Goal: Task Accomplishment & Management: Use online tool/utility

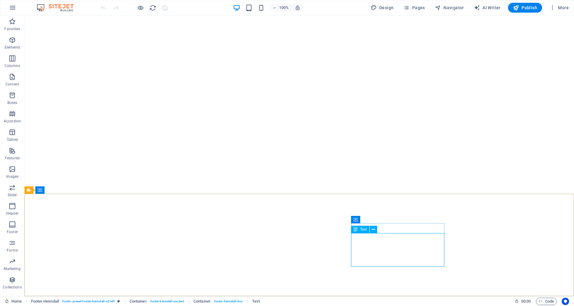
click at [362, 229] on span "Text" at bounding box center [363, 229] width 7 height 4
click at [365, 230] on span "Text" at bounding box center [363, 229] width 7 height 4
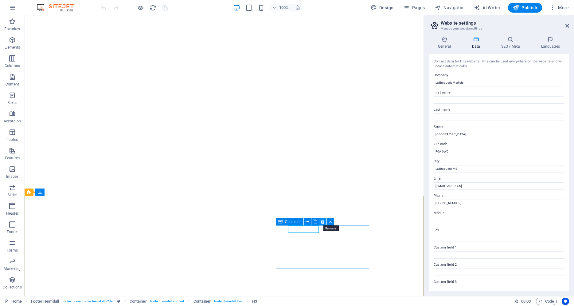
click at [320, 222] on button at bounding box center [322, 221] width 7 height 7
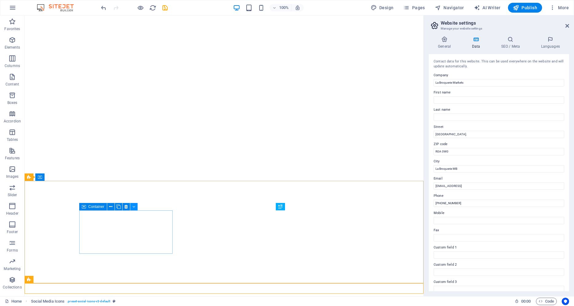
click at [131, 205] on button at bounding box center [133, 206] width 7 height 7
click at [144, 205] on button at bounding box center [141, 206] width 7 height 7
click at [82, 238] on div "Spacer" at bounding box center [96, 234] width 35 height 8
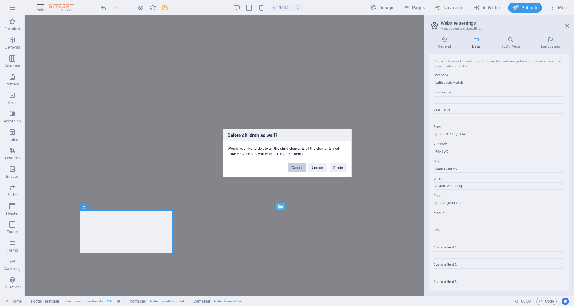
click at [303, 166] on button "Cancel" at bounding box center [297, 166] width 18 height 9
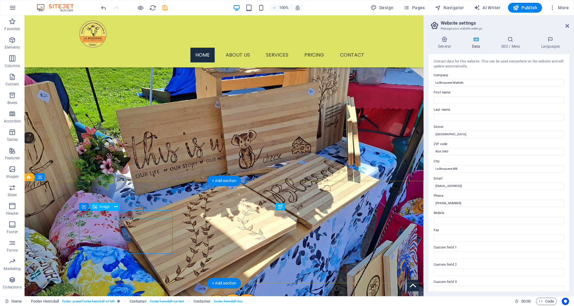
scroll to position [241, 0]
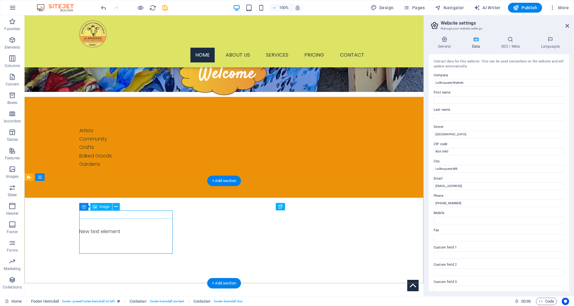
click at [123, 294] on figure at bounding box center [75, 298] width 93 height 8
click at [117, 207] on icon at bounding box center [115, 206] width 3 height 6
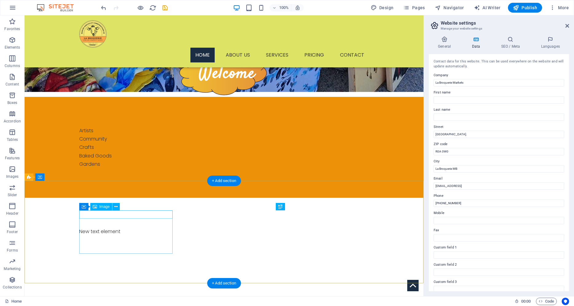
click at [121, 294] on figure at bounding box center [75, 298] width 93 height 8
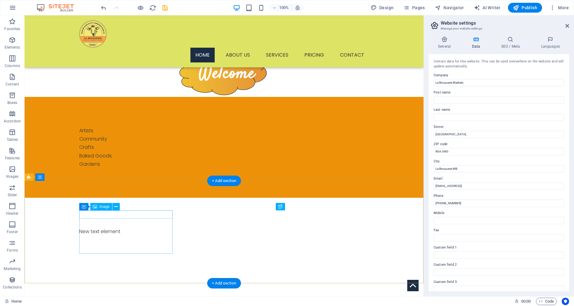
click at [115, 294] on figure at bounding box center [75, 298] width 93 height 8
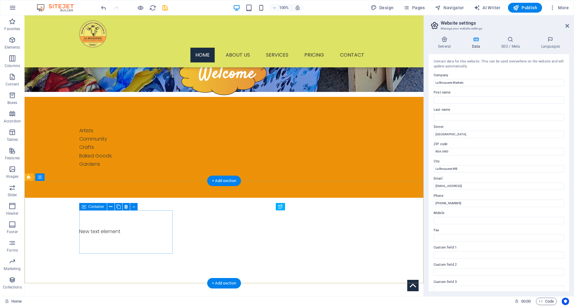
click at [121, 294] on div at bounding box center [75, 295] width 93 height 3
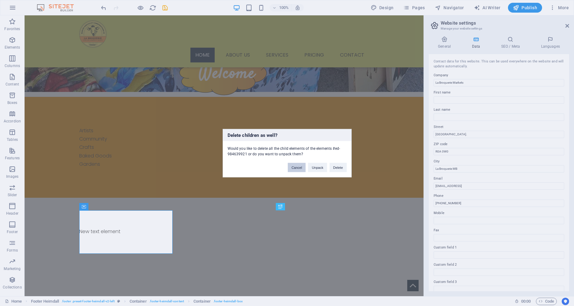
click at [291, 170] on button "Cancel" at bounding box center [297, 166] width 18 height 9
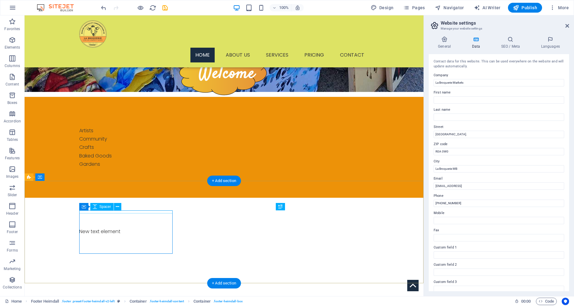
click at [123, 294] on div at bounding box center [75, 295] width 93 height 3
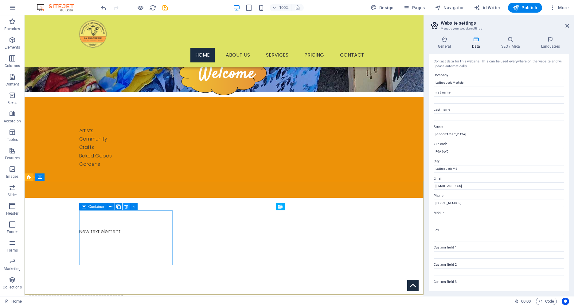
click at [126, 207] on icon at bounding box center [125, 206] width 3 height 6
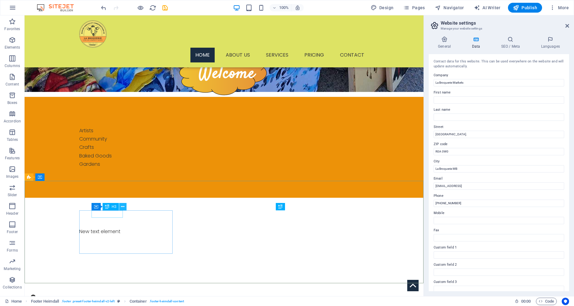
click at [123, 206] on icon at bounding box center [122, 206] width 3 height 6
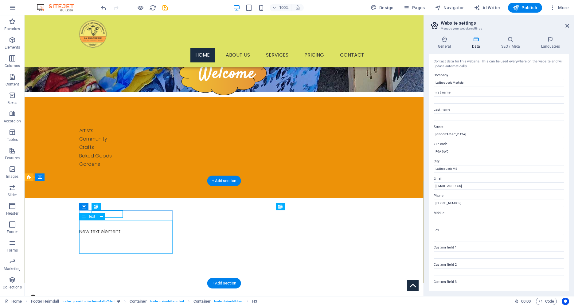
click at [83, 218] on icon at bounding box center [84, 216] width 4 height 7
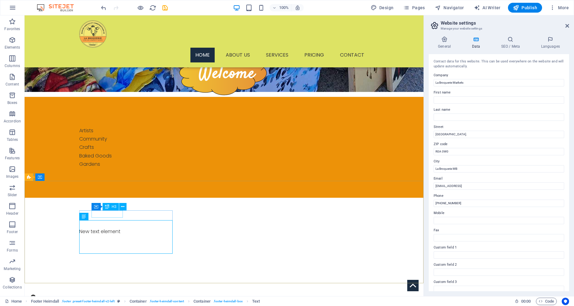
click at [108, 207] on icon at bounding box center [107, 206] width 4 height 7
click at [115, 205] on span "H3" at bounding box center [114, 207] width 5 height 4
click at [125, 206] on button at bounding box center [122, 206] width 7 height 7
click at [441, 45] on h4 "General" at bounding box center [446, 42] width 34 height 13
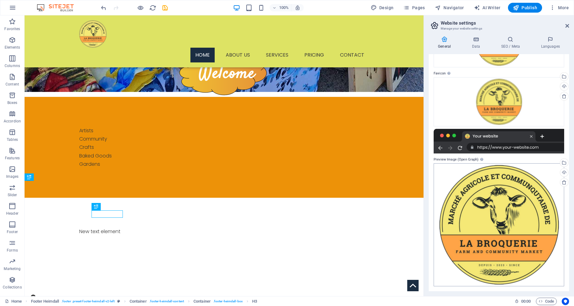
scroll to position [0, 0]
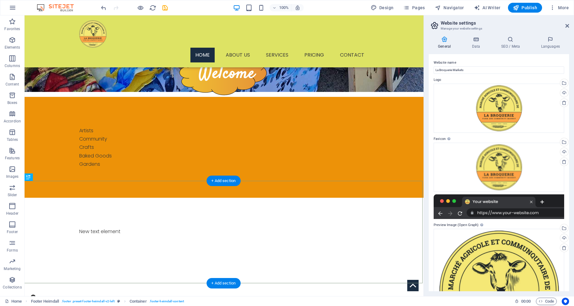
click at [26, 177] on div "H3" at bounding box center [29, 176] width 9 height 7
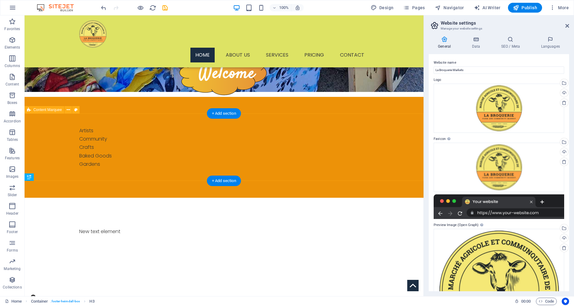
click at [27, 177] on icon at bounding box center [29, 176] width 4 height 7
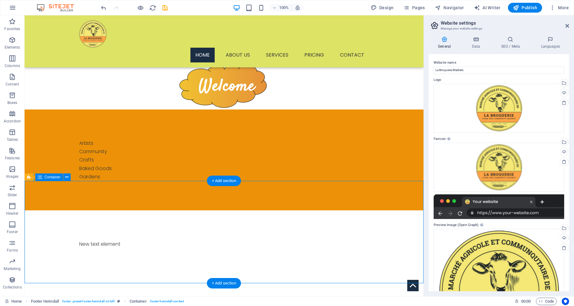
scroll to position [239, 0]
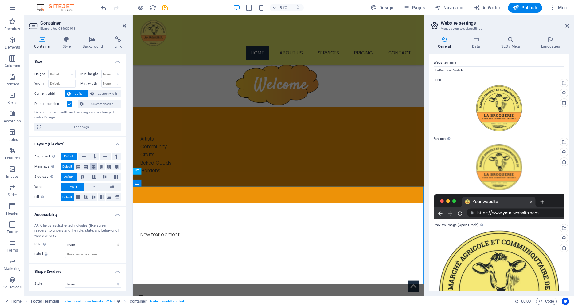
click at [91, 166] on button at bounding box center [94, 166] width 8 height 7
click at [104, 175] on icon at bounding box center [104, 177] width 7 height 4
click at [126, 26] on icon at bounding box center [125, 25] width 4 height 5
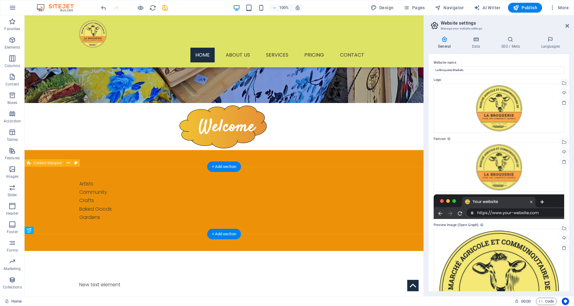
scroll to position [241, 0]
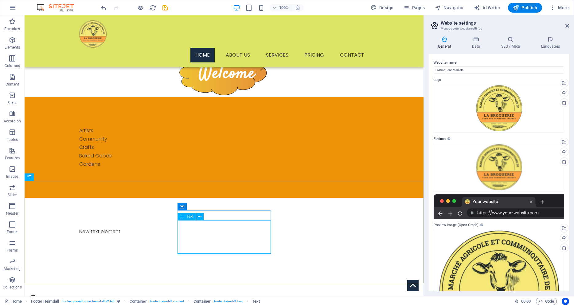
click at [181, 216] on icon at bounding box center [182, 216] width 4 height 7
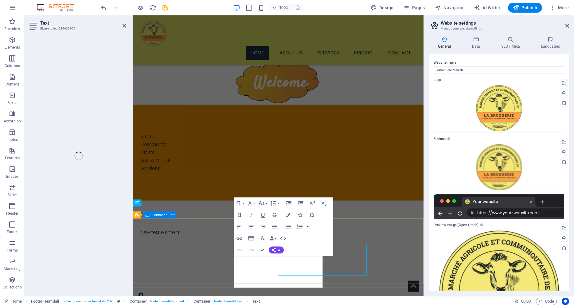
scroll to position [205, 0]
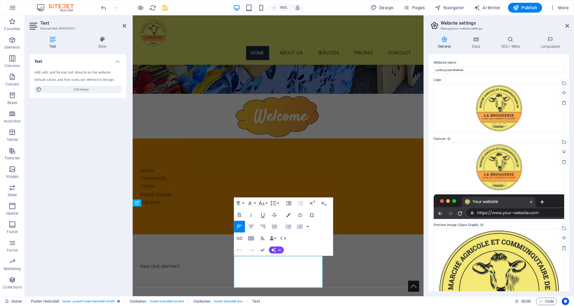
click at [57, 43] on h4 "Text" at bounding box center [53, 42] width 49 height 13
click at [95, 41] on icon at bounding box center [102, 39] width 48 height 6
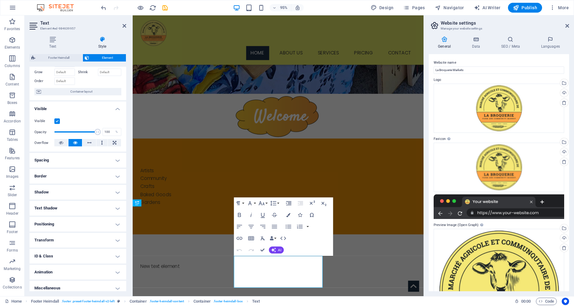
scroll to position [35, 0]
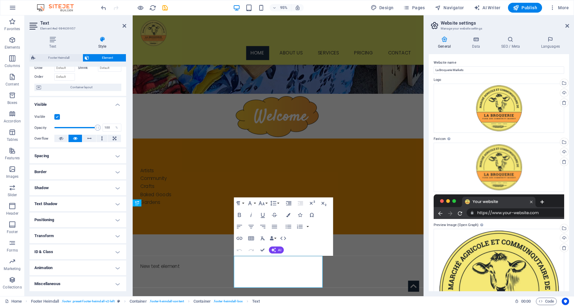
click at [107, 217] on h4 "Positioning" at bounding box center [77, 219] width 97 height 15
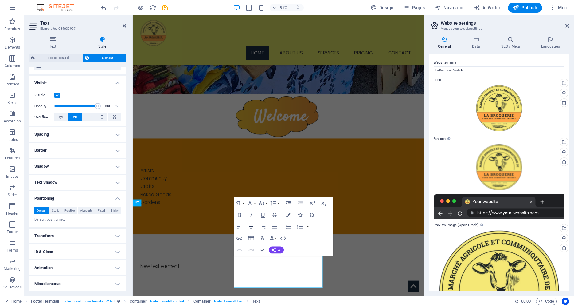
click at [252, 226] on icon "button" at bounding box center [250, 226] width 5 height 3
drag, startPoint x: 305, startPoint y: 297, endPoint x: 241, endPoint y: 272, distance: 69.0
click at [253, 228] on icon "button" at bounding box center [251, 226] width 7 height 7
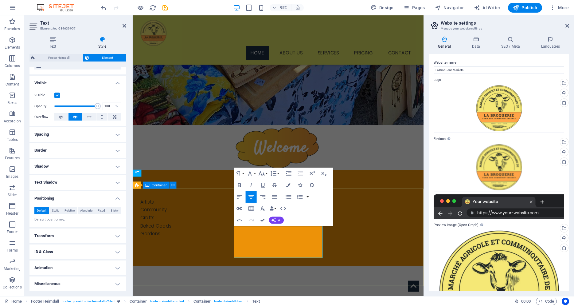
scroll to position [237, 0]
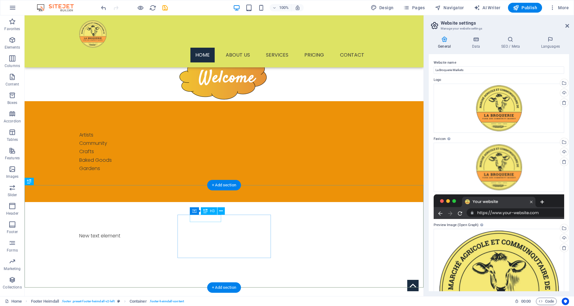
click at [123, 305] on div "Address" at bounding box center [75, 309] width 93 height 7
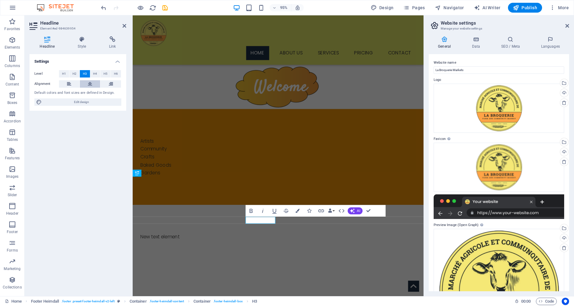
click at [93, 84] on button at bounding box center [90, 83] width 21 height 7
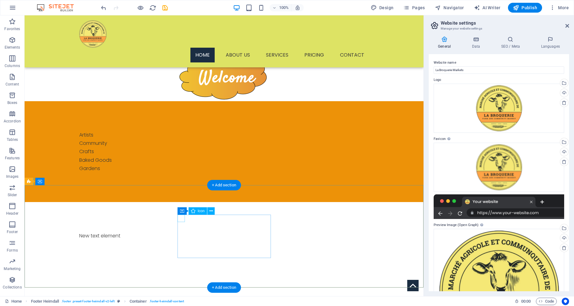
click at [118, 299] on figure at bounding box center [73, 302] width 88 height 7
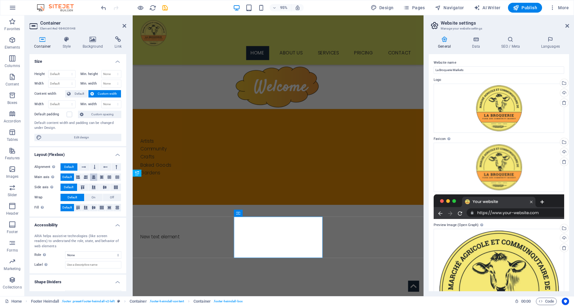
click at [92, 176] on icon at bounding box center [94, 176] width 4 height 7
click at [102, 186] on icon at bounding box center [104, 187] width 7 height 4
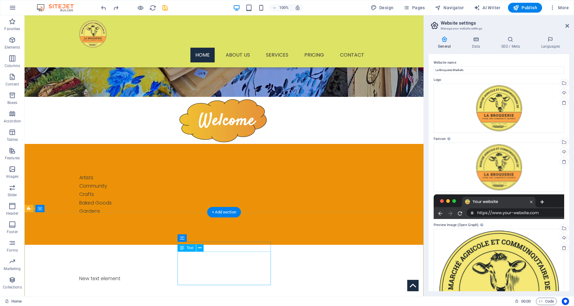
scroll to position [210, 0]
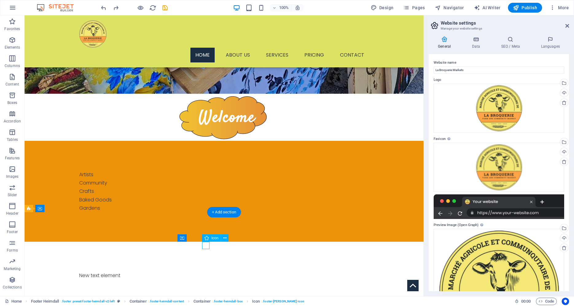
select select "xMidYMid"
select select "px"
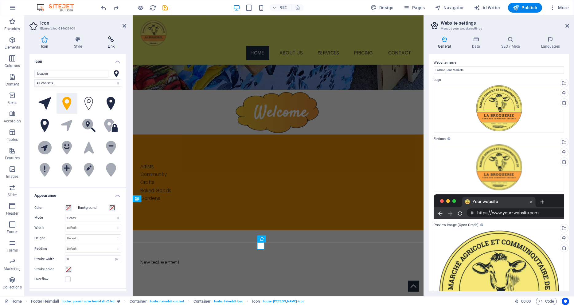
click at [109, 38] on icon at bounding box center [111, 39] width 30 height 6
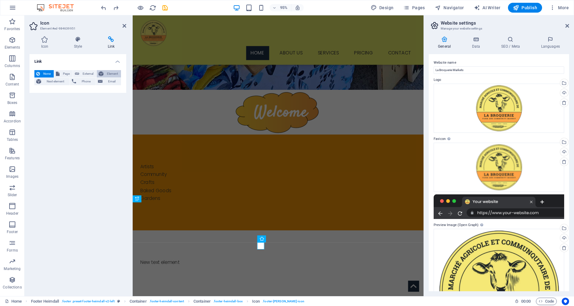
click at [110, 74] on span "Element" at bounding box center [112, 73] width 14 height 7
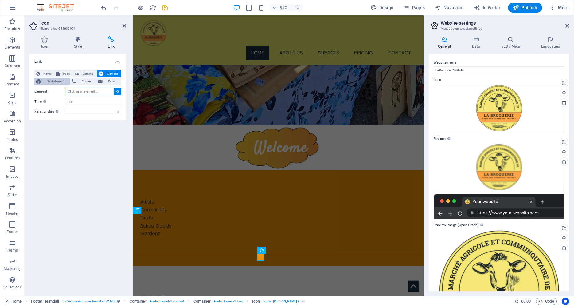
scroll to position [173, 0]
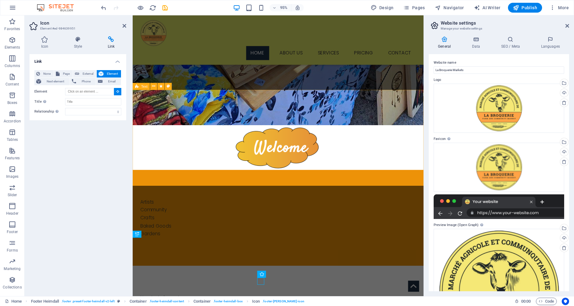
click at [191, 192] on div "Artists Community Crafts Baked Goods Gardens" at bounding box center [286, 228] width 306 height 101
type input "#ed-984639819"
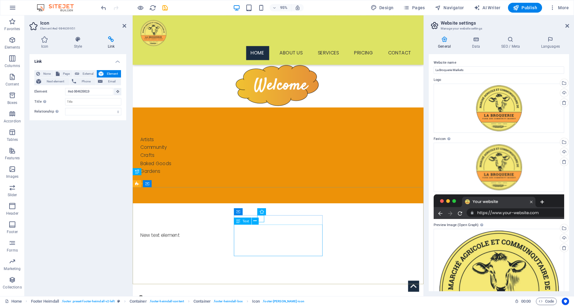
scroll to position [239, 0]
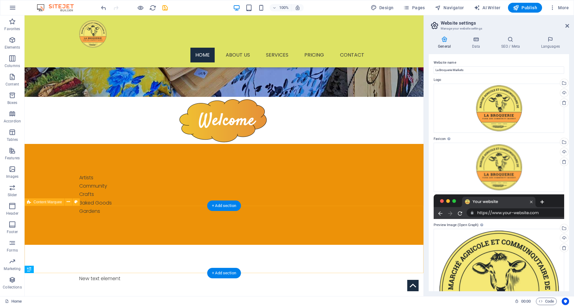
scroll to position [241, 0]
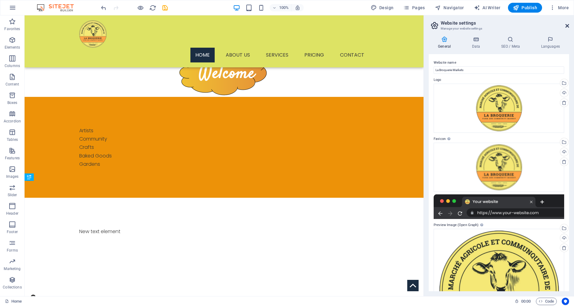
click at [567, 24] on icon at bounding box center [567, 25] width 4 height 5
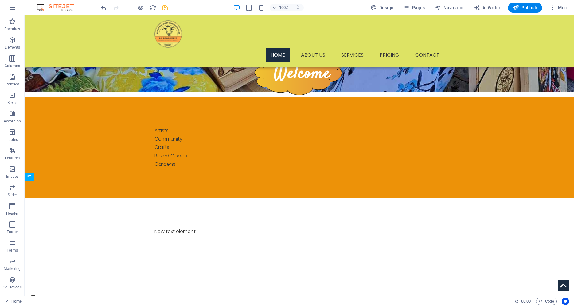
click at [166, 9] on icon "save" at bounding box center [165, 7] width 7 height 7
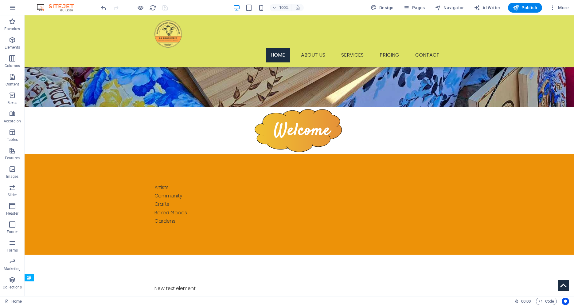
scroll to position [188, 0]
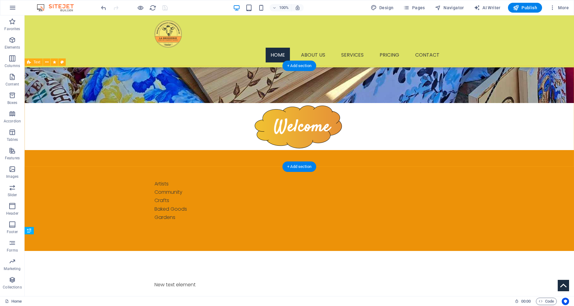
click at [265, 162] on div "Artists Community Crafts Baked Goods Gardens" at bounding box center [299, 200] width 549 height 101
click at [298, 169] on div "+ Add section" at bounding box center [299, 166] width 34 height 10
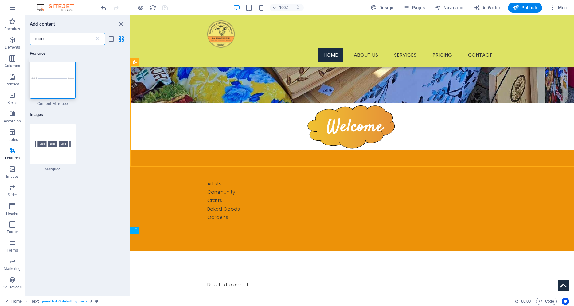
scroll to position [0, 0]
type input "marq"
click at [51, 88] on div at bounding box center [53, 82] width 46 height 41
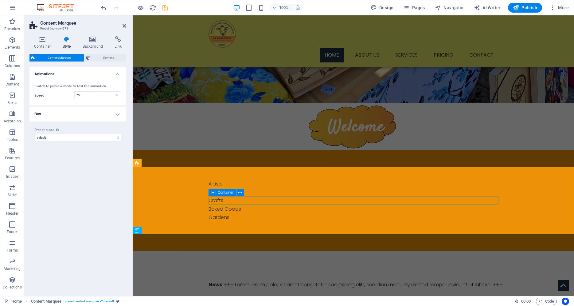
click at [280, 280] on div "News: +++ Lorem ipsum dolor sit amet consetetur sadipscing elitr, sed diam nonu…" at bounding box center [354, 284] width 290 height 8
click at [92, 138] on select "default Add preset class" at bounding box center [77, 137] width 87 height 7
click at [114, 114] on h4 "Box" at bounding box center [77, 114] width 97 height 15
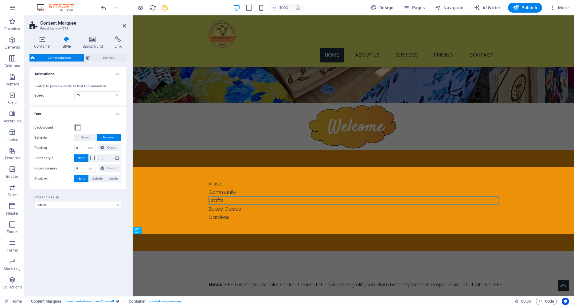
click at [77, 128] on span at bounding box center [77, 127] width 5 height 5
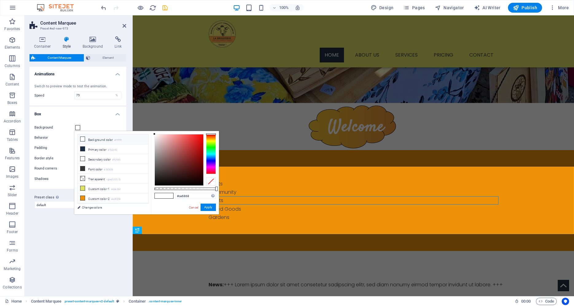
click at [178, 144] on div at bounding box center [179, 159] width 49 height 51
click at [192, 141] on div at bounding box center [179, 159] width 49 height 51
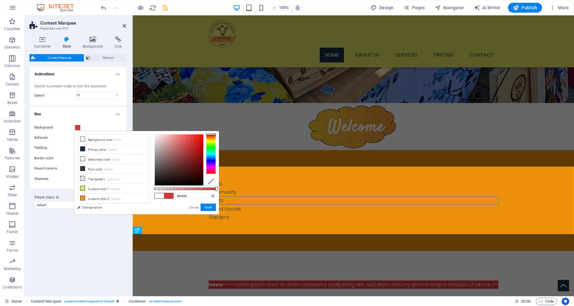
type input "#ffffff"
drag, startPoint x: 147, startPoint y: 135, endPoint x: 142, endPoint y: 124, distance: 11.7
click at [142, 124] on body "La Broquerie Markets Home (en) Favorites Elements Columns Content Boxes Accordi…" at bounding box center [287, 153] width 574 height 306
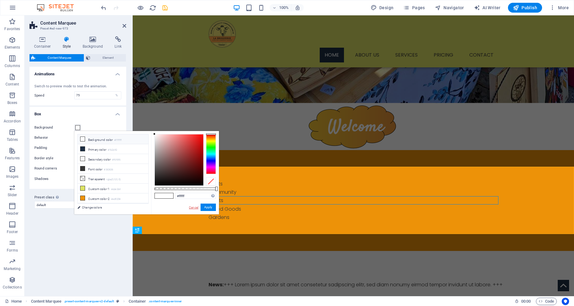
click at [190, 207] on link "Cancel" at bounding box center [193, 207] width 11 height 5
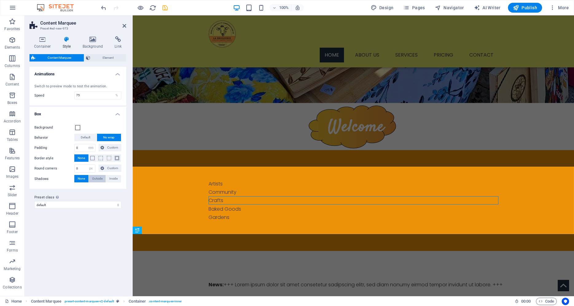
click at [98, 180] on span "Outside" at bounding box center [97, 178] width 10 height 7
type input "2"
type input "4"
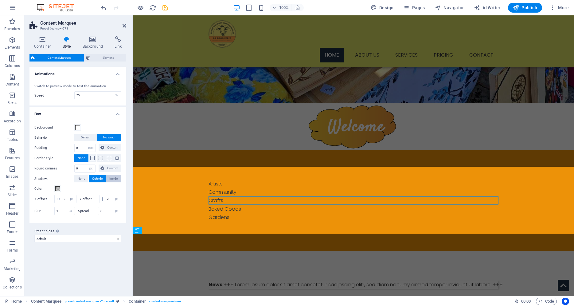
click at [110, 178] on span "Inside" at bounding box center [113, 178] width 8 height 7
click at [100, 179] on span "Outside" at bounding box center [97, 178] width 10 height 7
click at [88, 138] on span "Default" at bounding box center [86, 137] width 10 height 7
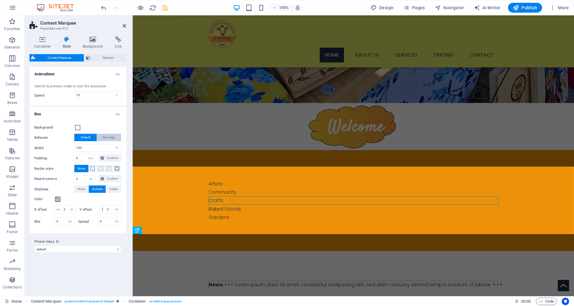
click at [110, 137] on span "No wrap" at bounding box center [108, 137] width 11 height 7
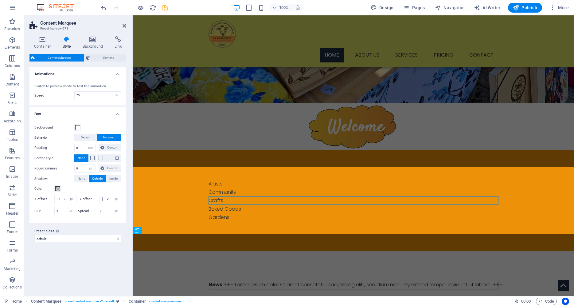
click at [68, 59] on span "Content Marquee" at bounding box center [59, 57] width 45 height 7
click at [45, 44] on h4 "Container" at bounding box center [43, 42] width 29 height 13
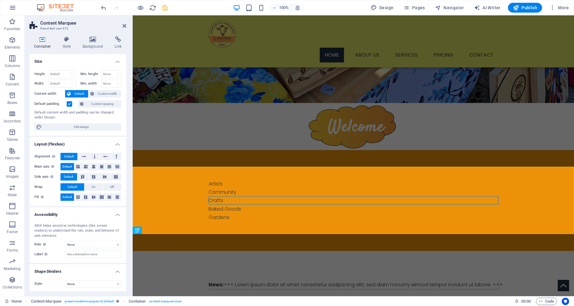
scroll to position [1, 0]
click at [65, 239] on select "None Alert Article Banner Comment Complementary Dialog Footer Header Marquee Pr…" at bounding box center [93, 242] width 56 height 7
click at [88, 242] on select "None Alert Article Banner Comment Complementary Dialog Footer Header Marquee Pr…" at bounding box center [93, 242] width 56 height 7
click at [65, 239] on select "None Alert Article Banner Comment Complementary Dialog Footer Header Marquee Pr…" at bounding box center [93, 242] width 56 height 7
select select "marquee"
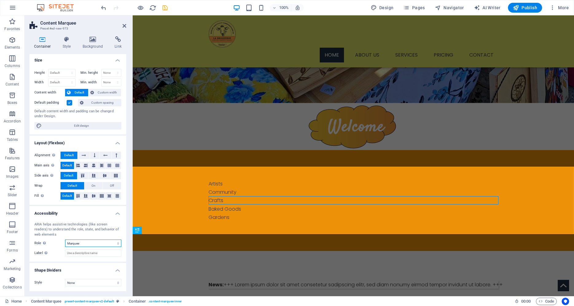
click option "Marquee" at bounding box center [0, 0] width 0 height 0
click at [65, 41] on icon at bounding box center [67, 39] width 18 height 6
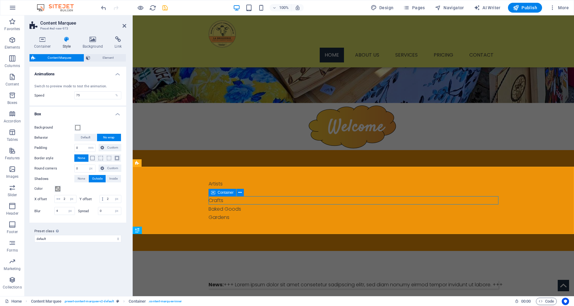
click at [234, 280] on div "News: +++ Lorem ipsum dolor sit amet consetetur sadipscing elitr, sed diam nonu…" at bounding box center [354, 284] width 290 height 8
select select "marquee"
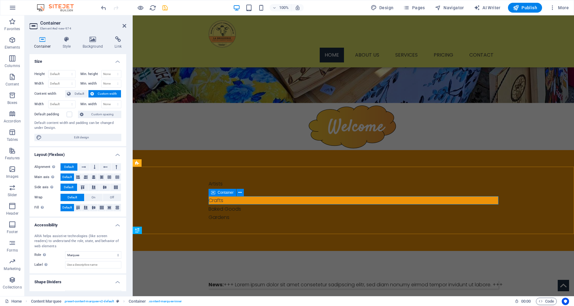
click at [306, 280] on div "News: +++ Lorem ipsum dolor sit amet consetetur sadipscing elitr, sed diam nonu…" at bounding box center [354, 284] width 290 height 8
click at [492, 280] on div "News: +++ Lorem ipsum dolor sit amet consetetur sadipscing elitr, sed diam nonu…" at bounding box center [495, 284] width 6 height 8
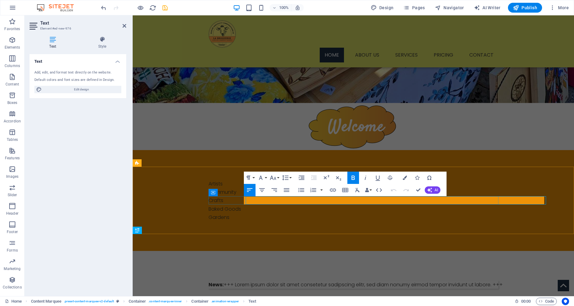
click at [492, 280] on p "News: +++ Lorem ipsum dolor sit amet consetetur sadipscing elitr, sed diam nonu…" at bounding box center [495, 284] width 6 height 8
click at [489, 280] on p "News: +++ Lorem ipsum dolor sit amet consetetur sadipscing elitr, sed diam nonu…" at bounding box center [493, 284] width 9 height 8
click at [46, 70] on div "Add, edit, and format text directly on the website. Default colors and font siz…" at bounding box center [77, 81] width 97 height 33
click at [51, 76] on div "Add, edit, and format text directly on the website. Default colors and font siz…" at bounding box center [77, 81] width 97 height 33
click at [53, 73] on div "Add, edit, and format text directly on the website." at bounding box center [77, 72] width 87 height 5
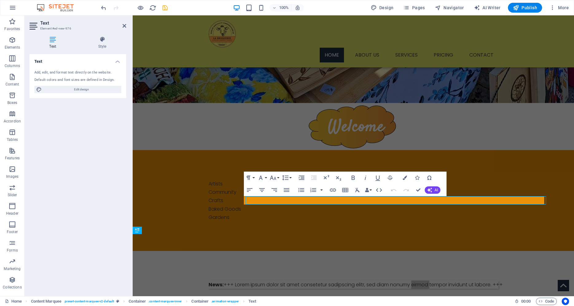
click at [53, 73] on div "Add, edit, and format text directly on the website." at bounding box center [77, 72] width 87 height 5
click at [76, 87] on span "Edit design" at bounding box center [82, 89] width 76 height 7
select select "px"
select select "300"
select select "px"
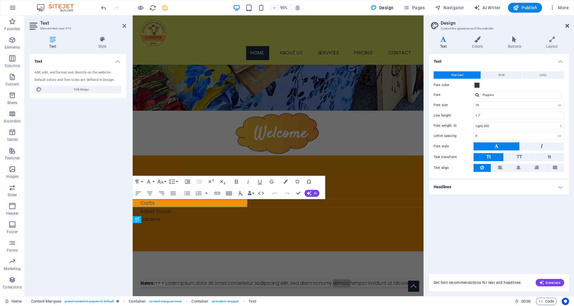
click at [565, 26] on icon at bounding box center [567, 25] width 4 height 5
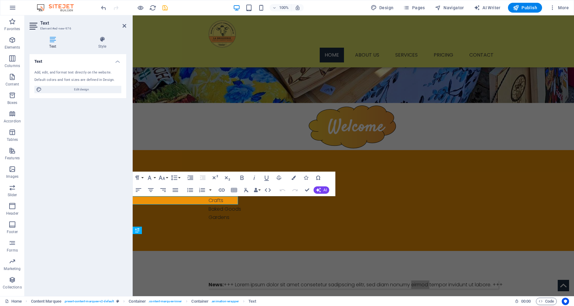
click at [71, 74] on div "Add, edit, and format text directly on the website." at bounding box center [77, 72] width 87 height 5
click at [50, 45] on h4 "Text" at bounding box center [53, 42] width 49 height 13
click at [51, 40] on icon at bounding box center [52, 39] width 46 height 6
click at [61, 77] on div "Add, edit, and format text directly on the website. Default colors and font siz…" at bounding box center [77, 81] width 97 height 33
click at [111, 42] on icon at bounding box center [102, 39] width 48 height 6
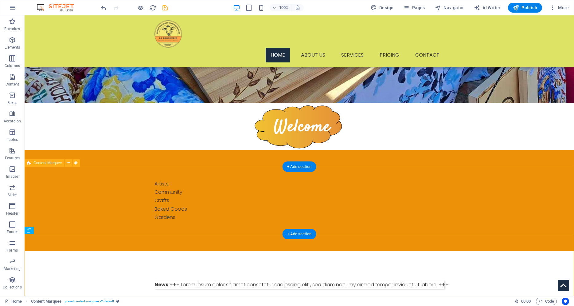
click at [370, 251] on div "News: +++ Lorem ipsum dolor sit amet consetetur sadipscing elitr, sed diam nonu…" at bounding box center [299, 284] width 549 height 67
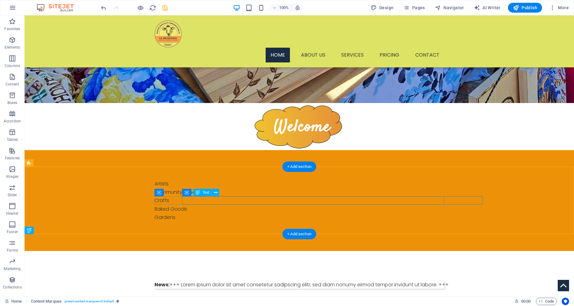
click at [435, 280] on div "News: +++ Lorem ipsum dolor sit amet consetetur sadipscing elitr, sed diam nonu…" at bounding box center [439, 284] width 9 height 8
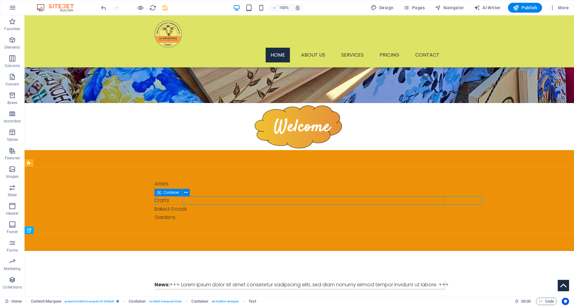
click at [159, 193] on icon at bounding box center [159, 192] width 4 height 7
click at [186, 193] on icon at bounding box center [185, 192] width 3 height 6
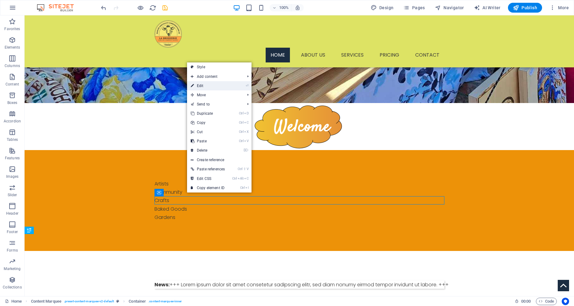
click at [216, 84] on link "⏎ Edit" at bounding box center [207, 85] width 41 height 9
select select "marquee"
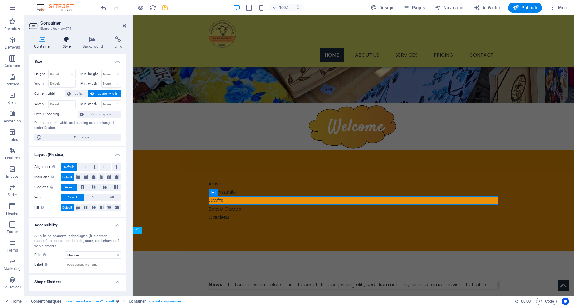
click at [65, 45] on h4 "Style" at bounding box center [68, 42] width 20 height 13
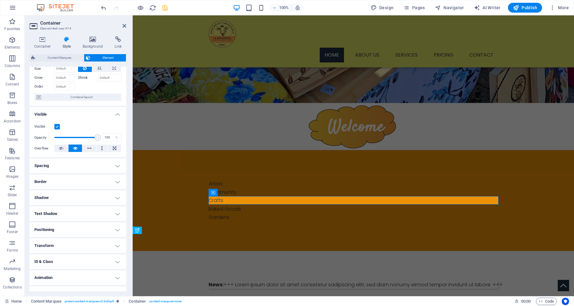
scroll to position [35, 0]
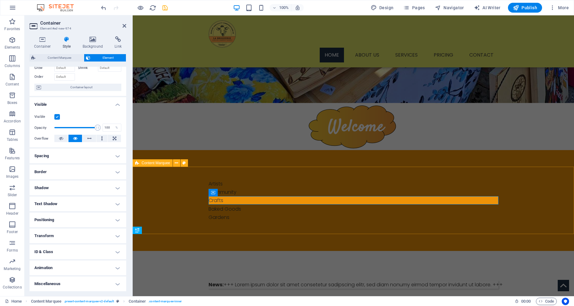
click at [170, 251] on div "News: +++ Lorem ipsum dolor sit amet consetetur sadipscing elitr, sed diam nonu…" at bounding box center [353, 284] width 441 height 67
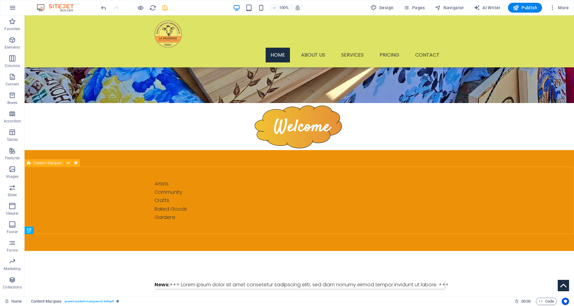
click at [176, 251] on div "News: +++ Lorem ipsum dolor sit amet consetetur sadipscing elitr, sed diam nonu…" at bounding box center [299, 284] width 549 height 67
click at [171, 251] on div "News: +++ Lorem ipsum dolor sit amet consetetur sadipscing elitr, sed diam nonu…" at bounding box center [299, 284] width 549 height 67
select select "rem"
select select "px"
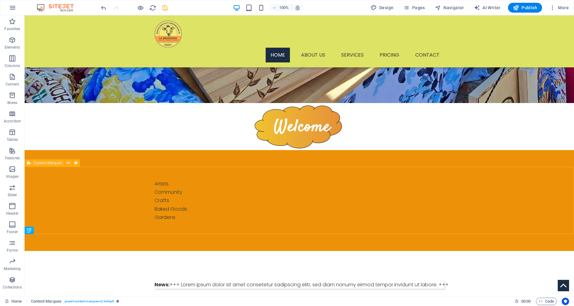
select select "px"
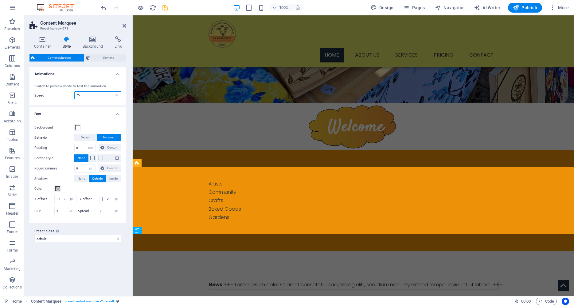
drag, startPoint x: 106, startPoint y: 96, endPoint x: 74, endPoint y: 98, distance: 32.4
click at [75, 94] on input "75" at bounding box center [98, 95] width 46 height 7
type input "50"
type input "20"
click at [498, 280] on div "News: +++ Lorem ipsum dolor sit amet consetetur sadipscing elitr, sed diam nonu…" at bounding box center [498, 284] width 1 height 8
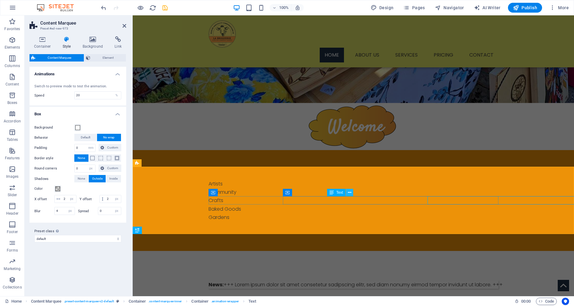
click at [347, 194] on button at bounding box center [349, 192] width 7 height 7
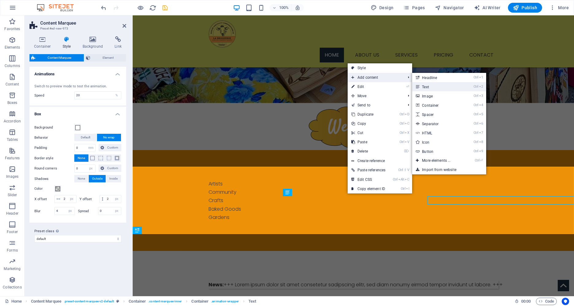
drag, startPoint x: 437, startPoint y: 83, endPoint x: 310, endPoint y: 77, distance: 127.3
click at [437, 83] on link "Ctrl 2 Text" at bounding box center [437, 86] width 51 height 9
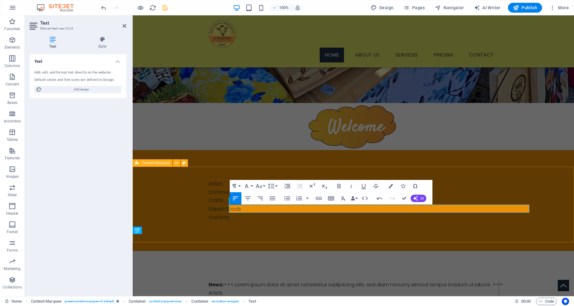
scroll to position [0, 0]
click at [250, 200] on icon "button" at bounding box center [247, 197] width 7 height 7
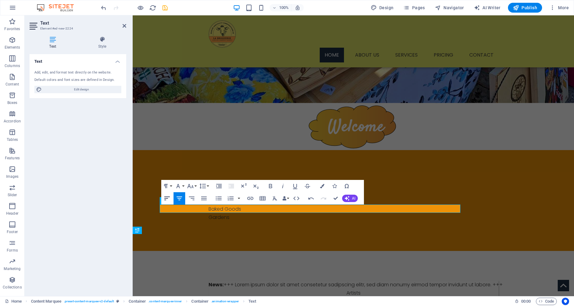
drag, startPoint x: 170, startPoint y: 198, endPoint x: 36, endPoint y: 182, distance: 134.8
click at [170, 198] on icon "button" at bounding box center [166, 197] width 7 height 7
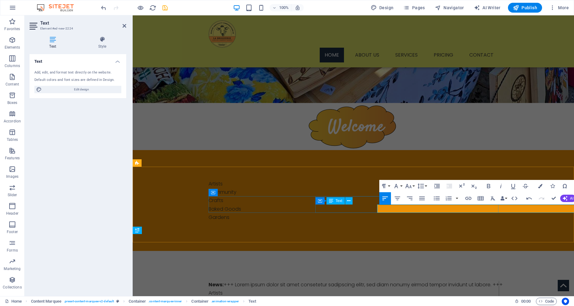
click at [497, 288] on p "Artists" at bounding box center [497, 292] width 1 height 8
click at [498, 280] on div "News: +++ Lorem ipsum dolor sit amet consetetur sadipscing elitr, sed diam nonu…" at bounding box center [498, 284] width 1 height 8
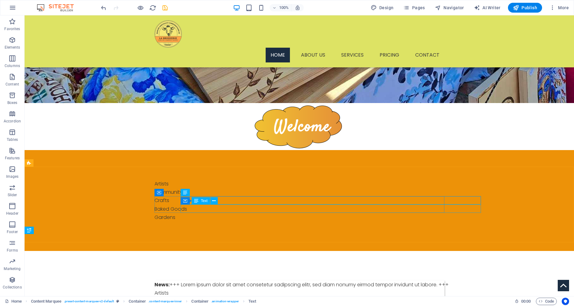
click at [441, 288] on div "Artists" at bounding box center [442, 292] width 3 height 8
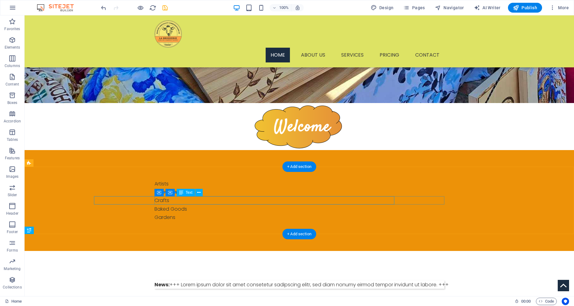
click at [443, 280] on div "News: +++ Lorem ipsum dolor sit amet consetetur sadipscing elitr, sed diam nonu…" at bounding box center [443, 284] width 1 height 8
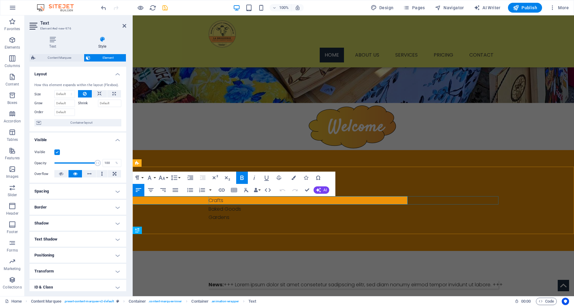
click at [497, 280] on p "News: +++ Lorem ipsum dolor sit amet consetetur sadipscing elitr, sed diam nonu…" at bounding box center [497, 284] width 1 height 8
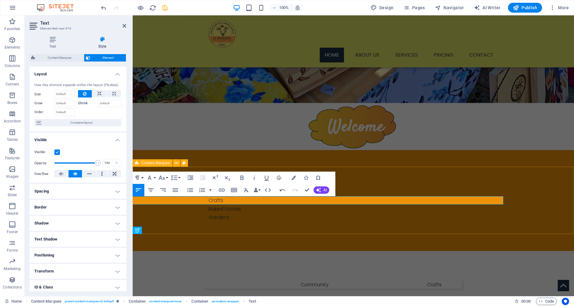
click at [339, 251] on div "Artists Community Crafts Baked Goods Gardens" at bounding box center [353, 284] width 441 height 67
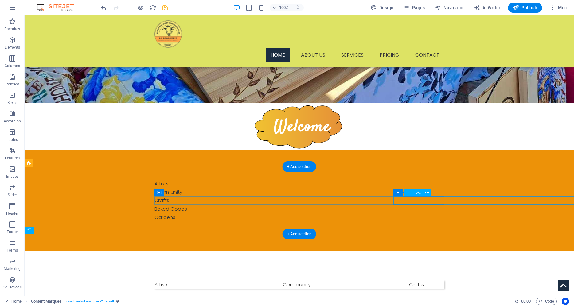
click at [433, 280] on div "Artists Community Crafts Baked Goods Gardens" at bounding box center [438, 284] width 11 height 8
click at [439, 280] on div "Artists Community Crafts Baked Goods Gardens" at bounding box center [441, 284] width 5 height 8
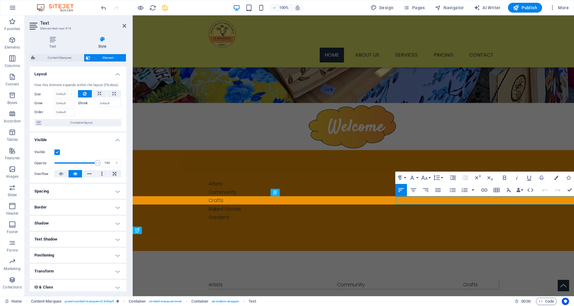
click at [112, 219] on h4 "Shadow" at bounding box center [77, 223] width 97 height 15
click at [112, 219] on h4 "Shadow" at bounding box center [77, 221] width 97 height 11
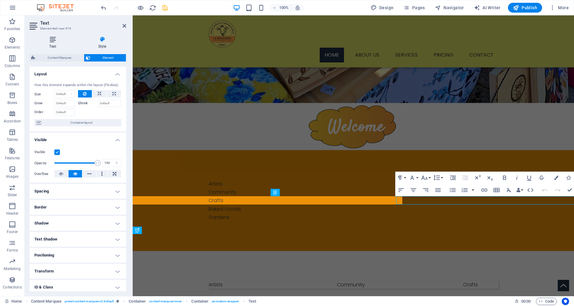
click at [52, 38] on icon at bounding box center [52, 39] width 46 height 6
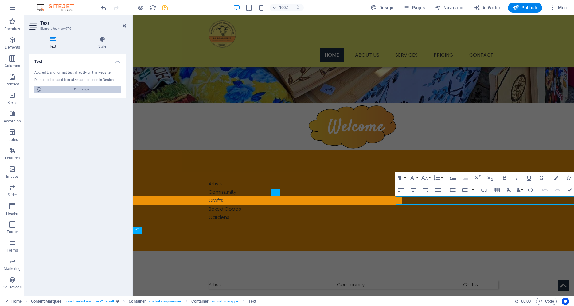
click at [86, 86] on span "Edit design" at bounding box center [82, 89] width 76 height 7
select select "px"
select select "300"
select select "px"
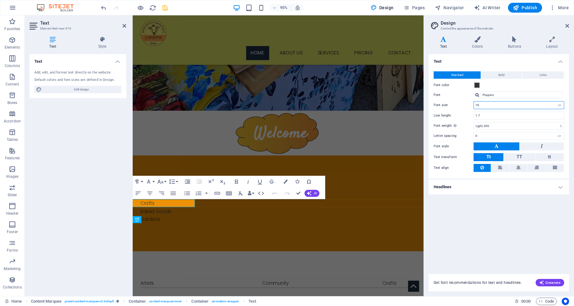
click at [555, 106] on input "16" at bounding box center [519, 104] width 90 height 7
drag, startPoint x: 549, startPoint y: 106, endPoint x: 397, endPoint y: 100, distance: 151.5
click at [474, 101] on input "16" at bounding box center [519, 104] width 90 height 7
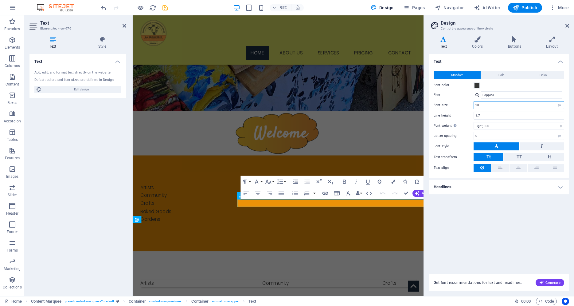
type input "20"
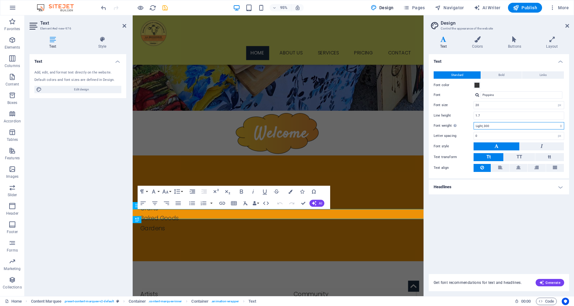
click at [474, 122] on select "Thin, 100 Extra-light, 200 Light, 300 Regular, 400 Medium, 500 Semi-bold, 600 B…" at bounding box center [519, 125] width 91 height 7
select select "700"
click option "Bold, 700" at bounding box center [0, 0] width 0 height 0
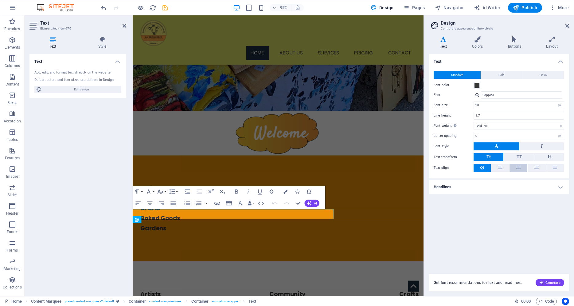
click at [521, 164] on button at bounding box center [519, 168] width 18 height 8
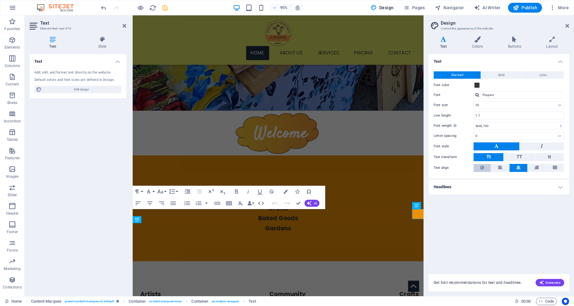
click at [488, 167] on button at bounding box center [482, 168] width 17 height 8
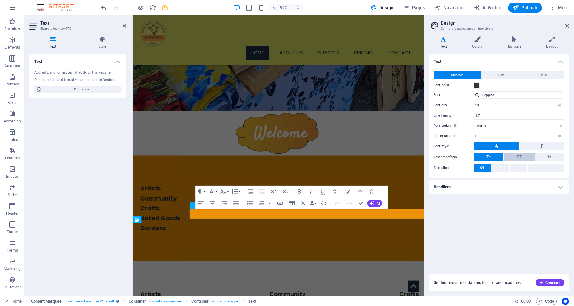
click at [518, 153] on span "TT" at bounding box center [520, 157] width 6 height 8
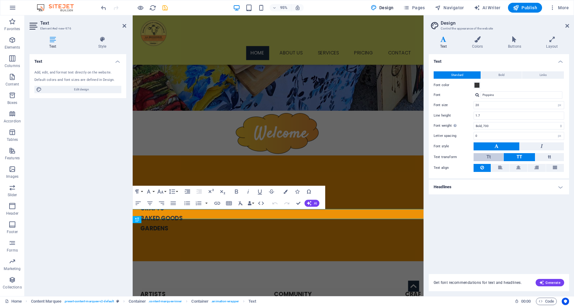
click at [485, 158] on button "Tt" at bounding box center [489, 157] width 30 height 8
click at [500, 76] on span "Bold" at bounding box center [501, 74] width 6 height 7
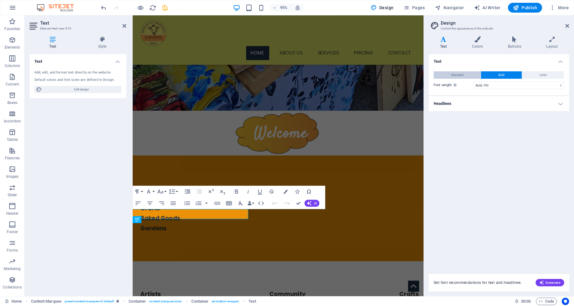
click at [467, 75] on button "Standard" at bounding box center [457, 74] width 47 height 7
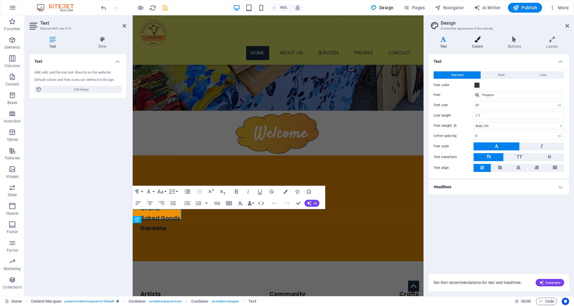
click at [479, 42] on icon at bounding box center [477, 39] width 33 height 6
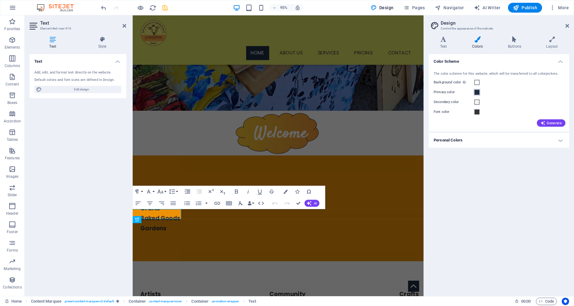
click at [476, 91] on span at bounding box center [476, 92] width 5 height 5
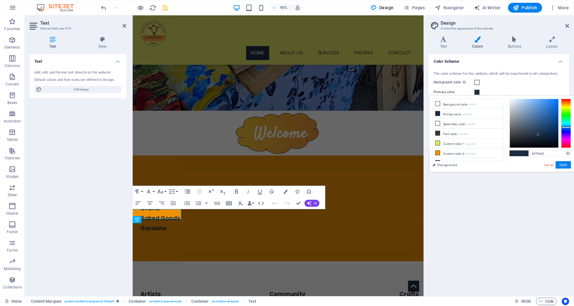
click at [564, 132] on div at bounding box center [566, 123] width 10 height 49
drag, startPoint x: 564, startPoint y: 130, endPoint x: 564, endPoint y: 133, distance: 3.1
click at [564, 133] on div at bounding box center [566, 123] width 10 height 49
type input "#764ae2"
drag, startPoint x: 533, startPoint y: 111, endPoint x: 542, endPoint y: 104, distance: 12.0
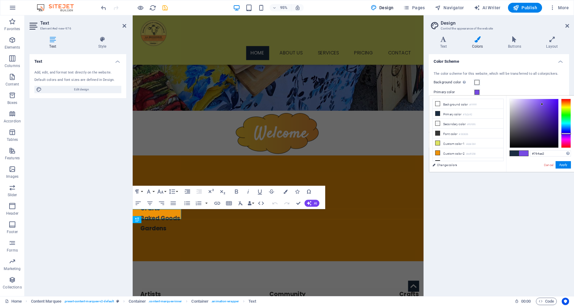
click at [542, 104] on div at bounding box center [534, 123] width 49 height 49
click at [567, 164] on button "Apply" at bounding box center [563, 164] width 15 height 7
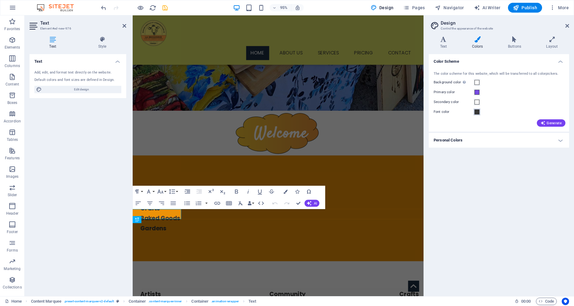
click at [476, 112] on span at bounding box center [476, 111] width 5 height 5
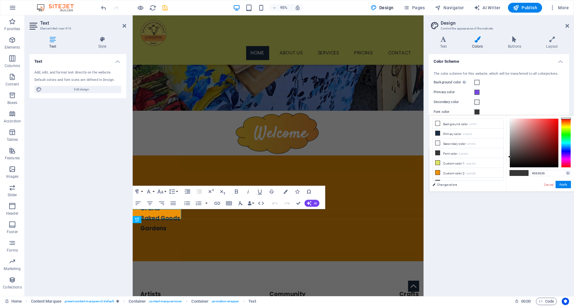
click at [565, 151] on div at bounding box center [566, 142] width 10 height 49
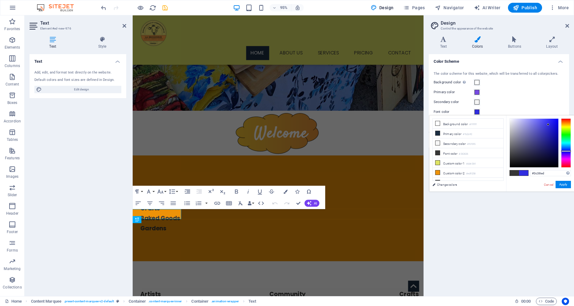
type input "#3f3bf1"
drag, startPoint x: 550, startPoint y: 126, endPoint x: 546, endPoint y: 121, distance: 6.1
click at [546, 121] on div at bounding box center [534, 143] width 49 height 49
click at [564, 183] on button "Apply" at bounding box center [563, 184] width 15 height 7
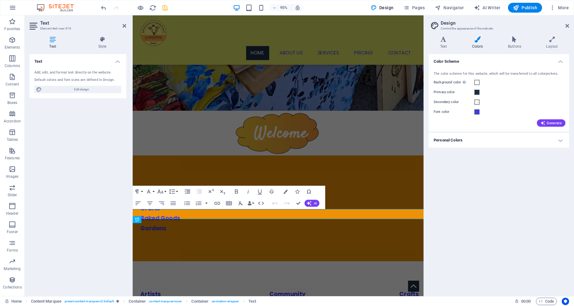
click at [524, 139] on h4 "Personal Colors" at bounding box center [499, 140] width 140 height 15
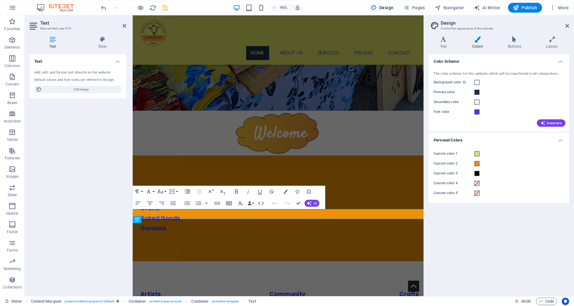
click at [523, 139] on h4 "Personal Colors" at bounding box center [499, 138] width 140 height 11
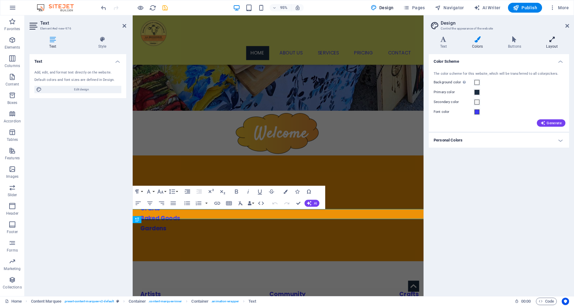
click at [551, 41] on icon at bounding box center [552, 39] width 34 height 6
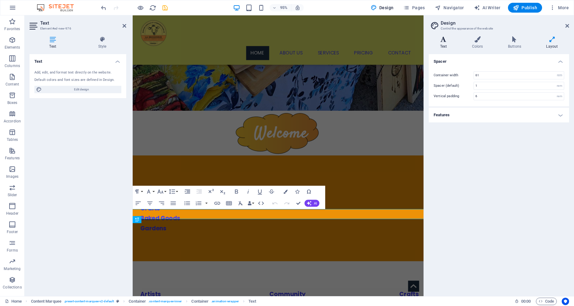
click at [444, 44] on h4 "Text" at bounding box center [445, 42] width 32 height 13
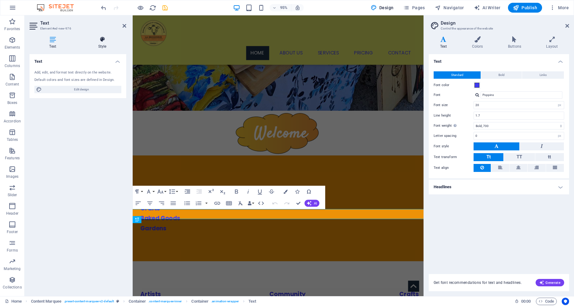
click at [96, 42] on icon at bounding box center [102, 39] width 48 height 6
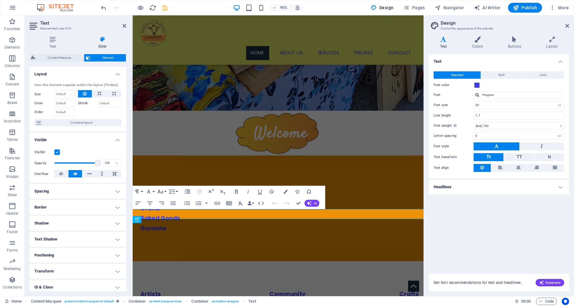
click at [94, 208] on h4 "Border" at bounding box center [77, 207] width 97 height 15
click at [67, 219] on icon at bounding box center [68, 219] width 4 height 7
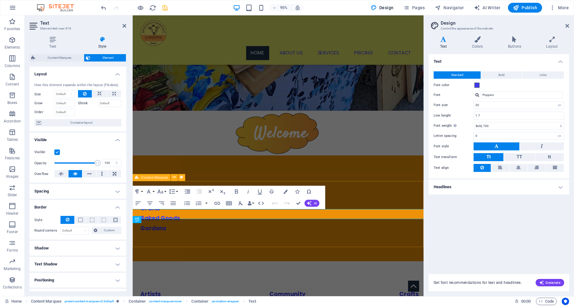
click at [376, 274] on div "Artists Community Crafts Baked Goods Gardens" at bounding box center [286, 308] width 306 height 69
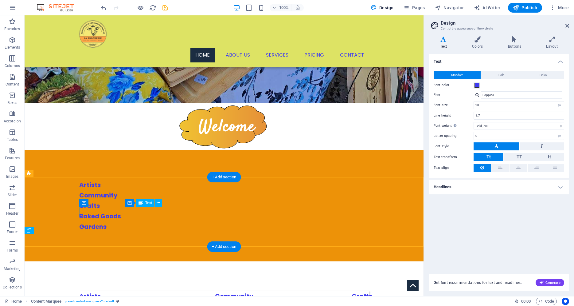
click at [369, 291] on div "Artists Community Crafts Baked Goods Gardens" at bounding box center [369, 296] width 1 height 10
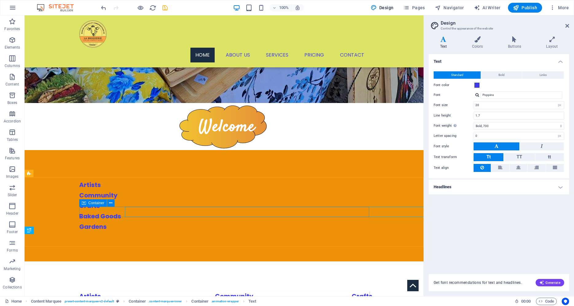
click at [85, 204] on icon at bounding box center [84, 202] width 4 height 7
click at [85, 203] on icon at bounding box center [84, 202] width 4 height 7
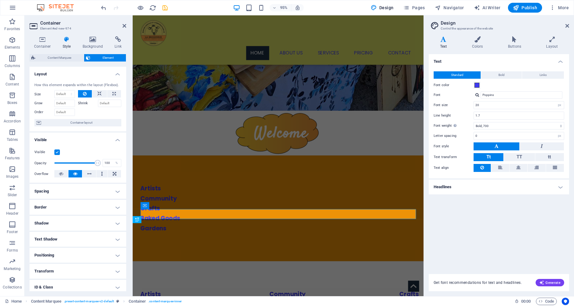
click at [58, 153] on label at bounding box center [57, 152] width 6 height 6
click at [0, 0] on input "Visible" at bounding box center [0, 0] width 0 height 0
click at [59, 152] on label at bounding box center [57, 152] width 6 height 6
click at [0, 0] on input "Visible" at bounding box center [0, 0] width 0 height 0
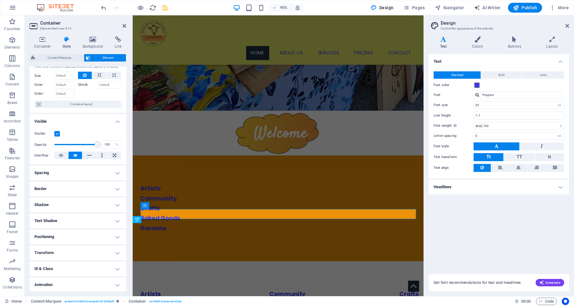
scroll to position [28, 0]
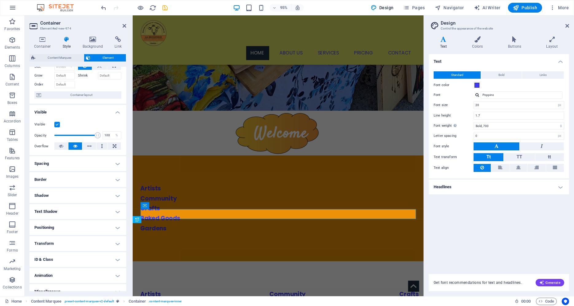
click at [95, 197] on h4 "Shadow" at bounding box center [77, 195] width 97 height 15
click at [69, 206] on span "None" at bounding box center [66, 207] width 7 height 7
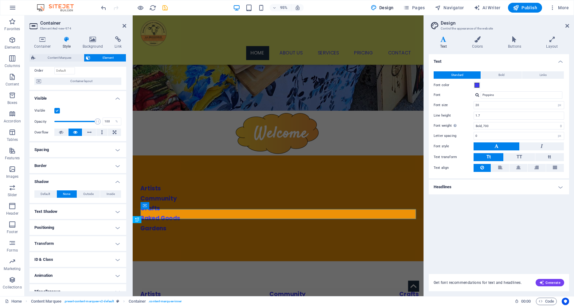
scroll to position [49, 0]
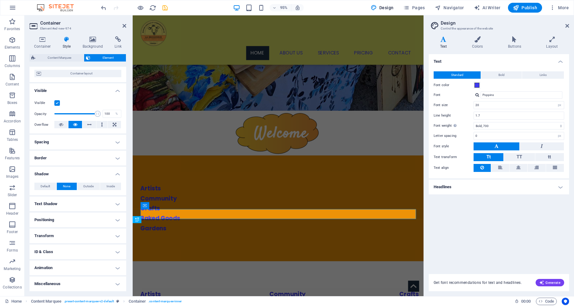
click at [96, 209] on h4 "Text Shadow" at bounding box center [77, 203] width 97 height 15
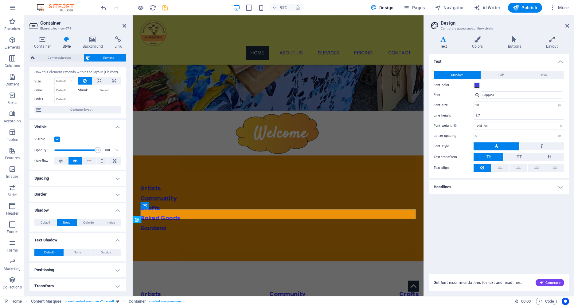
scroll to position [0, 0]
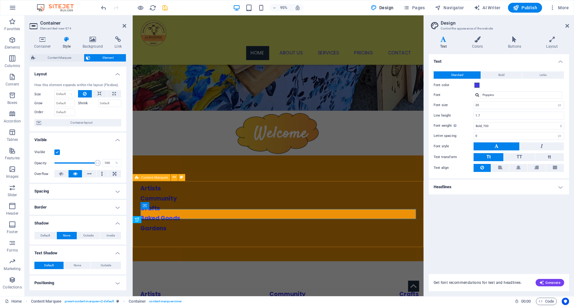
click at [321, 192] on div "Artists Community Crafts Baked Goods Gardens" at bounding box center [286, 218] width 290 height 52
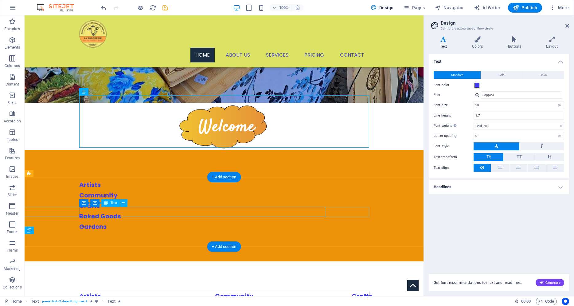
click at [308, 291] on div "Artists Community Crafts Baked Goods Gardens" at bounding box center [224, 296] width 290 height 10
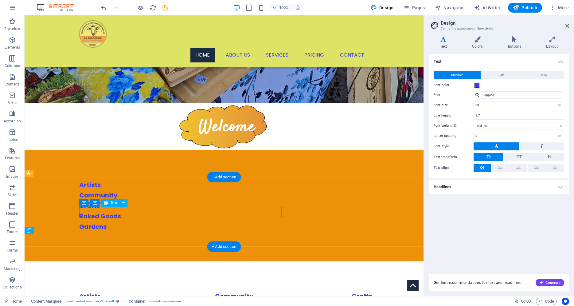
click at [368, 291] on div "Artists Community Crafts Baked Goods Gardens" at bounding box center [368, 296] width 1 height 10
click at [369, 291] on div "Artists Community Crafts Baked Goods Gardens" at bounding box center [369, 296] width 0 height 10
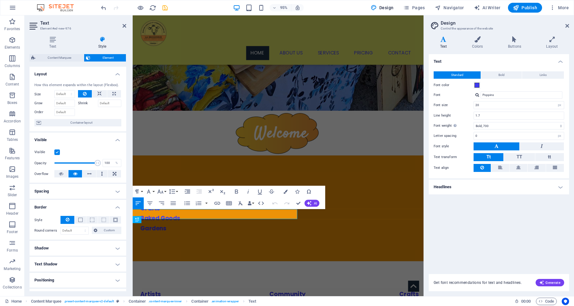
click at [77, 247] on h4 "Shadow" at bounding box center [77, 247] width 97 height 15
click at [71, 260] on button "None" at bounding box center [67, 259] width 20 height 7
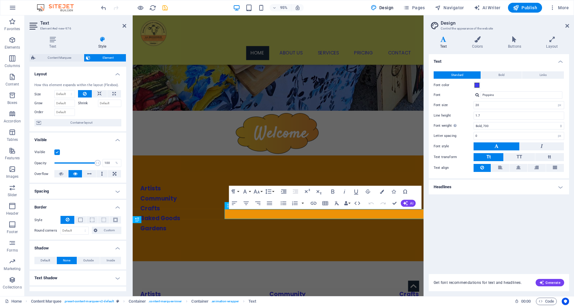
click at [94, 278] on h4 "Text Shadow" at bounding box center [77, 277] width 97 height 15
click at [488, 46] on h4 "Colors" at bounding box center [479, 42] width 36 height 13
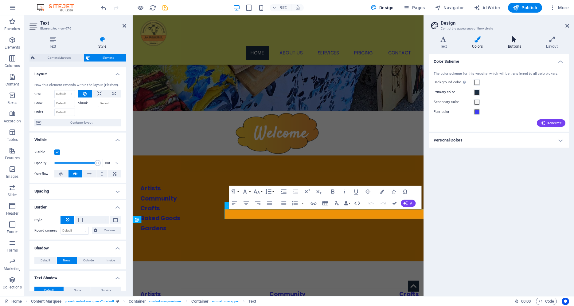
click at [519, 43] on h4 "Buttons" at bounding box center [516, 42] width 38 height 13
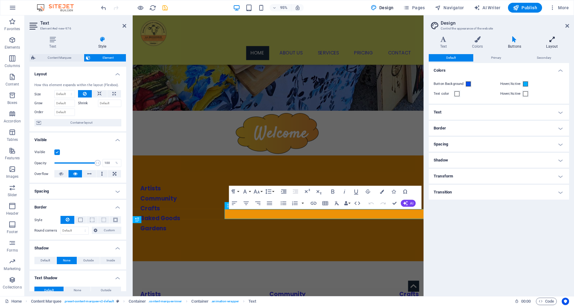
drag, startPoint x: 552, startPoint y: 49, endPoint x: 539, endPoint y: 47, distance: 13.6
click at [548, 40] on h4 "Layout" at bounding box center [552, 42] width 34 height 13
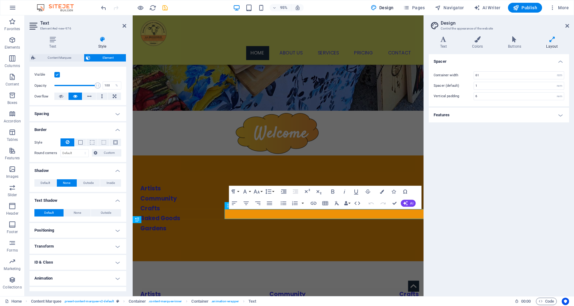
scroll to position [88, 0]
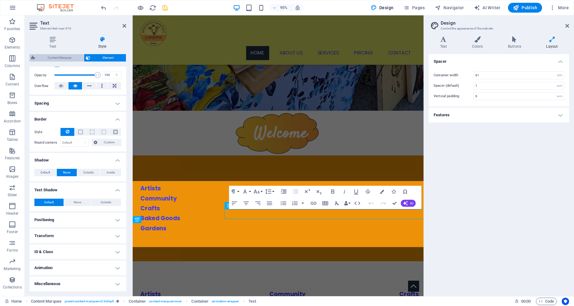
click at [63, 56] on span "Content Marquee" at bounding box center [59, 57] width 45 height 7
select select "rem"
select select "px"
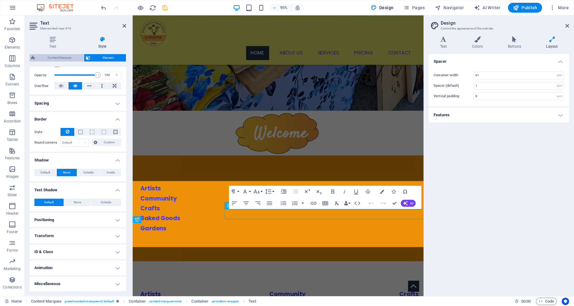
select select "px"
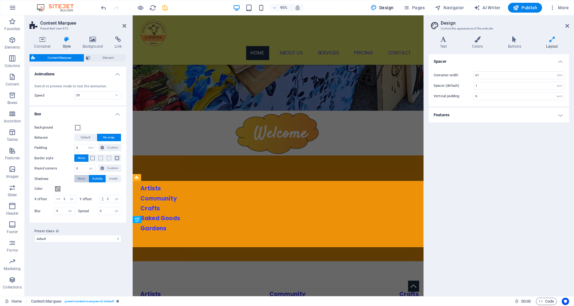
click at [83, 176] on span "None" at bounding box center [81, 178] width 7 height 7
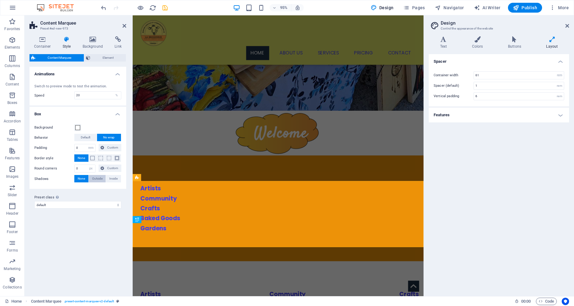
click at [94, 179] on span "Outside" at bounding box center [97, 178] width 10 height 7
type input "2"
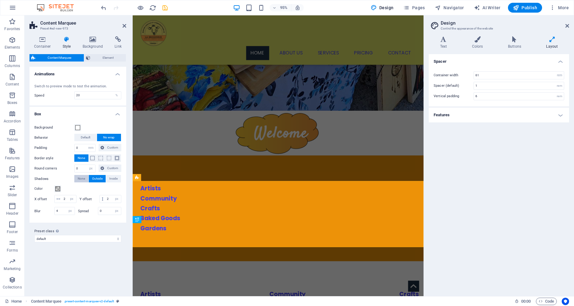
click at [84, 177] on span "None" at bounding box center [81, 178] width 7 height 7
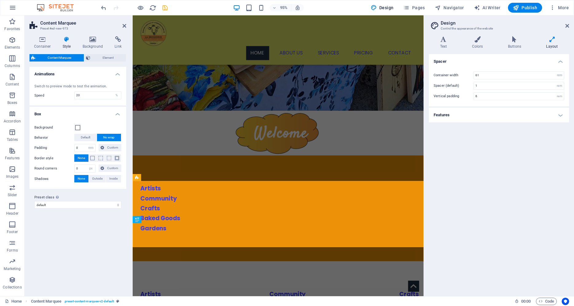
click at [79, 176] on span "None" at bounding box center [81, 178] width 7 height 7
click at [199, 274] on div "Artists Community Crafts Baked Goods Gardens" at bounding box center [286, 308] width 306 height 69
click at [111, 177] on span "Inside" at bounding box center [113, 178] width 8 height 7
type input "2"
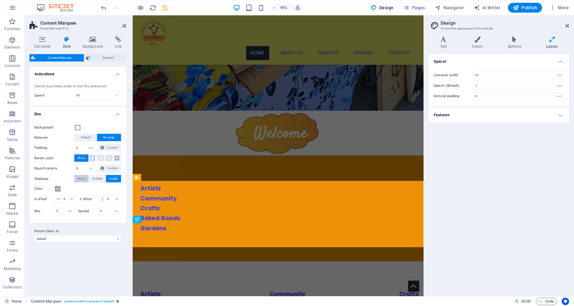
click at [80, 178] on span "None" at bounding box center [81, 178] width 7 height 7
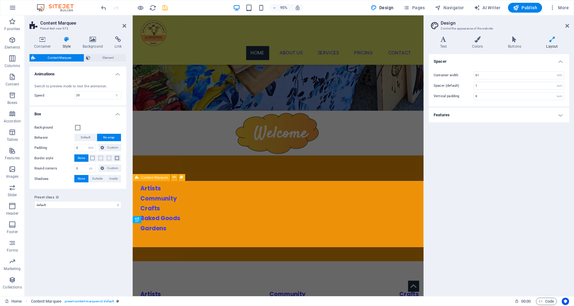
click at [181, 274] on div "Artists Community Crafts Baked Goods Gardens" at bounding box center [286, 308] width 306 height 69
click at [367, 192] on div "Artists Community Crafts Baked Goods Gardens" at bounding box center [286, 218] width 290 height 52
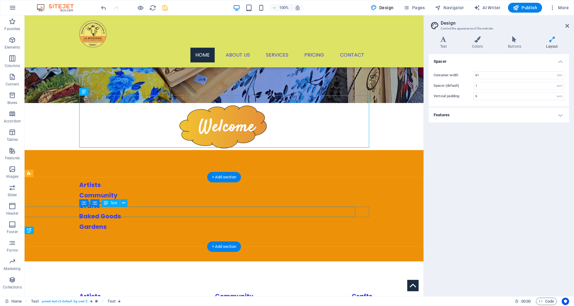
click at [368, 291] on div "Artists Community Crafts Baked Goods Gardens" at bounding box center [368, 296] width 1 height 10
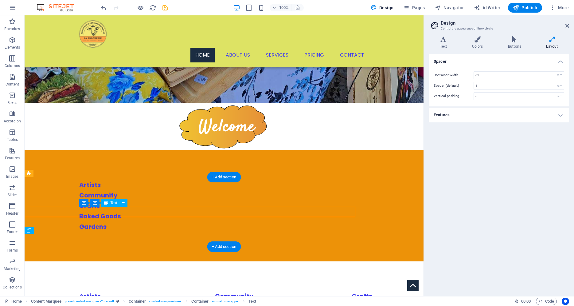
click at [369, 291] on div "Artists Community Crafts Baked Goods Gardens" at bounding box center [369, 296] width 0 height 10
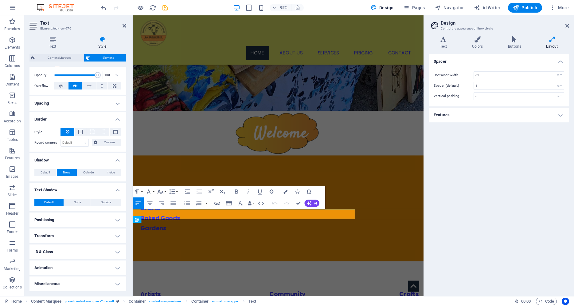
click at [89, 221] on h4 "Positioning" at bounding box center [77, 219] width 97 height 15
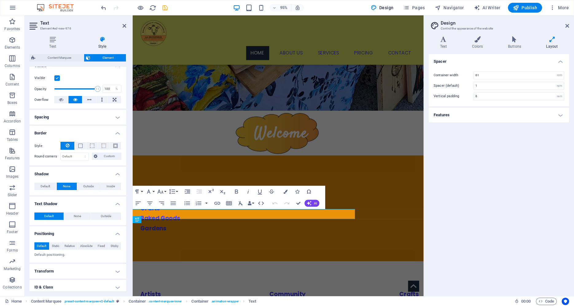
scroll to position [0, 0]
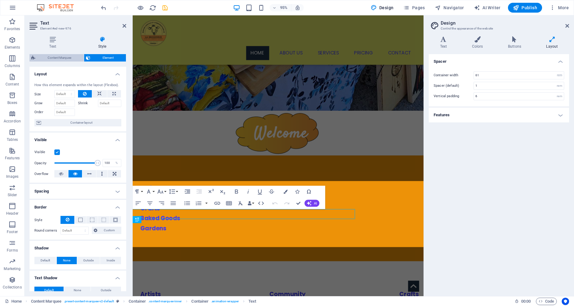
click at [62, 59] on span "Content Marquee" at bounding box center [59, 57] width 45 height 7
select select "rem"
select select "px"
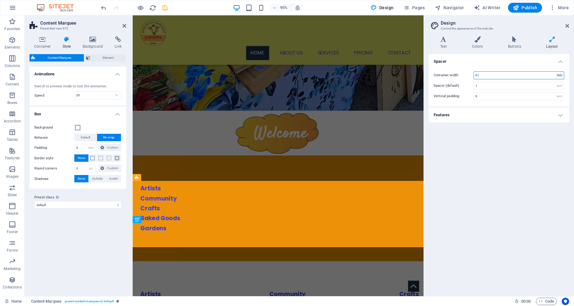
click at [555, 72] on select "rem px" at bounding box center [559, 75] width 9 height 7
click at [552, 69] on div "Container width 61 rem px Spacer (default) 1 rem Vertical padding 6 rem" at bounding box center [499, 85] width 143 height 41
click at [560, 117] on h4 "Features" at bounding box center [499, 114] width 140 height 15
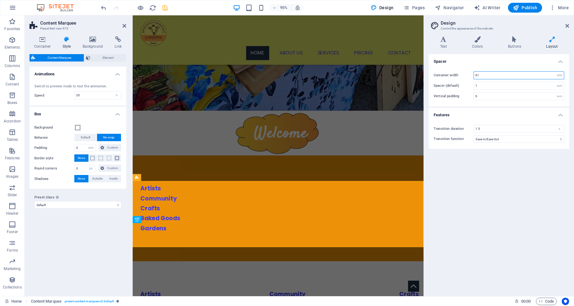
drag, startPoint x: 518, startPoint y: 76, endPoint x: 388, endPoint y: 72, distance: 130.3
click at [474, 72] on input "61" at bounding box center [519, 75] width 90 height 7
type input "100"
click at [514, 85] on input "1" at bounding box center [519, 85] width 90 height 7
click at [374, 274] on div "Artists Community Crafts Baked Goods Gardens" at bounding box center [286, 308] width 306 height 69
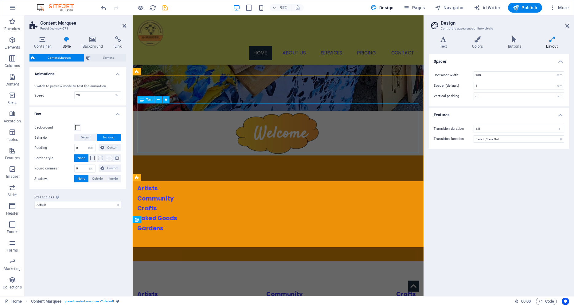
click at [376, 192] on div "Artists Community Crafts Baked Goods Gardens" at bounding box center [286, 218] width 296 height 52
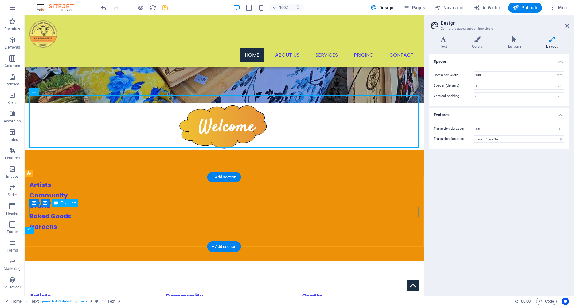
click at [418, 291] on div "Artists Community Crafts Baked Goods Gardens" at bounding box center [418, 296] width 1 height 10
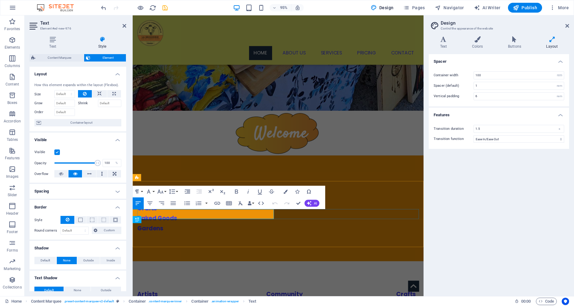
click at [226, 303] on div "Artists Community Crafts Baked Goods Gardens" at bounding box center [286, 308] width 296 height 10
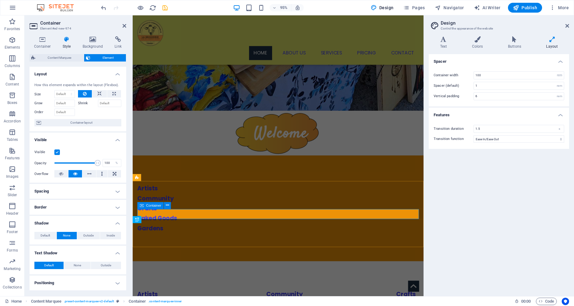
click at [339, 303] on div "Artists Community Crafts Baked Goods Gardens" at bounding box center [286, 308] width 296 height 10
click at [433, 303] on div "Artists Community Crafts Baked Goods Gardens" at bounding box center [433, 308] width 1 height 10
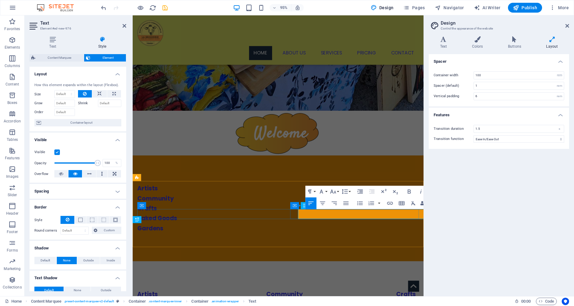
click at [431, 303] on p "Artists Community Crafts Baked Goods Gardens" at bounding box center [432, 308] width 3 height 10
click at [433, 303] on p "Artists Community Crafts Baked Goods Gardens" at bounding box center [433, 308] width 1 height 10
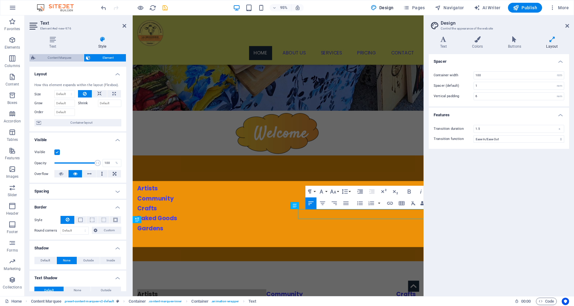
click at [44, 60] on span "Content Marquee" at bounding box center [59, 57] width 45 height 7
select select "rem"
select select "px"
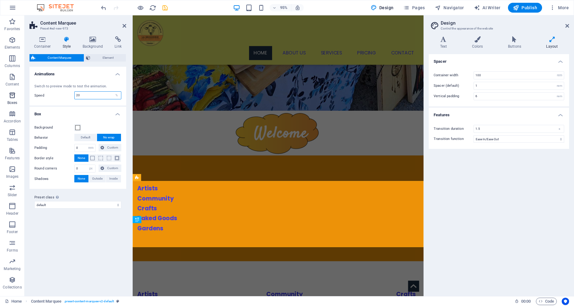
click at [75, 96] on input "20" at bounding box center [98, 95] width 46 height 7
type input "1"
click at [115, 106] on ul "Animations Switch to preview mode to test the animation. Speed 1 % Box Backgrou…" at bounding box center [77, 128] width 97 height 122
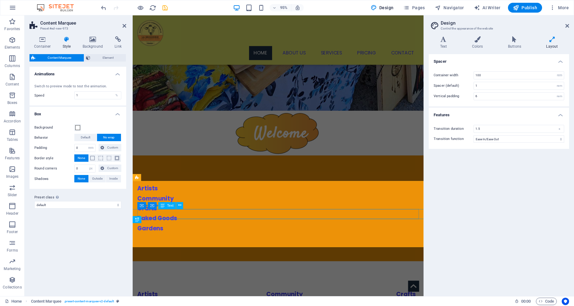
click at [434, 303] on div "Artists Community Crafts Baked Goods Gardens" at bounding box center [434, 308] width 0 height 10
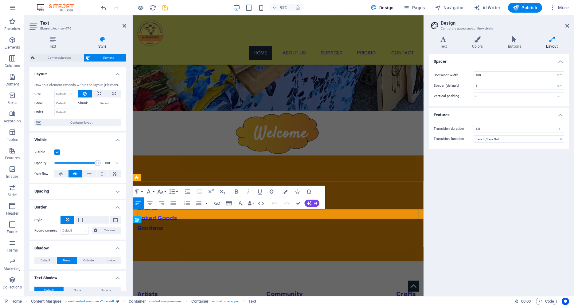
click at [434, 303] on p "Artists Community Crafts Baked Goods Gardens" at bounding box center [434, 308] width 0 height 10
click at [451, 36] on div "Variants Text Colors Buttons Layout Text Standard Bold Links Font color Font Po…" at bounding box center [499, 163] width 150 height 264
click at [449, 39] on icon at bounding box center [443, 39] width 29 height 6
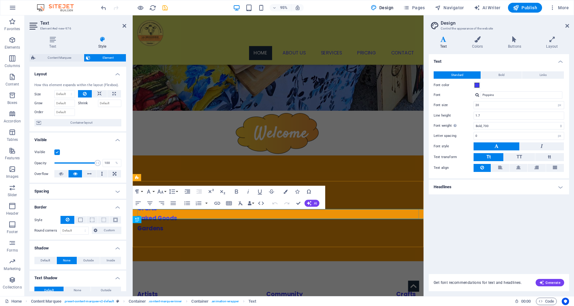
click at [434, 303] on p "Artists Community Crafts Baked Goods Gardens" at bounding box center [434, 308] width 0 height 10
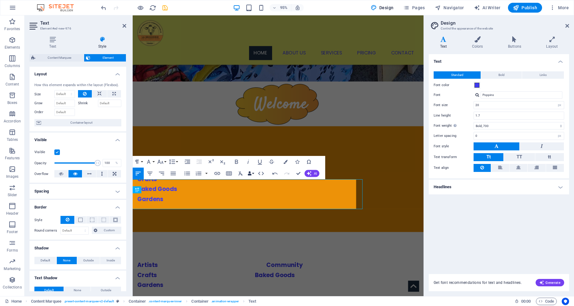
scroll to position [219, 0]
click at [434, 282] on p "Crafts Baked Goods" at bounding box center [434, 287] width 0 height 10
drag, startPoint x: 251, startPoint y: 198, endPoint x: 322, endPoint y: 195, distance: 70.7
click at [431, 272] on p "Artists Community" at bounding box center [432, 277] width 3 height 10
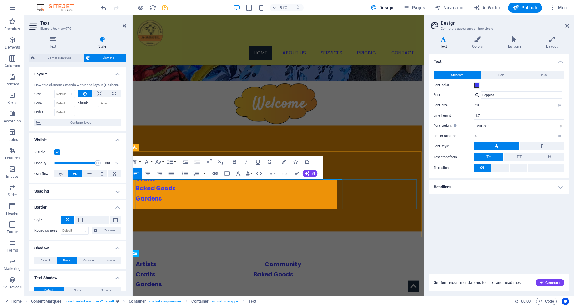
scroll to position [219, 2]
click at [431, 282] on p "Crafts Baked Goods" at bounding box center [431, 287] width 0 height 10
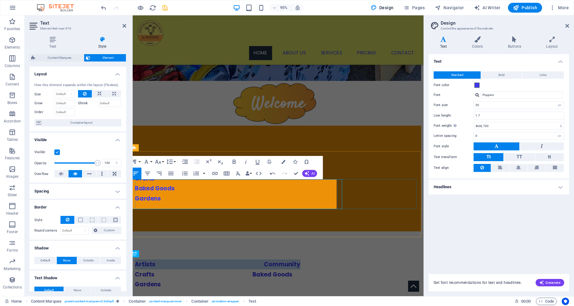
click at [431, 272] on div "Artists Community Crafts Baked Goods Gardens" at bounding box center [431, 287] width 0 height 31
click at [429, 282] on p "Crafts Baked Goods" at bounding box center [430, 287] width 2 height 10
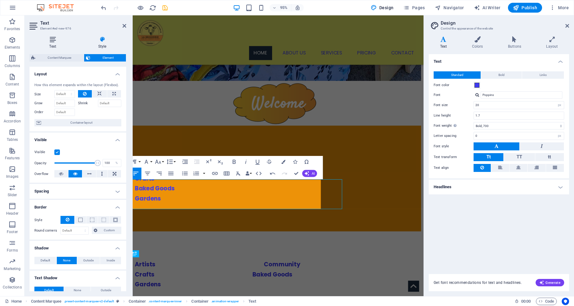
click at [51, 43] on h4 "Text" at bounding box center [53, 42] width 49 height 13
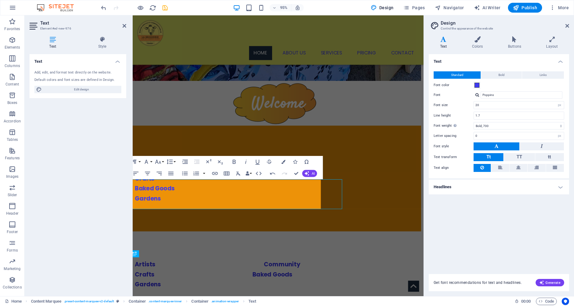
click at [68, 66] on div "Add, edit, and format text directly on the website. Default colors and font siz…" at bounding box center [77, 81] width 97 height 33
click at [68, 74] on div "Add, edit, and format text directly on the website." at bounding box center [77, 72] width 87 height 5
click at [82, 88] on span "Edit design" at bounding box center [82, 89] width 76 height 7
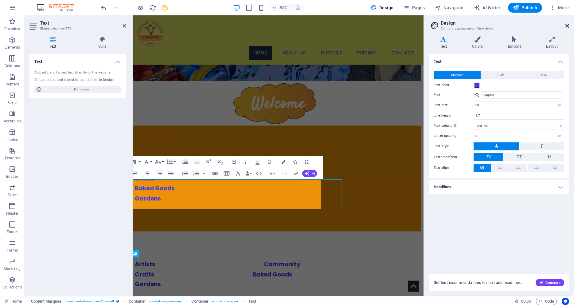
click at [566, 27] on icon at bounding box center [567, 25] width 4 height 5
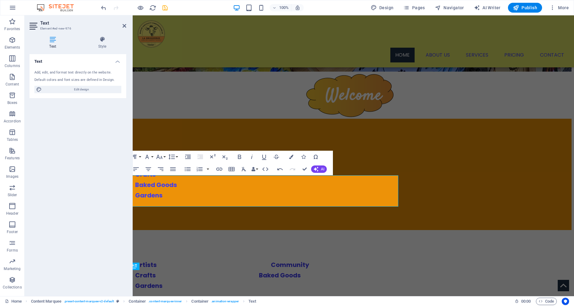
click at [66, 74] on div "Add, edit, and format text directly on the website." at bounding box center [77, 72] width 87 height 5
click at [64, 70] on div "Add, edit, and format text directly on the website." at bounding box center [77, 72] width 87 height 5
click at [48, 62] on h4 "Text" at bounding box center [77, 59] width 97 height 11
click at [48, 62] on h4 "Text" at bounding box center [77, 61] width 97 height 15
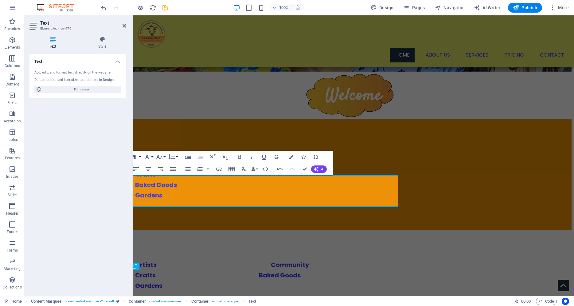
click at [47, 73] on div "Add, edit, and format text directly on the website." at bounding box center [77, 72] width 87 height 5
click at [104, 42] on icon at bounding box center [102, 39] width 48 height 6
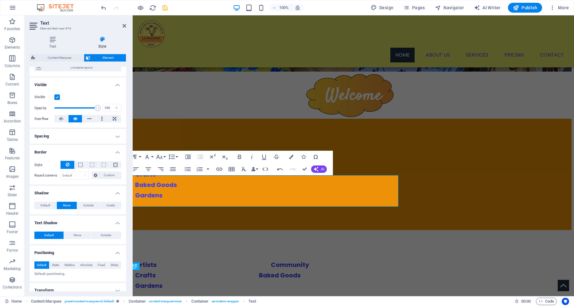
scroll to position [55, 0]
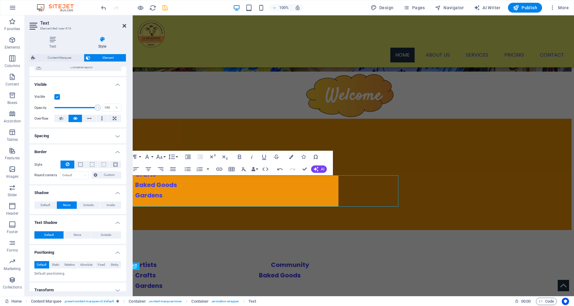
click at [125, 27] on icon at bounding box center [125, 25] width 4 height 5
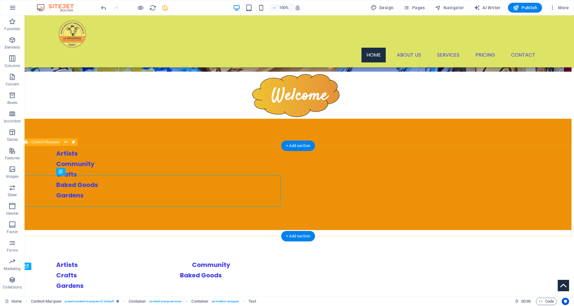
scroll to position [219, 0]
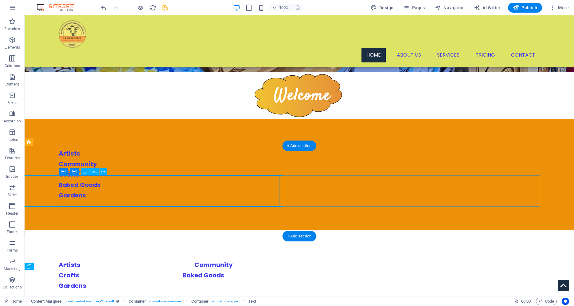
click at [540, 259] on div "Artists Community Crafts Baked Goods Gardens" at bounding box center [540, 274] width 0 height 31
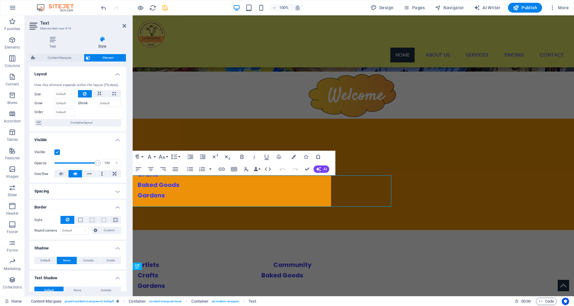
click at [93, 193] on h4 "Spacing" at bounding box center [77, 191] width 97 height 15
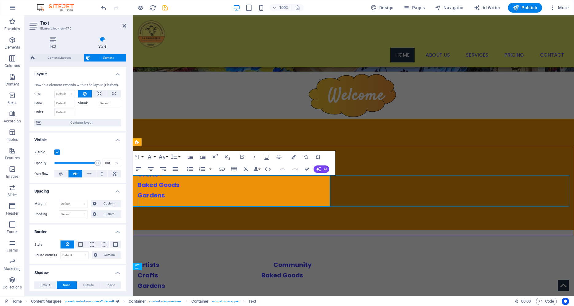
click at [569, 270] on p "Crafts Baked Goods" at bounding box center [569, 275] width 0 height 10
click at [569, 259] on p "Artists Community" at bounding box center [569, 264] width 0 height 10
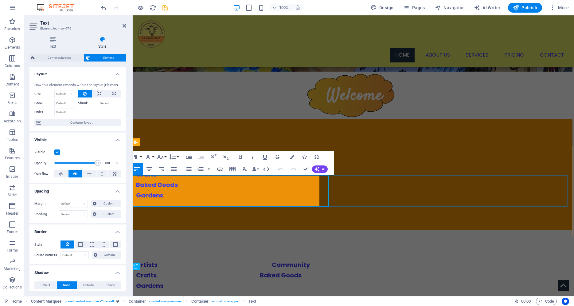
scroll to position [219, 2]
click at [567, 259] on p "Artists Community" at bounding box center [567, 264] width 0 height 10
drag, startPoint x: 180, startPoint y: 182, endPoint x: 250, endPoint y: 177, distance: 70.5
click at [567, 259] on p "Artists Community" at bounding box center [567, 264] width 0 height 10
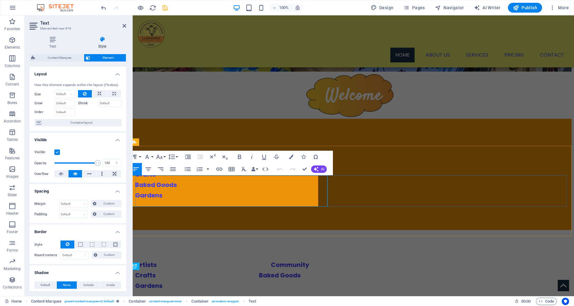
scroll to position [219, 0]
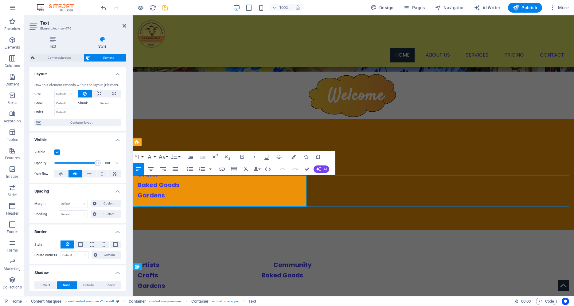
click at [405, 259] on div "Artists Community Crafts Baked Goods Gardens" at bounding box center [353, 274] width 431 height 31
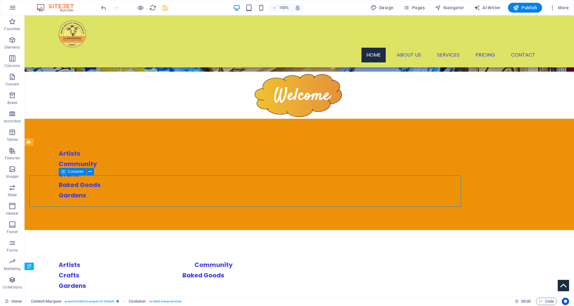
click at [253, 259] on div "Artists Community Crafts Baked Goods Gardens" at bounding box center [300, 274] width 482 height 31
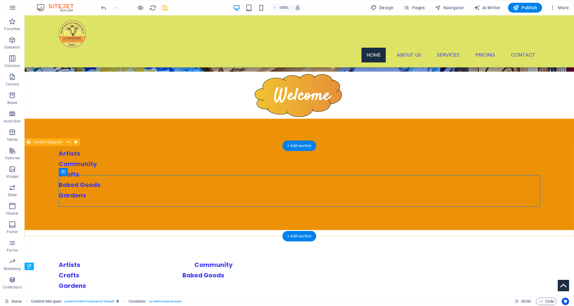
click at [438, 230] on div "Artists Community Crafts Baked Goods Gardens" at bounding box center [299, 275] width 549 height 90
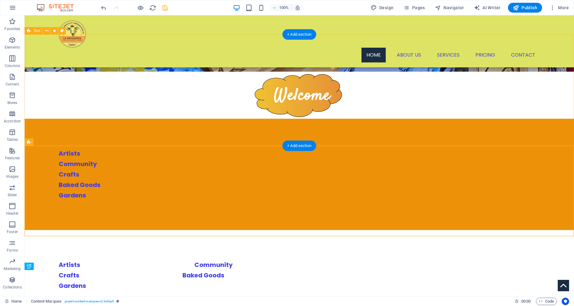
click at [450, 148] on div "Artists Community Crafts Baked Goods Gardens" at bounding box center [300, 174] width 482 height 52
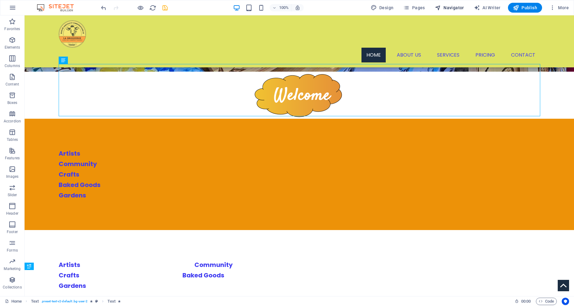
click at [463, 6] on span "Navigator" at bounding box center [449, 8] width 29 height 6
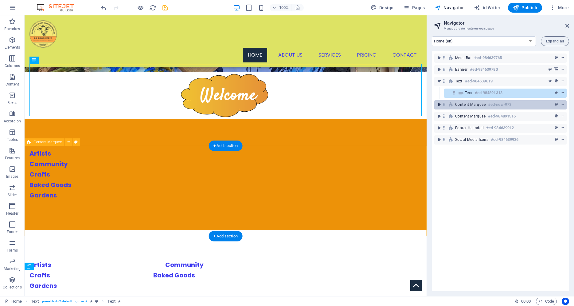
click at [438, 106] on icon "toggle-expand" at bounding box center [439, 104] width 6 height 6
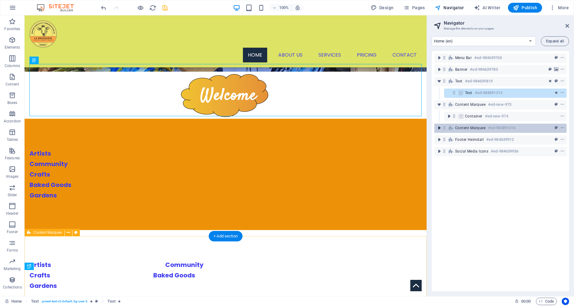
click at [438, 128] on icon "toggle-expand" at bounding box center [439, 128] width 6 height 6
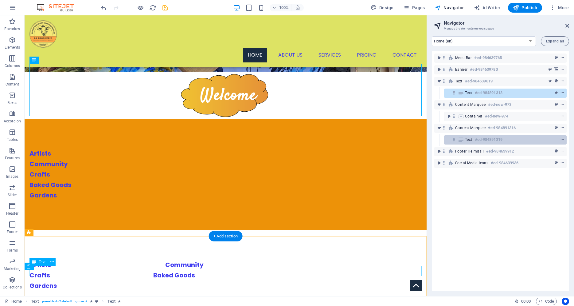
click at [460, 138] on icon at bounding box center [461, 139] width 7 height 5
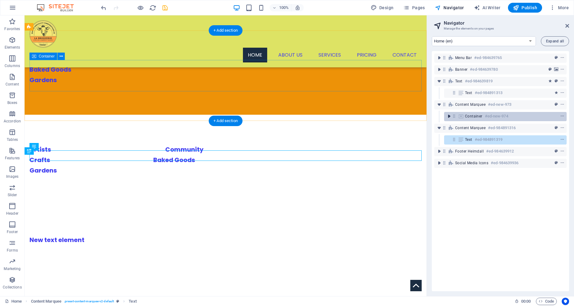
drag, startPoint x: 448, startPoint y: 117, endPoint x: 452, endPoint y: 119, distance: 4.6
click at [448, 117] on icon "toggle-expand" at bounding box center [449, 116] width 6 height 6
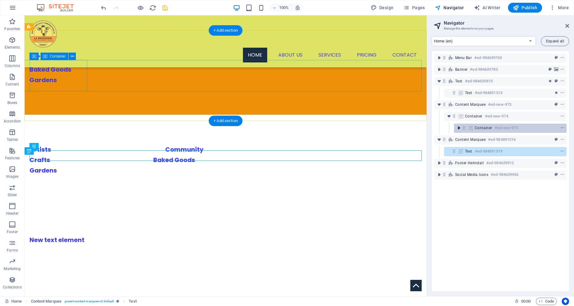
click at [459, 128] on icon "toggle-expand" at bounding box center [459, 128] width 6 height 6
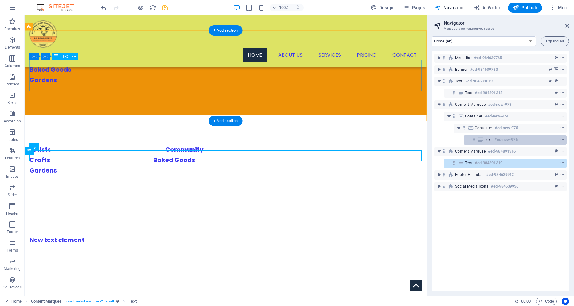
click at [494, 139] on div "Text #ed-new-976" at bounding box center [510, 139] width 51 height 7
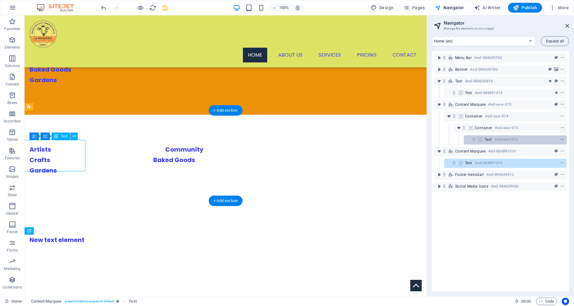
scroll to position [255, 0]
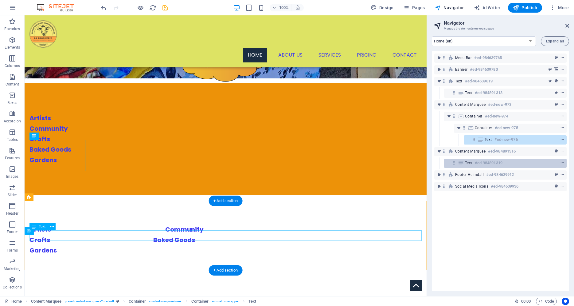
click at [486, 164] on h6 "#ed-984891319" at bounding box center [489, 162] width 28 height 7
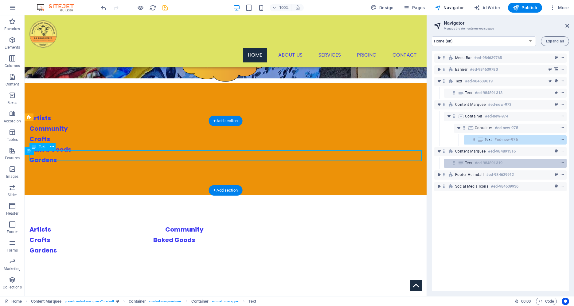
scroll to position [334, 0]
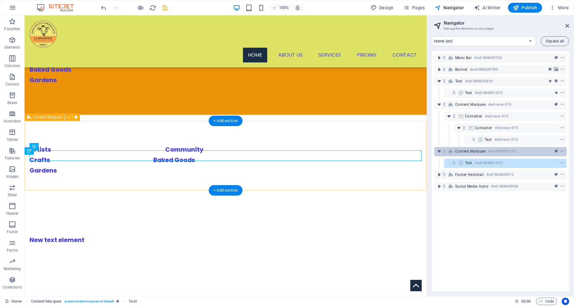
click at [482, 150] on span "Content Marquee" at bounding box center [470, 151] width 30 height 5
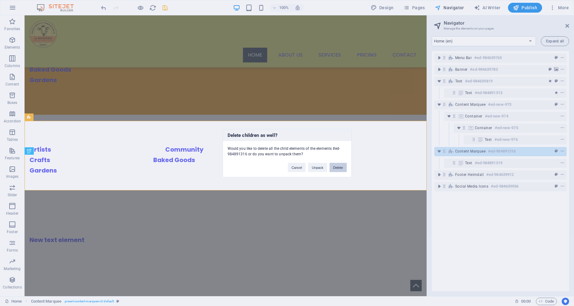
click at [342, 166] on button "Delete" at bounding box center [338, 166] width 17 height 9
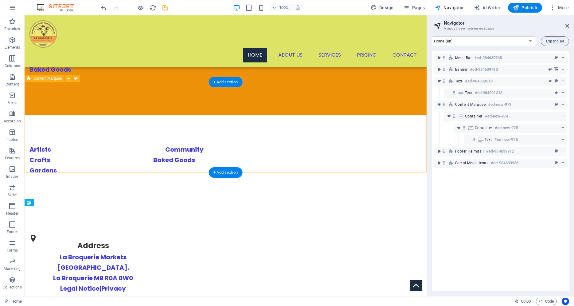
scroll to position [283, 0]
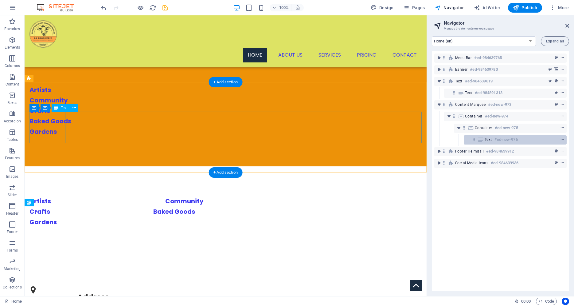
click at [496, 137] on h6 "#ed-new-976" at bounding box center [505, 139] width 23 height 7
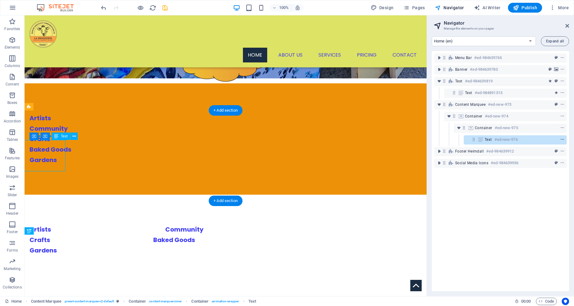
click at [561, 137] on icon "context-menu" at bounding box center [562, 139] width 4 height 4
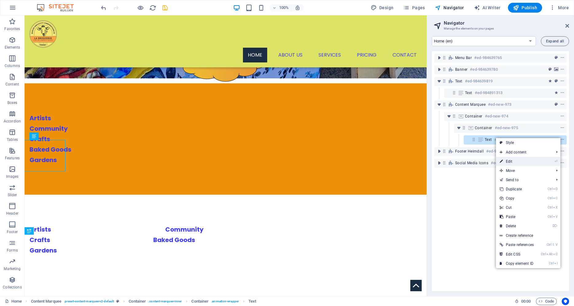
click at [529, 164] on link "⏎ Edit" at bounding box center [516, 161] width 41 height 9
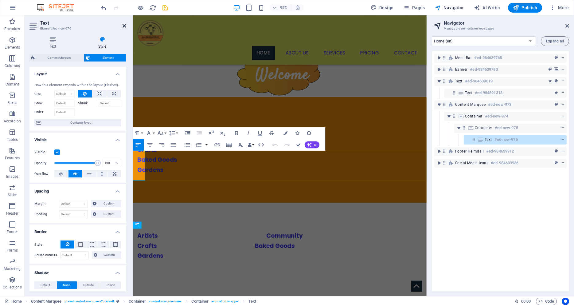
click at [124, 28] on icon at bounding box center [125, 25] width 4 height 5
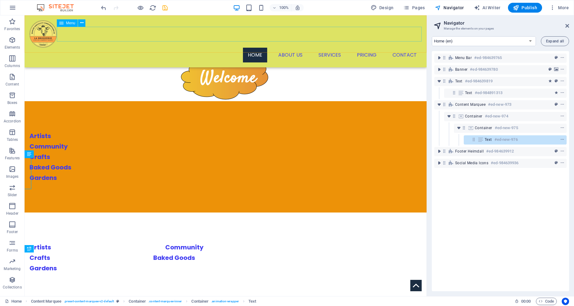
scroll to position [237, 0]
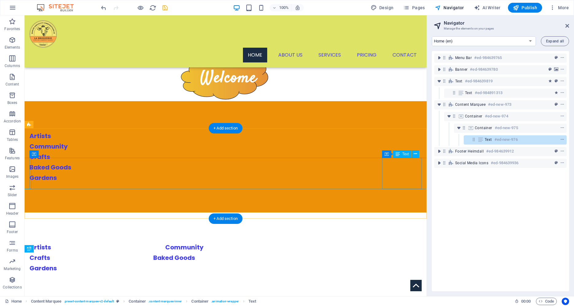
click at [422, 242] on div "Artists Community Crafts Baked Goods Gardens" at bounding box center [422, 257] width 0 height 31
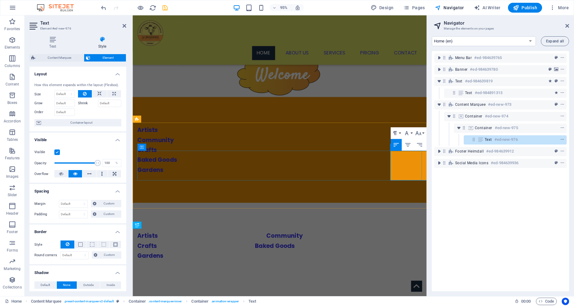
click at [437, 242] on p "Artists Community" at bounding box center [437, 247] width 0 height 10
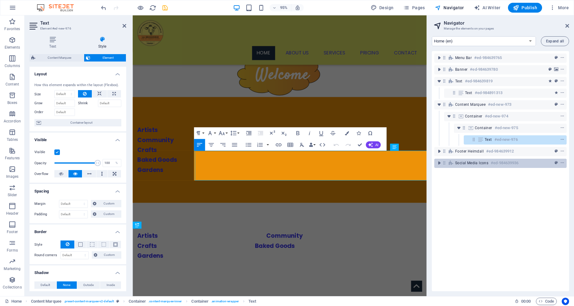
scroll to position [249, 1]
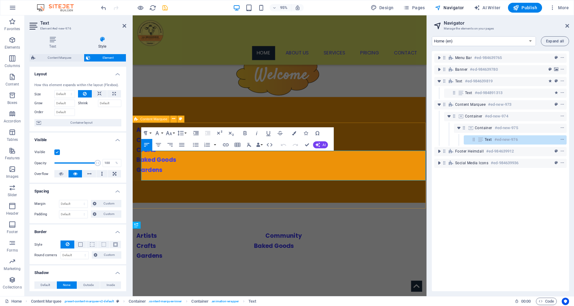
drag, startPoint x: 327, startPoint y: 164, endPoint x: 475, endPoint y: 162, distance: 147.4
click at [441, 212] on div "Artists Community Crafts Baked Goods Gardens" at bounding box center [286, 257] width 309 height 90
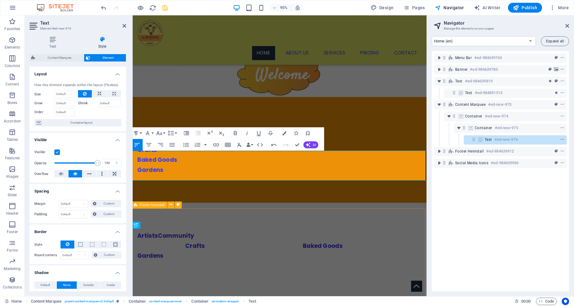
scroll to position [249, 1]
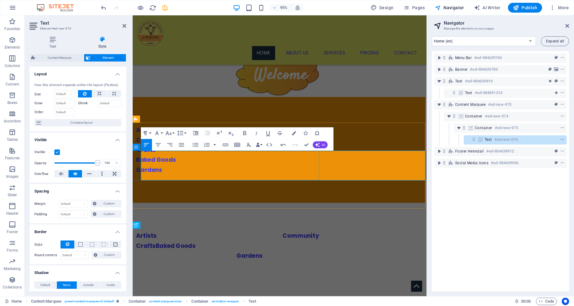
click at [330, 242] on p "Artists Community" at bounding box center [330, 247] width 0 height 10
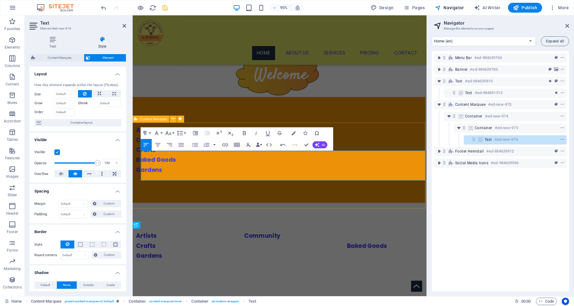
click at [380, 212] on div "Artists Community Crafts Baked Goods Gardens" at bounding box center [285, 257] width 309 height 90
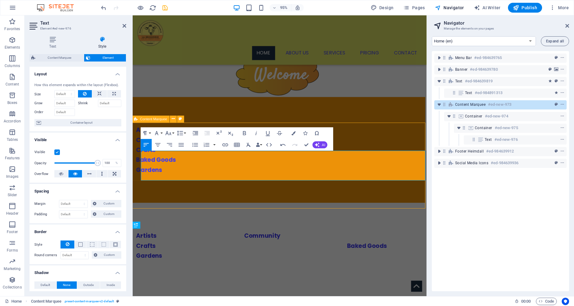
scroll to position [0, 98]
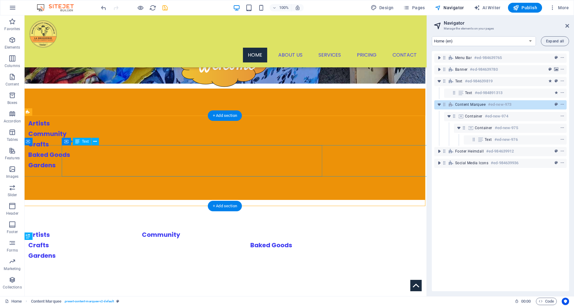
click at [322, 229] on div "Artists Community Crafts Baked Goods Gardens" at bounding box center [322, 244] width 0 height 31
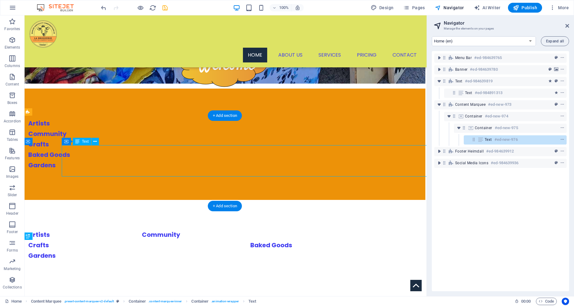
click at [322, 229] on div "Artists Community Crafts Baked Goods Gardens" at bounding box center [322, 244] width 0 height 31
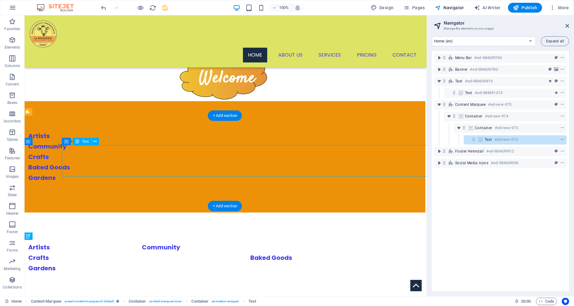
scroll to position [0, 0]
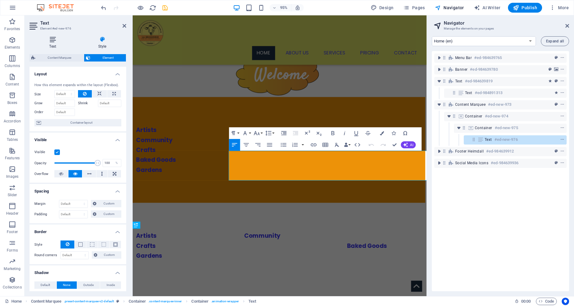
click at [49, 36] on icon at bounding box center [52, 39] width 46 height 6
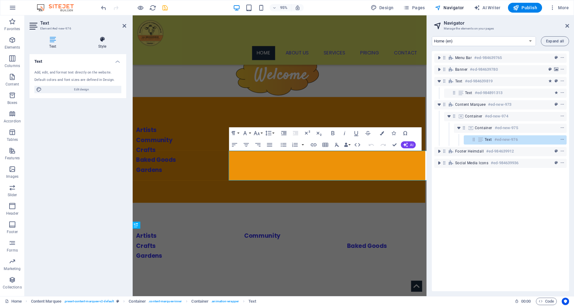
click at [103, 41] on icon at bounding box center [102, 39] width 48 height 6
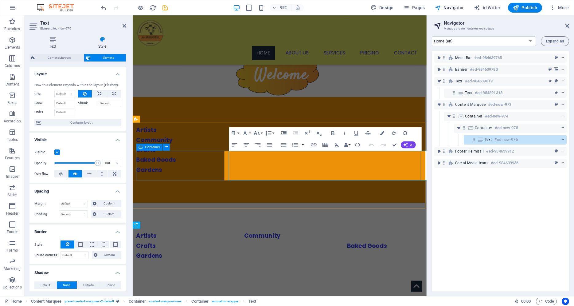
click at [179, 242] on div "Artists Community Crafts Baked Goods Gardens" at bounding box center [285, 257] width 299 height 31
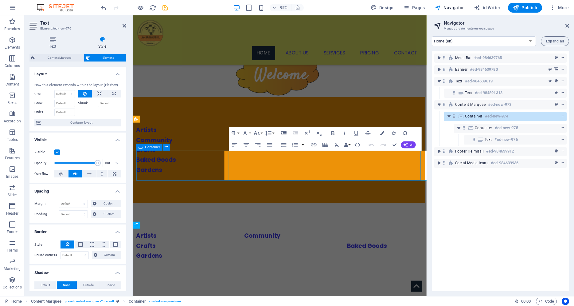
click at [179, 242] on div "Artists Community Crafts Baked Goods Gardens" at bounding box center [285, 257] width 299 height 31
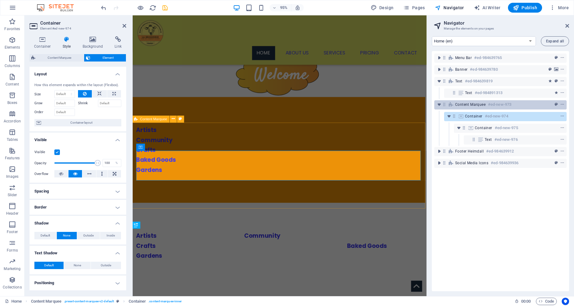
click at [476, 101] on div "Content Marquee #ed-new-973" at bounding box center [495, 104] width 81 height 7
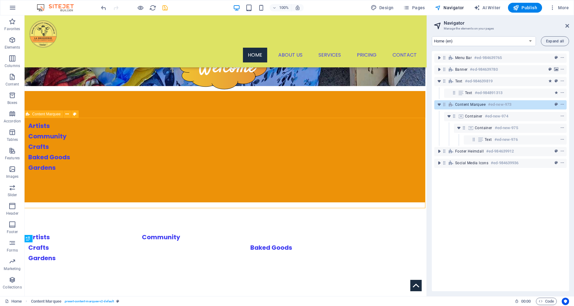
click at [476, 103] on span "Content Marquee" at bounding box center [470, 104] width 30 height 5
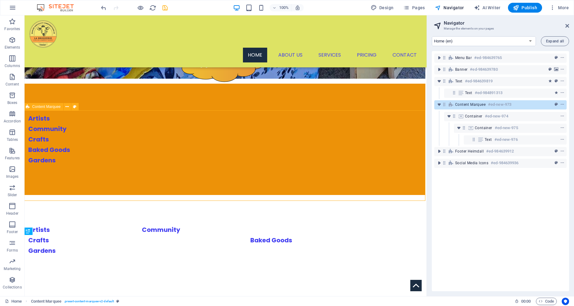
click at [476, 103] on span "Content Marquee" at bounding box center [470, 104] width 30 height 5
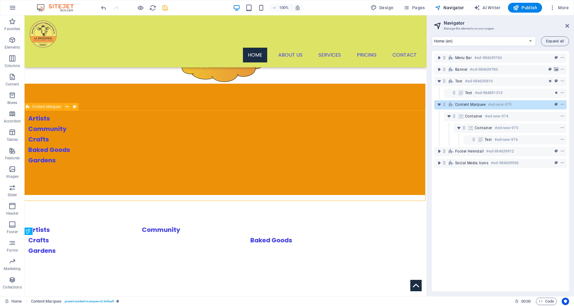
select select "marquee"
select select "rem"
select select "px"
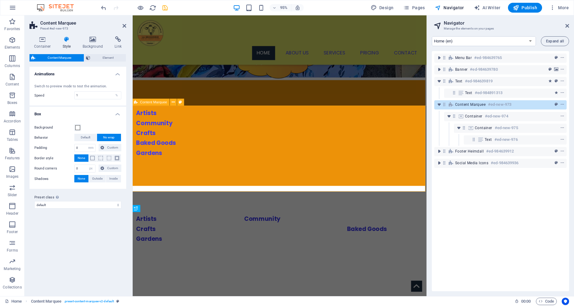
click at [476, 103] on span "Content Marquee" at bounding box center [470, 104] width 30 height 5
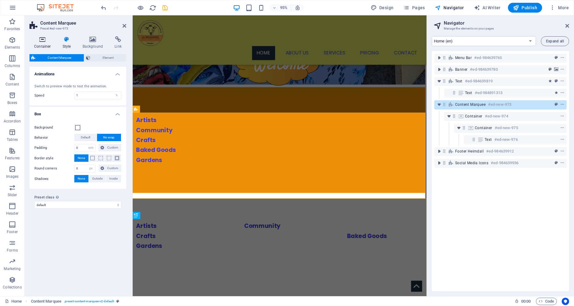
click at [41, 42] on icon at bounding box center [42, 39] width 26 height 6
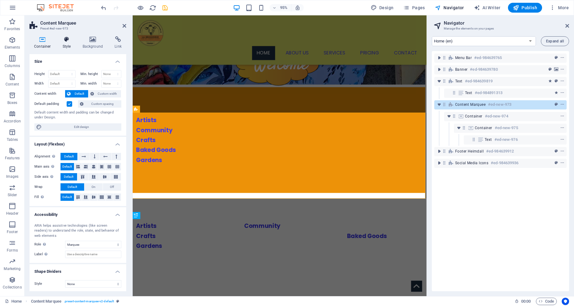
click at [66, 40] on icon at bounding box center [67, 39] width 18 height 6
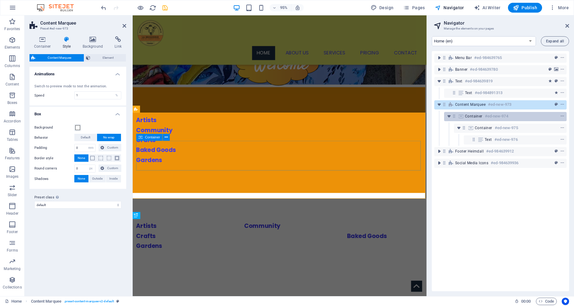
click at [500, 117] on h6 "#ed-new-974" at bounding box center [496, 115] width 23 height 7
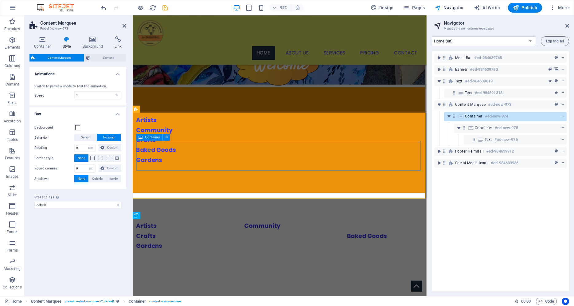
click at [500, 117] on h6 "#ed-new-974" at bounding box center [496, 115] width 23 height 7
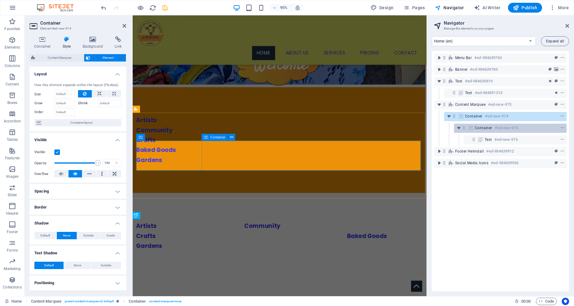
click at [504, 129] on h6 "#ed-new-975" at bounding box center [506, 127] width 23 height 7
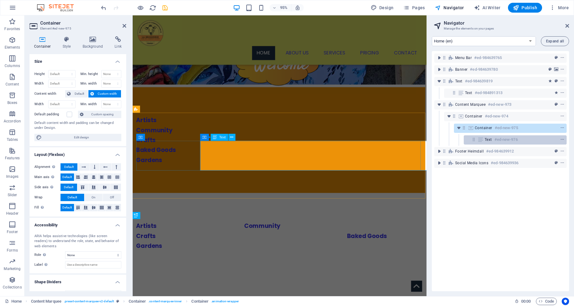
click at [508, 139] on h6 "#ed-new-976" at bounding box center [505, 139] width 23 height 7
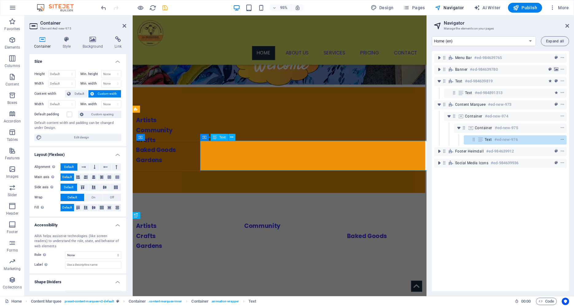
click at [508, 139] on h6 "#ed-new-976" at bounding box center [505, 139] width 23 height 7
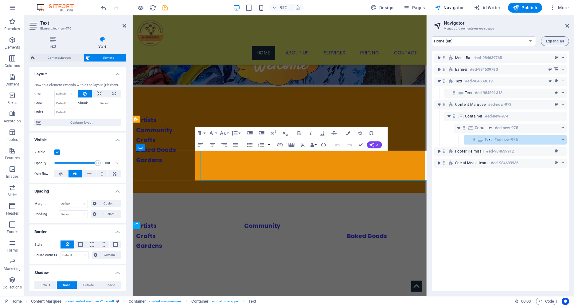
scroll to position [249, 1]
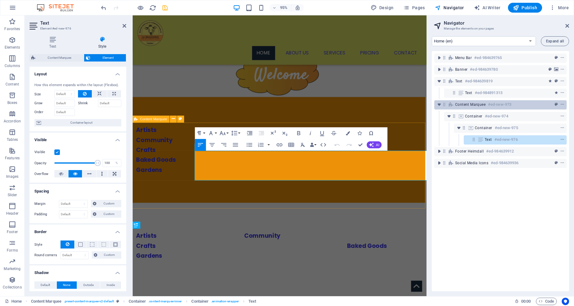
click at [495, 105] on h6 "#ed-new-973" at bounding box center [499, 104] width 23 height 7
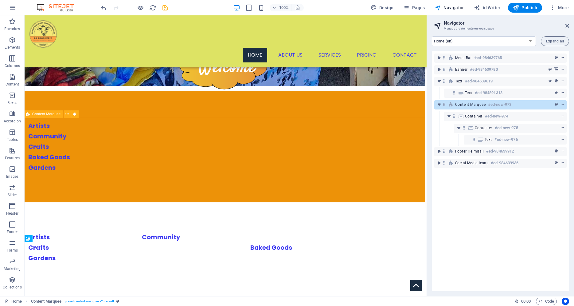
click at [495, 105] on h6 "#ed-new-973" at bounding box center [499, 104] width 23 height 7
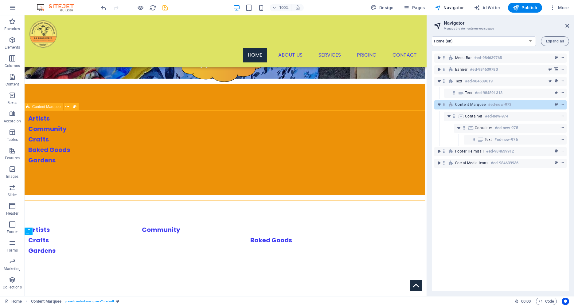
click at [495, 105] on h6 "#ed-new-973" at bounding box center [499, 104] width 23 height 7
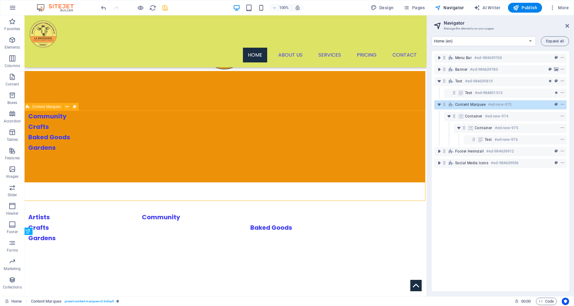
select select "rem"
select select "px"
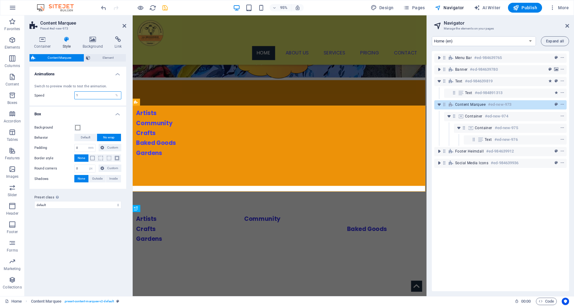
drag, startPoint x: 92, startPoint y: 96, endPoint x: 43, endPoint y: 92, distance: 49.0
click at [75, 92] on input "1" at bounding box center [98, 95] width 46 height 7
type input "30"
click at [80, 105] on div "Switch to preview mode to test the animation. Speed 30 %" at bounding box center [77, 92] width 99 height 28
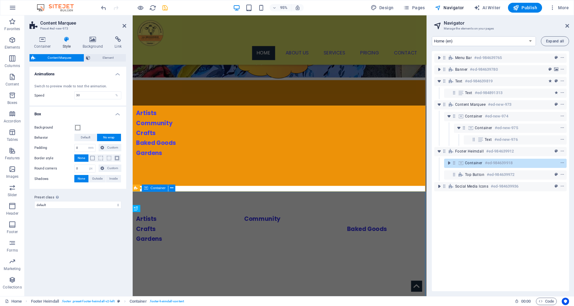
scroll to position [254, 1]
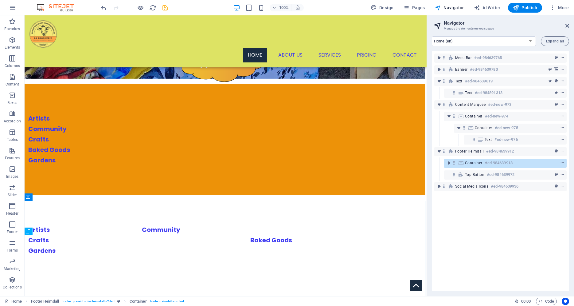
click at [339, 195] on div "Artists Community Crafts Baked Goods Gardens" at bounding box center [224, 240] width 402 height 90
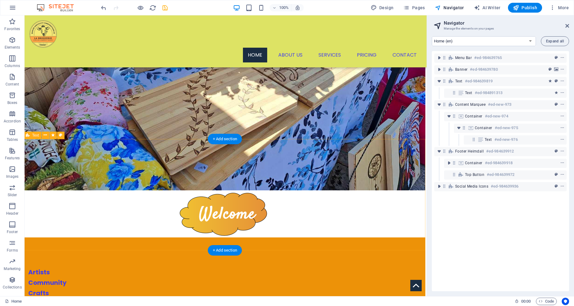
scroll to position [129, 1]
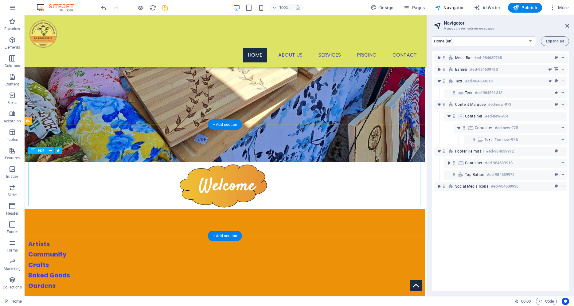
click at [82, 238] on div "Artists Community Crafts Baked Goods Gardens" at bounding box center [224, 264] width 392 height 52
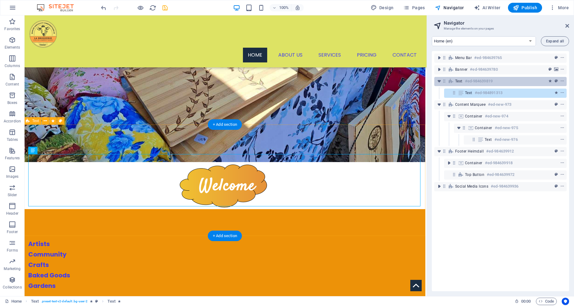
click at [480, 82] on h6 "#ed-984639819" at bounding box center [479, 80] width 28 height 7
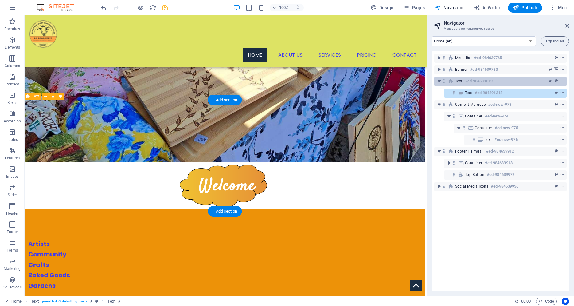
scroll to position [154, 1]
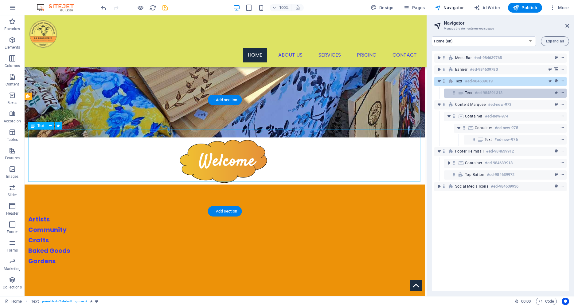
click at [489, 90] on h6 "#ed-984891313" at bounding box center [489, 92] width 28 height 7
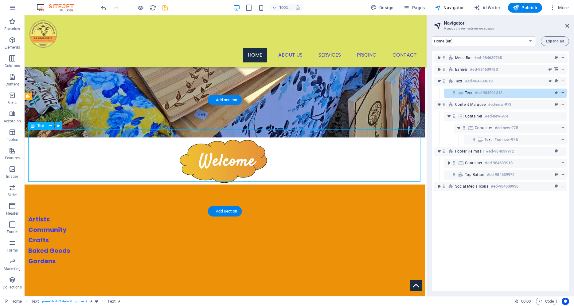
click at [562, 92] on icon "context-menu" at bounding box center [562, 93] width 4 height 4
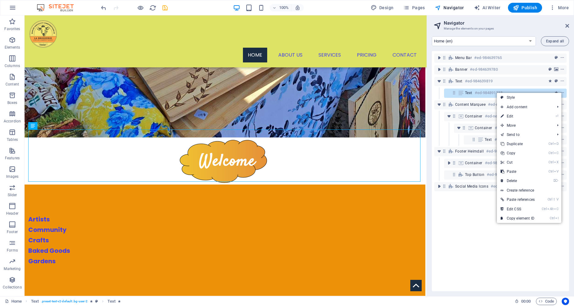
click at [520, 180] on link "⌦ Delete" at bounding box center [517, 180] width 41 height 9
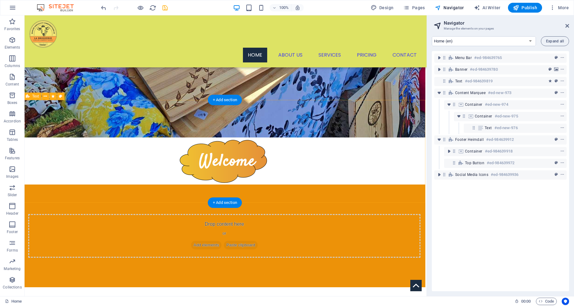
click at [312, 184] on div "Drop content here or Add elements Paste clipboard" at bounding box center [224, 235] width 402 height 103
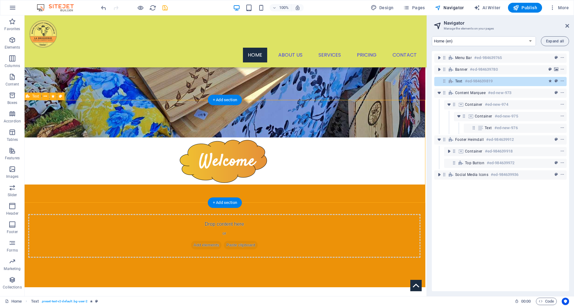
click at [384, 198] on div "Drop content here or Add elements Paste clipboard" at bounding box center [224, 235] width 402 height 103
click at [561, 81] on icon "context-menu" at bounding box center [562, 81] width 4 height 4
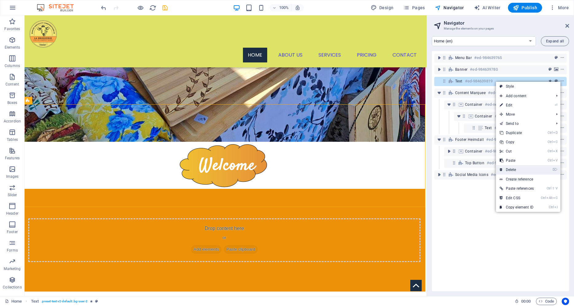
click at [531, 170] on link "⌦ Delete" at bounding box center [516, 169] width 41 height 9
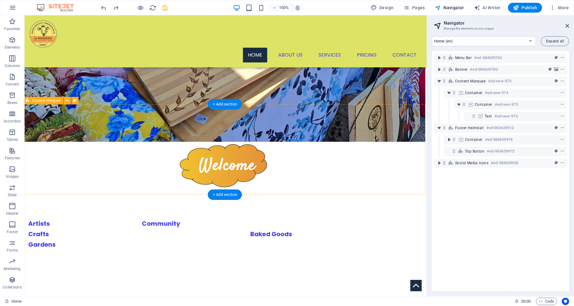
click at [302, 189] on div "Artists Community Crafts Baked Goods Gardens" at bounding box center [224, 234] width 402 height 90
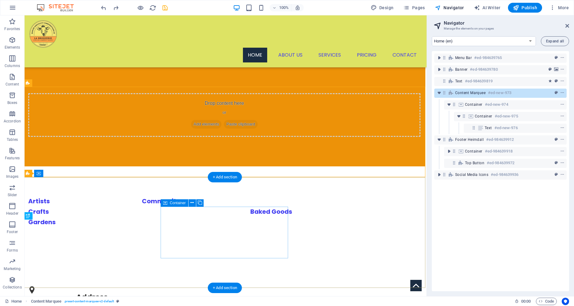
scroll to position [180, 1]
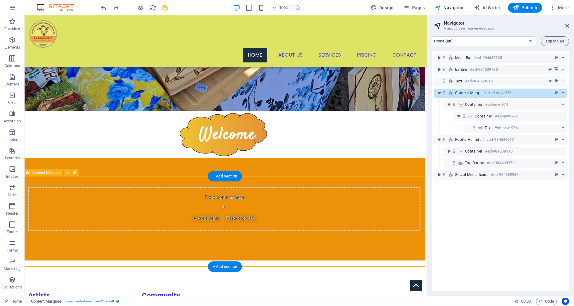
click at [313, 260] on div "Artists Community Crafts Baked Goods Gardens" at bounding box center [224, 305] width 402 height 90
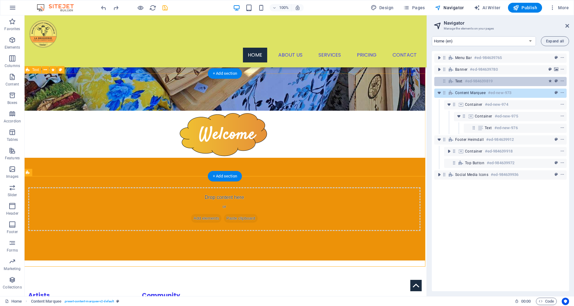
click at [455, 81] on div "Text #ed-984639819" at bounding box center [500, 81] width 132 height 9
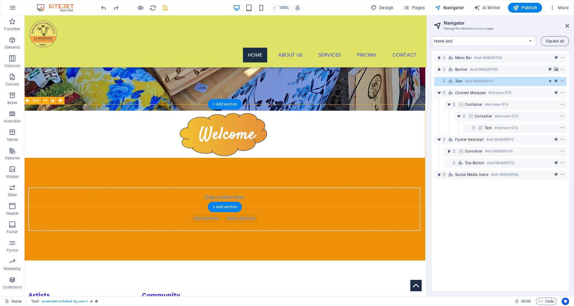
scroll to position [150, 1]
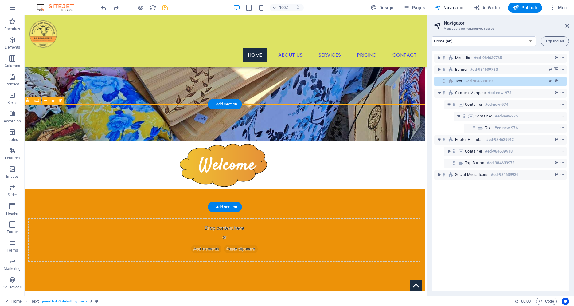
click at [246, 189] on div "Drop content here or Add elements Paste clipboard" at bounding box center [224, 239] width 402 height 103
click at [326, 188] on div "Drop content here or Add elements Paste clipboard" at bounding box center [224, 239] width 402 height 103
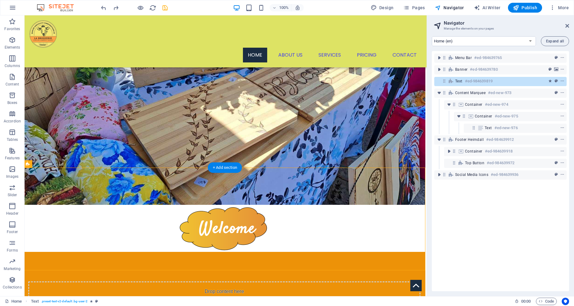
scroll to position [0, 1]
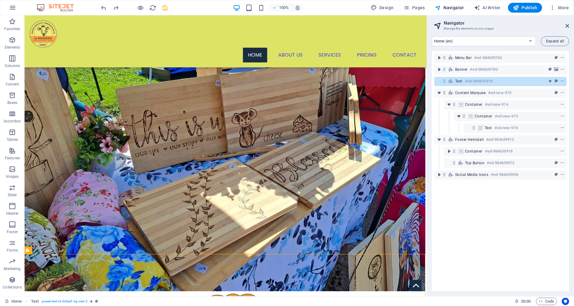
click at [163, 5] on icon "save" at bounding box center [165, 7] width 7 height 7
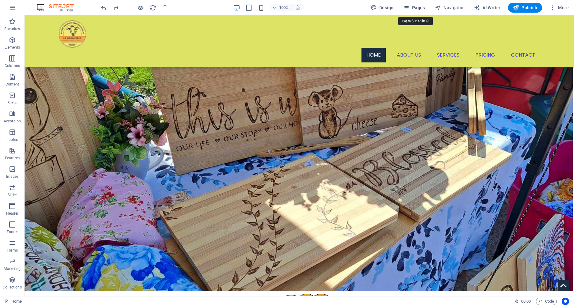
click at [422, 6] on span "Pages" at bounding box center [413, 8] width 21 height 6
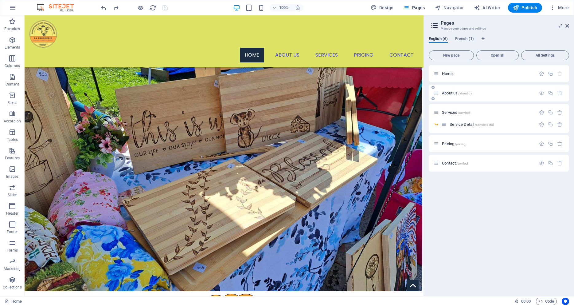
click at [456, 93] on span "About us /about-us" at bounding box center [457, 93] width 30 height 5
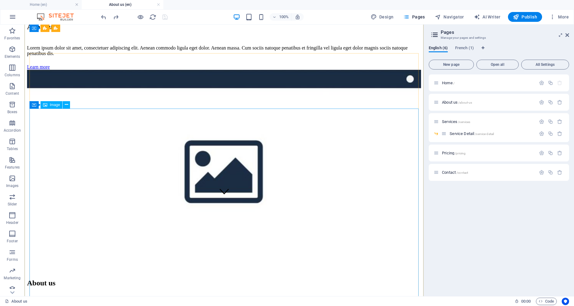
scroll to position [0, 0]
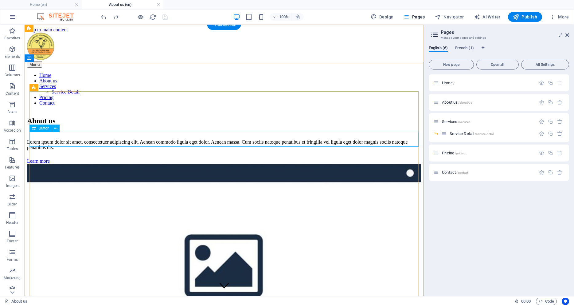
click at [346, 158] on div "Learn more" at bounding box center [224, 161] width 394 height 6
click at [148, 158] on div "Learn more" at bounding box center [224, 161] width 394 height 6
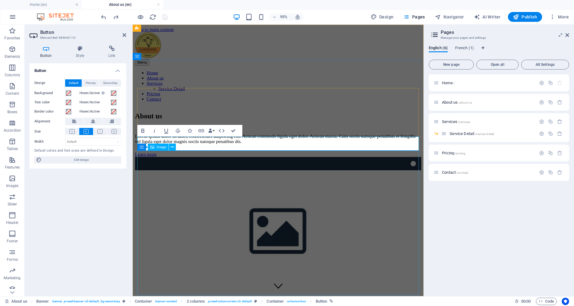
click at [341, 196] on figure at bounding box center [285, 241] width 301 height 155
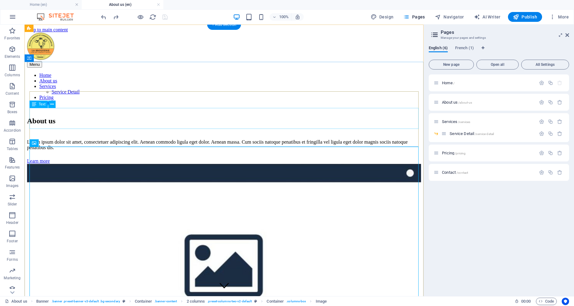
click at [348, 139] on div "Lorem ipsum dolor sit amet, consectetuer adipiscing elit. Aenean commodo ligula…" at bounding box center [224, 144] width 394 height 11
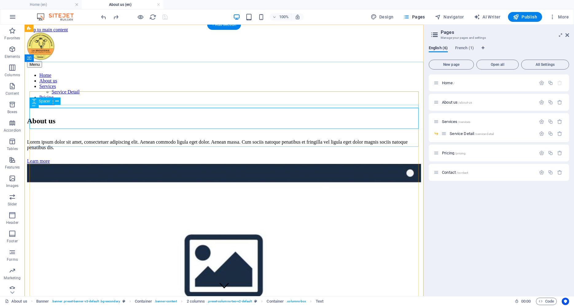
click at [199, 117] on div "About us" at bounding box center [224, 121] width 394 height 8
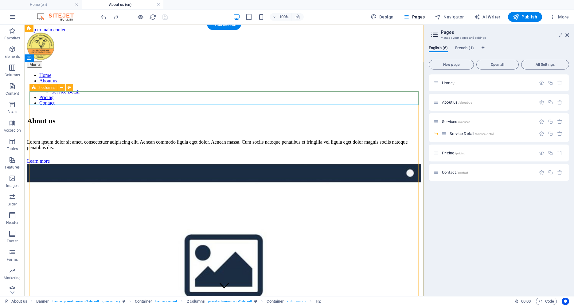
click at [91, 111] on div "About us Lorem ipsum dolor sit amet, consectetuer adipiscing elit. Aenean commo…" at bounding box center [224, 239] width 394 height 256
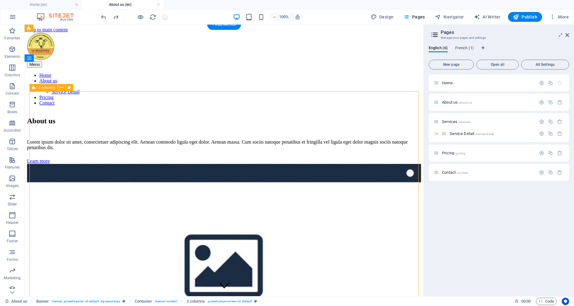
click at [91, 111] on div "About us Lorem ipsum dolor sit amet, consectetuer adipiscing elit. Aenean commo…" at bounding box center [224, 239] width 394 height 256
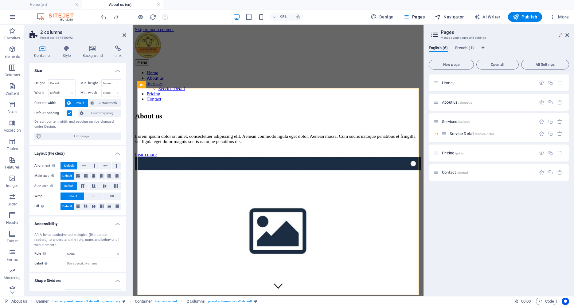
click at [462, 21] on button "Navigator" at bounding box center [449, 17] width 34 height 10
select select "17904114-en"
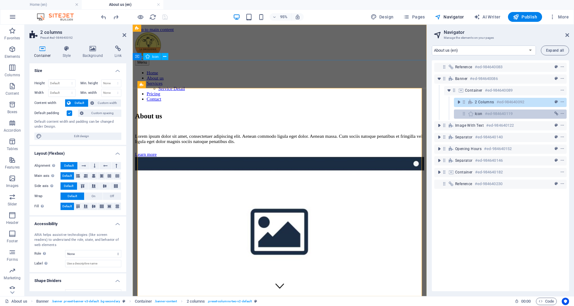
click at [495, 114] on h6 "#ed-984640119" at bounding box center [499, 113] width 28 height 7
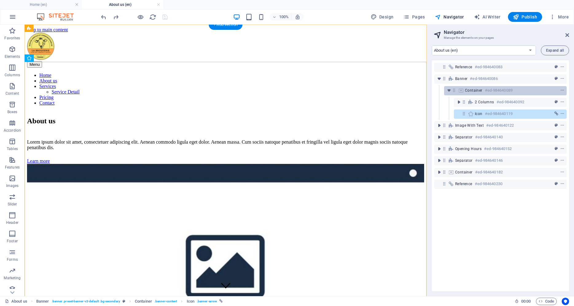
click at [482, 90] on span "Container" at bounding box center [474, 90] width 18 height 5
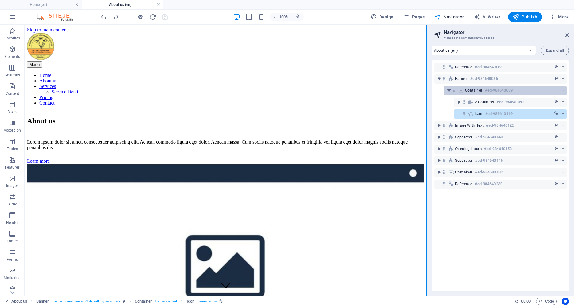
scroll to position [59, 0]
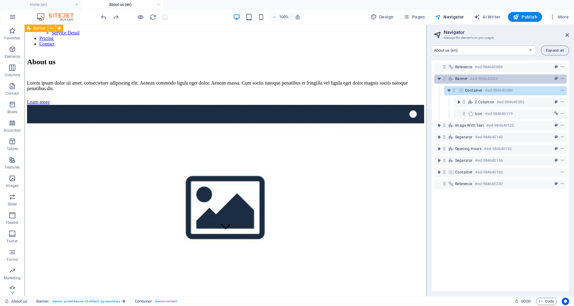
click at [478, 80] on h6 "#ed-984640086" at bounding box center [484, 78] width 28 height 7
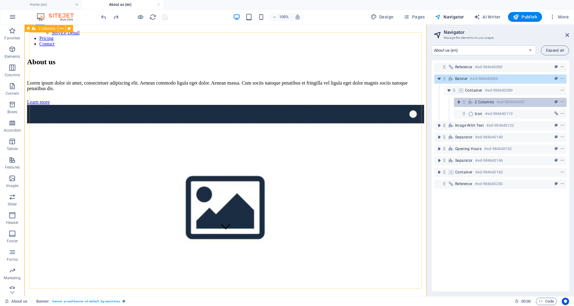
click at [489, 99] on div "2 columns #ed-984640092" at bounding box center [505, 101] width 61 height 7
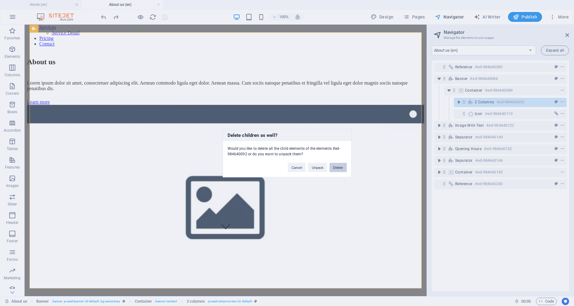
click at [342, 167] on button "Delete" at bounding box center [338, 166] width 17 height 9
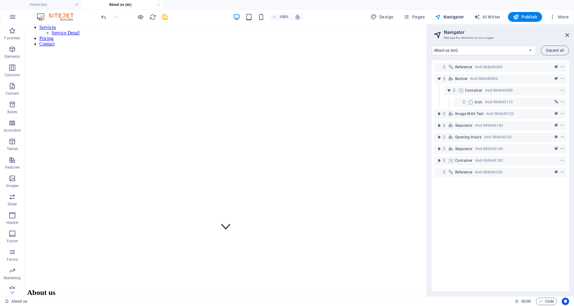
click at [474, 97] on div "Icon #ed-984640119" at bounding box center [500, 102] width 132 height 12
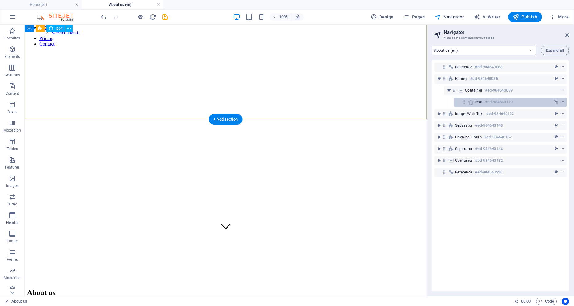
click at [475, 101] on span "Icon" at bounding box center [479, 102] width 8 height 5
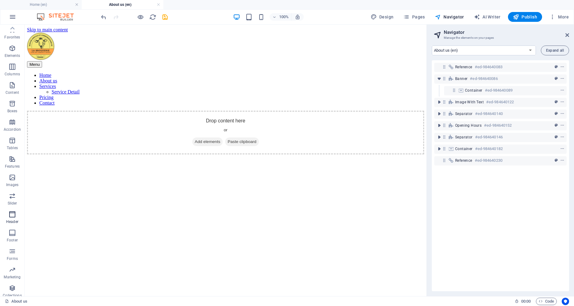
scroll to position [0, 0]
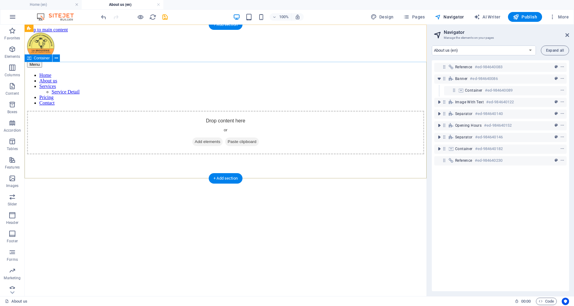
click at [207, 137] on span "Add elements" at bounding box center [207, 141] width 30 height 9
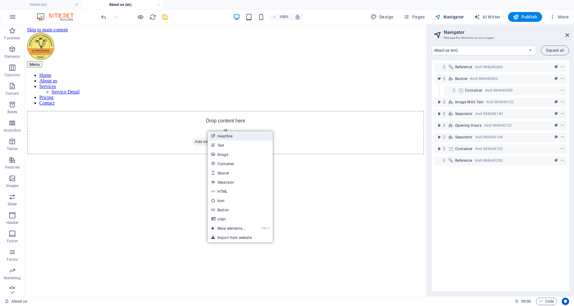
click at [232, 135] on link "Headline" at bounding box center [240, 135] width 65 height 9
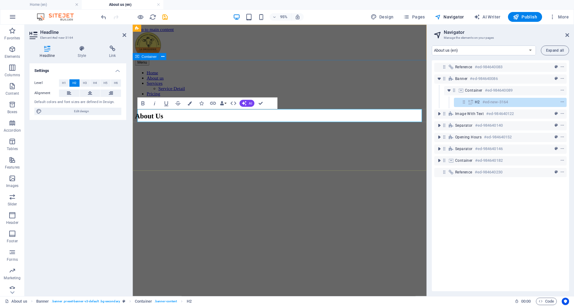
click at [257, 131] on div "About Us" at bounding box center [287, 121] width 304 height 21
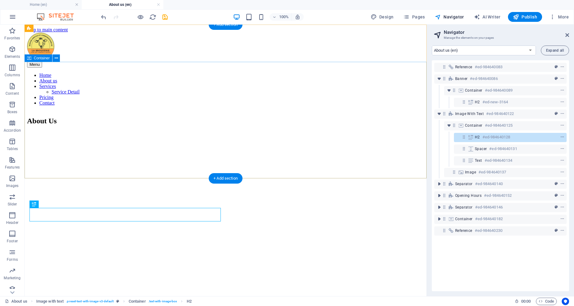
click at [66, 131] on div "About Us" at bounding box center [225, 121] width 397 height 21
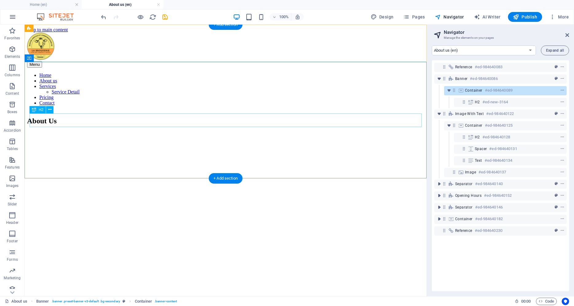
click at [57, 119] on div "About Us" at bounding box center [225, 121] width 397 height 8
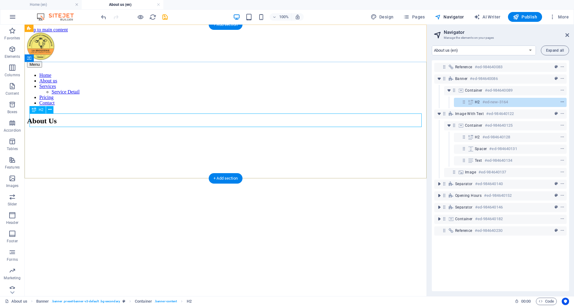
click at [565, 101] on span "context-menu" at bounding box center [562, 102] width 6 height 4
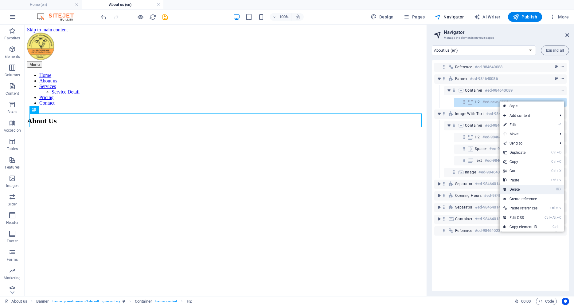
click at [527, 189] on link "⌦ Delete" at bounding box center [520, 189] width 41 height 9
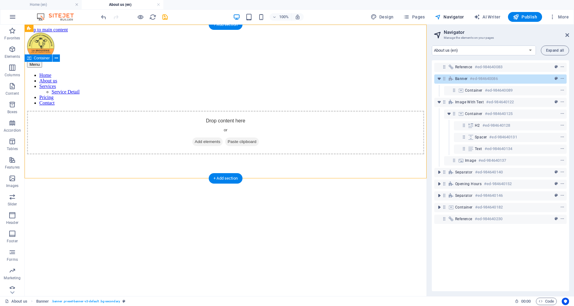
drag, startPoint x: 259, startPoint y: 178, endPoint x: 256, endPoint y: 156, distance: 21.5
click at [256, 154] on div "Drop content here or Add elements Paste clipboard" at bounding box center [225, 133] width 397 height 44
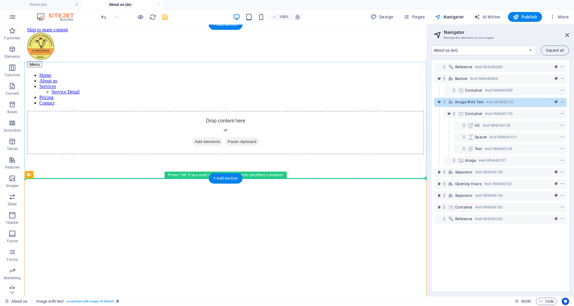
drag, startPoint x: 126, startPoint y: 180, endPoint x: 126, endPoint y: 173, distance: 7.1
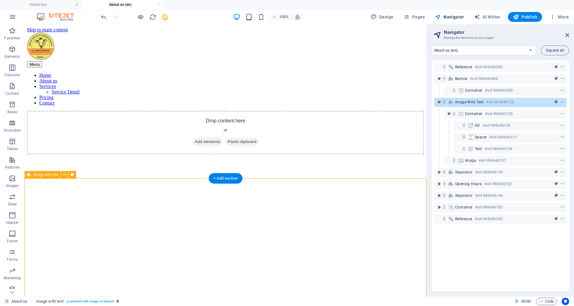
click at [353, 138] on div "Drop content here or Add elements Paste clipboard" at bounding box center [225, 133] width 397 height 44
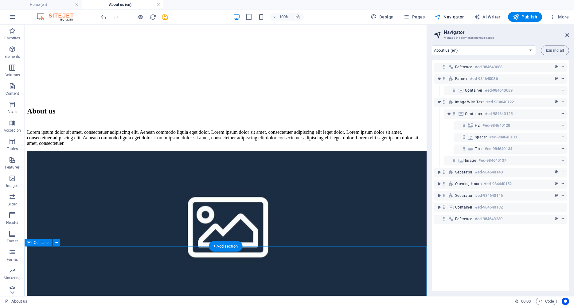
scroll to position [251, 0]
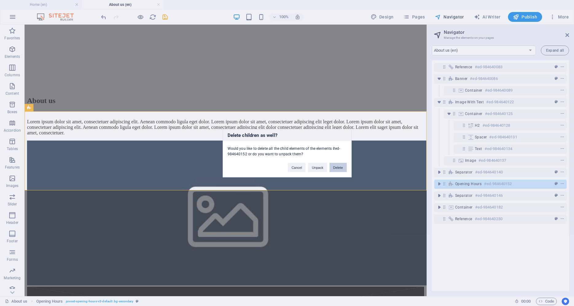
click at [336, 166] on button "Delete" at bounding box center [338, 166] width 17 height 9
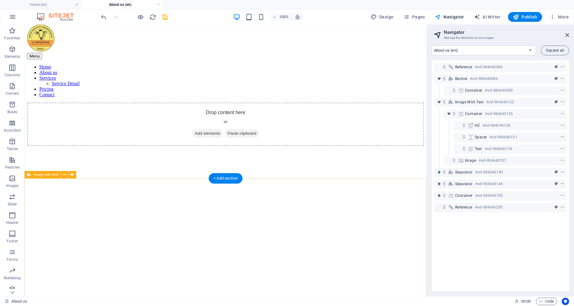
scroll to position [31, 0]
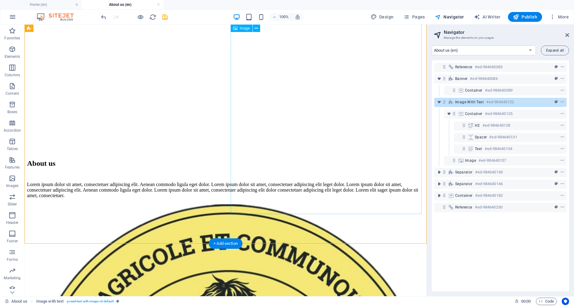
scroll to position [125, 0]
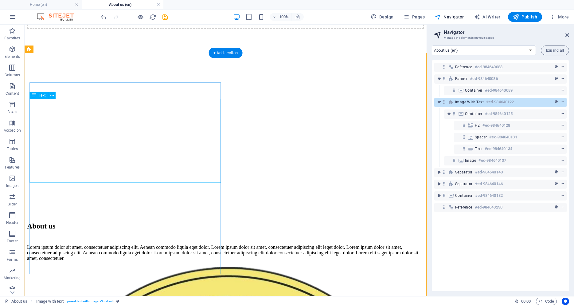
click at [88, 244] on div "Lorem ipsum dolor sit amet, consectetuer adipiscing elit. Aenean commodo ligula…" at bounding box center [225, 252] width 397 height 17
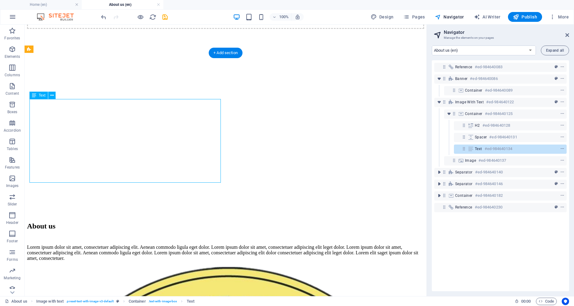
click at [85, 244] on div "Lorem ipsum dolor sit amet, consectetuer adipiscing elit. Aenean commodo ligula…" at bounding box center [225, 252] width 397 height 17
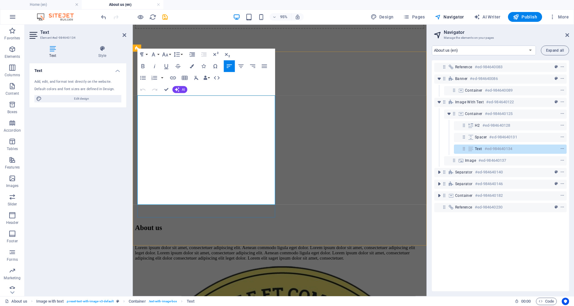
click at [177, 256] on p "Lorem ipsum dolor sit amet, consectetuer adipiscing elit. Aenean commodo ligula…" at bounding box center [287, 264] width 304 height 17
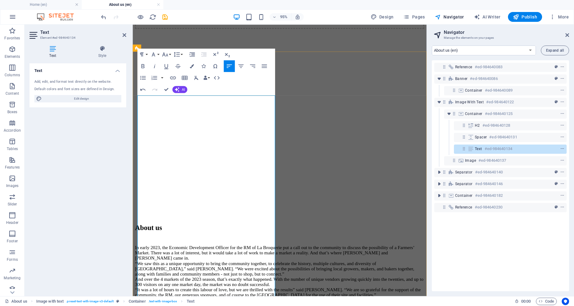
click at [247, 256] on p "In early 2023, the Economic Development Officer for the RM of La Broquerie put …" at bounding box center [287, 306] width 304 height 100
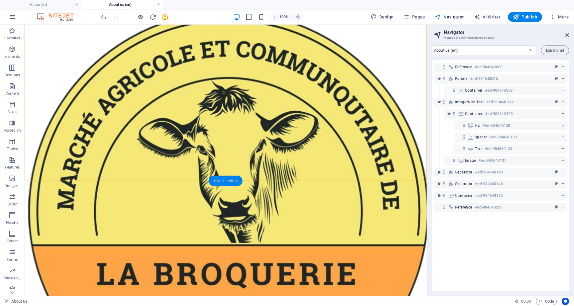
scroll to position [470, 0]
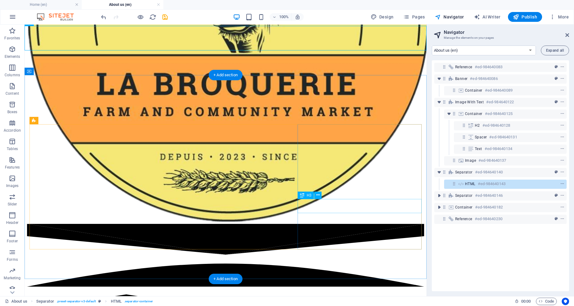
scroll to position [627, 0]
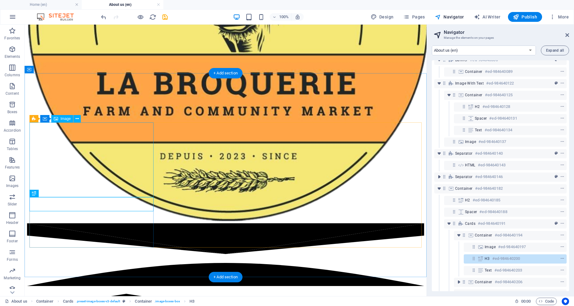
scroll to position [40, 0]
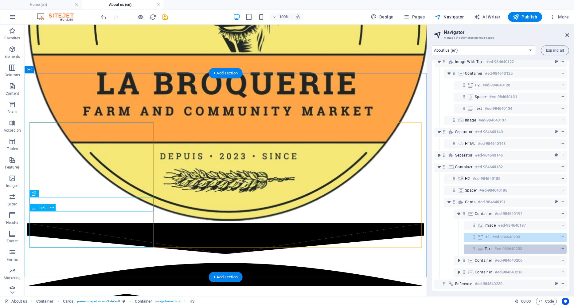
click at [519, 251] on h6 "#ed-984640203" at bounding box center [508, 248] width 28 height 7
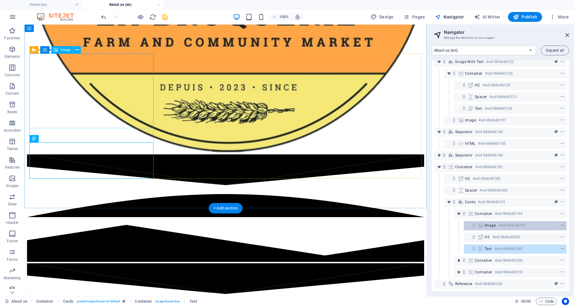
click at [513, 227] on h6 "#ed-984640197" at bounding box center [512, 224] width 28 height 7
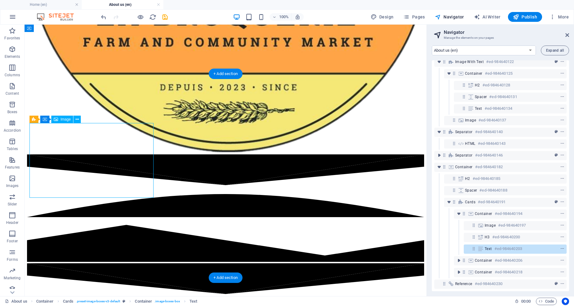
scroll to position [626, 0]
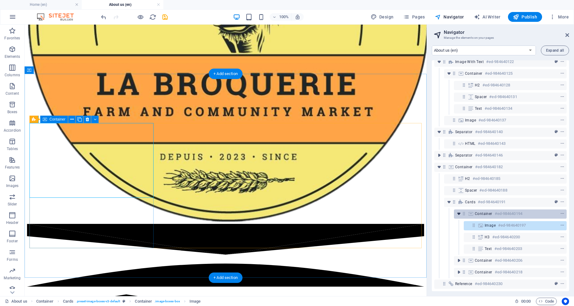
click at [456, 213] on icon "toggle-expand" at bounding box center [459, 213] width 6 height 6
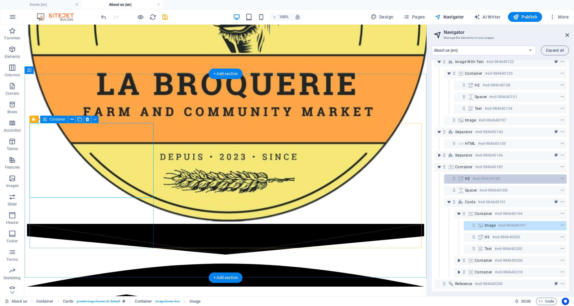
scroll to position [5, 0]
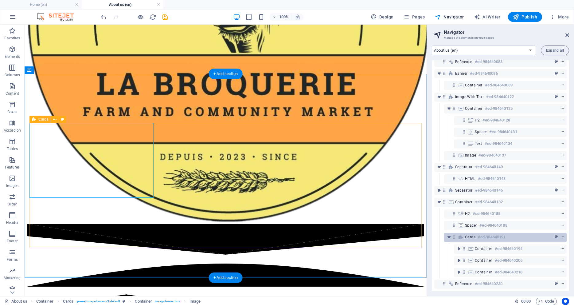
click at [500, 233] on h6 "#ed-984640191" at bounding box center [492, 236] width 28 height 7
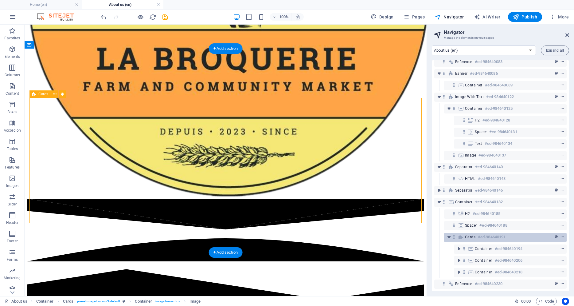
click at [500, 233] on h6 "#ed-984640191" at bounding box center [492, 236] width 28 height 7
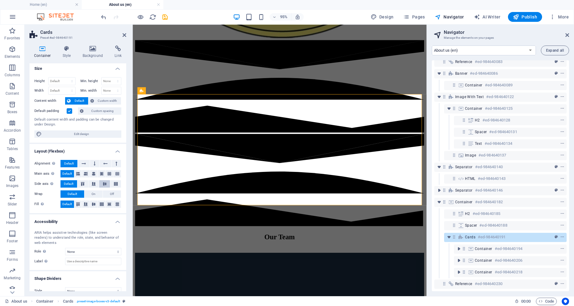
scroll to position [0, 0]
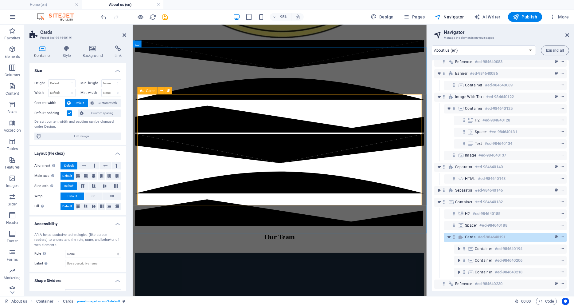
click at [469, 237] on span "Cards" at bounding box center [470, 236] width 10 height 5
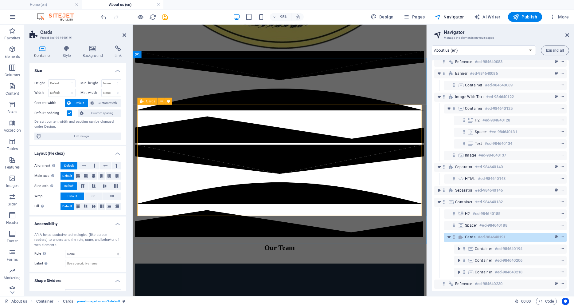
click at [469, 237] on span "Cards" at bounding box center [470, 236] width 10 height 5
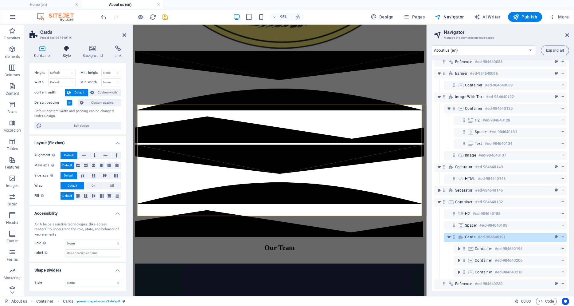
click at [64, 55] on h4 "Style" at bounding box center [68, 51] width 20 height 13
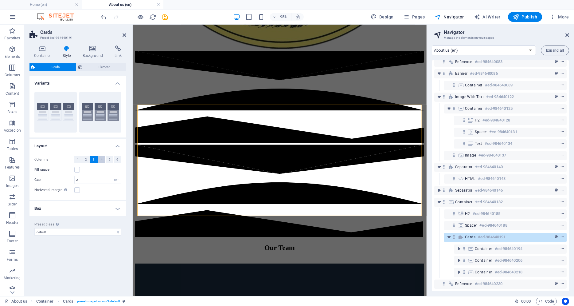
click at [100, 159] on button "4" at bounding box center [102, 159] width 8 height 7
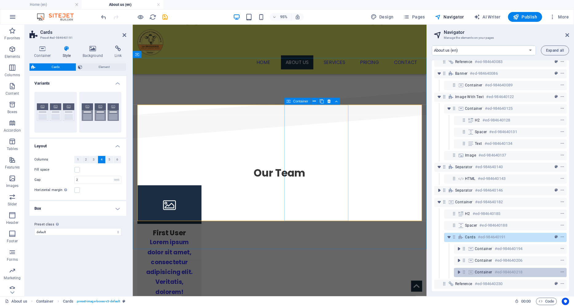
click at [490, 272] on span "Container" at bounding box center [484, 271] width 18 height 5
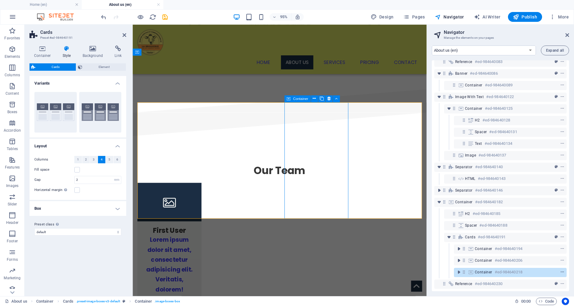
click at [560, 271] on span "context-menu" at bounding box center [562, 272] width 6 height 4
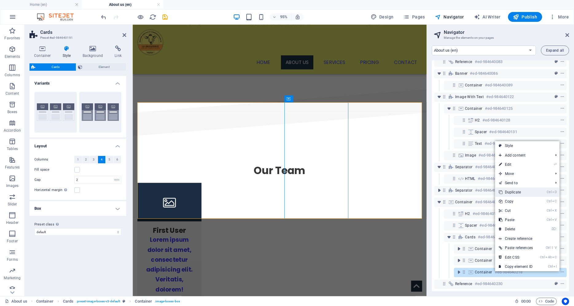
click at [510, 192] on link "Ctrl D Duplicate" at bounding box center [515, 191] width 41 height 9
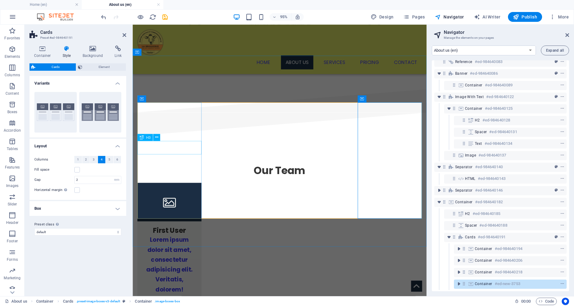
click at [182, 231] on div "First User" at bounding box center [172, 238] width 68 height 14
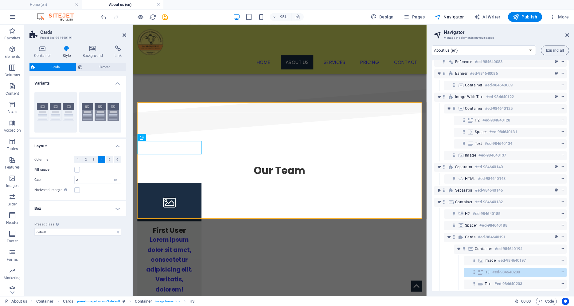
click at [116, 208] on h4 "Box" at bounding box center [77, 208] width 97 height 15
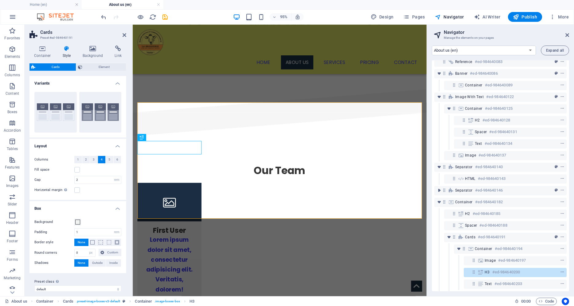
scroll to position [6, 0]
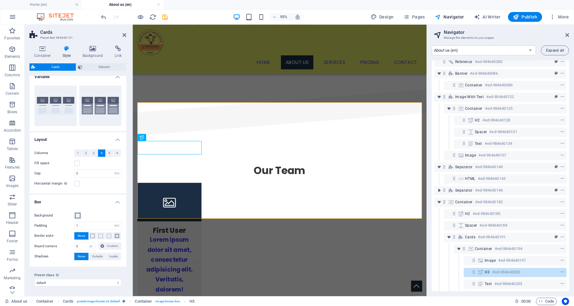
click at [77, 217] on span at bounding box center [77, 215] width 5 height 5
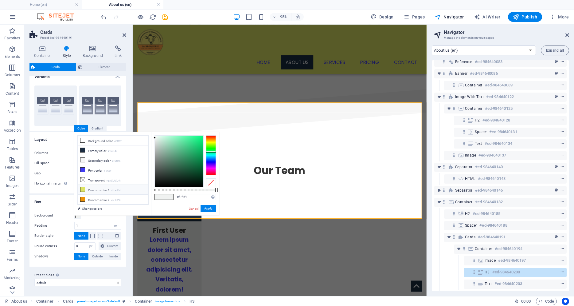
click at [108, 188] on li "Custom color 1 #dde364" at bounding box center [113, 190] width 71 height 10
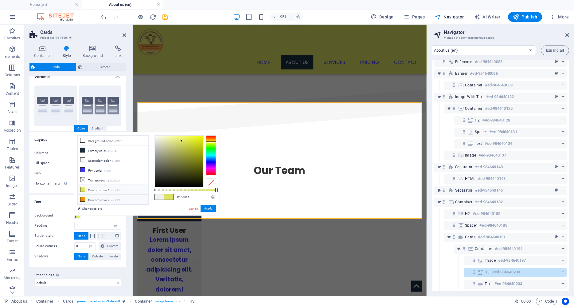
click at [113, 196] on li "Custom color 2 #ed9208" at bounding box center [113, 199] width 71 height 10
type input "#ed9208"
click at [205, 208] on button "Apply" at bounding box center [208, 208] width 15 height 7
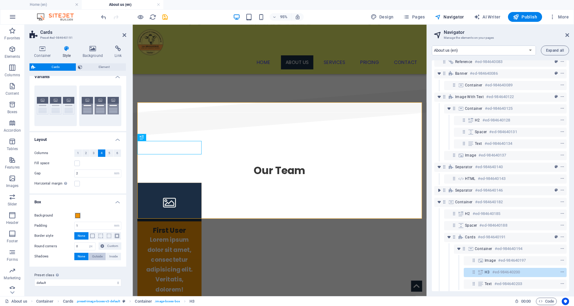
click at [100, 255] on span "Outside" at bounding box center [97, 255] width 10 height 7
type input "2"
type input "4"
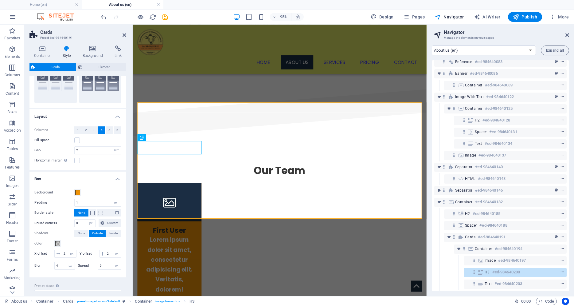
scroll to position [40, 0]
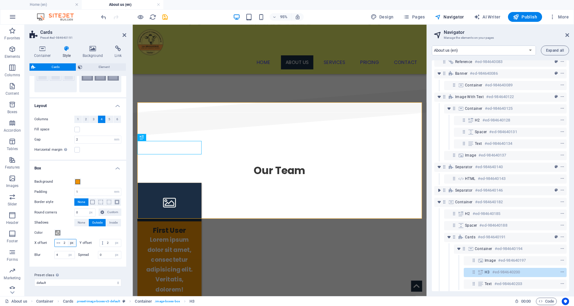
click at [68, 239] on select "px rem vh vw" at bounding box center [72, 242] width 9 height 7
click at [66, 242] on input "2" at bounding box center [69, 242] width 14 height 7
drag, startPoint x: 68, startPoint y: 242, endPoint x: 63, endPoint y: 242, distance: 5.5
click at [63, 242] on input "2" at bounding box center [69, 242] width 14 height 7
type input "10"
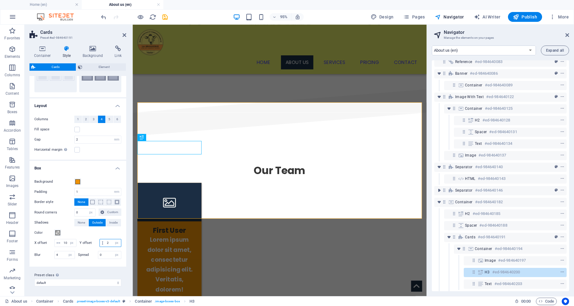
click at [108, 243] on input "2" at bounding box center [113, 242] width 16 height 7
drag, startPoint x: 109, startPoint y: 242, endPoint x: 101, endPoint y: 240, distance: 7.5
click at [105, 240] on input "2" at bounding box center [113, 242] width 16 height 7
type input "10"
click at [66, 251] on select "px rem % vh vw" at bounding box center [70, 254] width 9 height 7
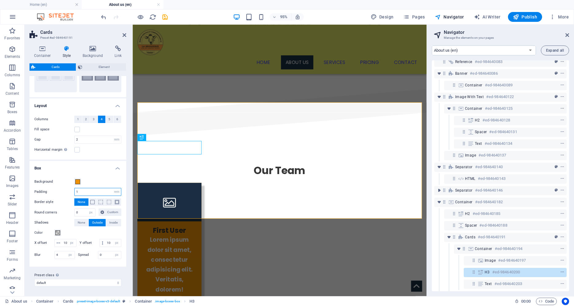
drag, startPoint x: 67, startPoint y: 254, endPoint x: 97, endPoint y: 192, distance: 68.9
click at [97, 194] on input "1" at bounding box center [98, 191] width 46 height 7
drag, startPoint x: 92, startPoint y: 192, endPoint x: 46, endPoint y: 189, distance: 46.5
click at [75, 189] on input "1" at bounding box center [98, 191] width 46 height 7
click at [86, 165] on h4 "Box" at bounding box center [77, 166] width 97 height 11
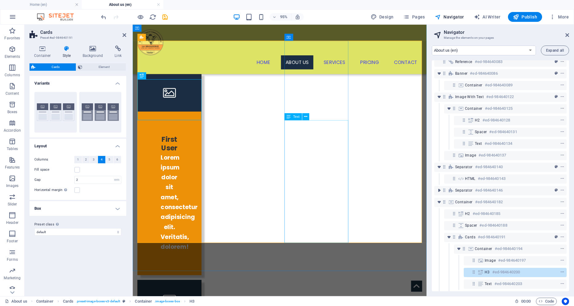
scroll to position [802, 0]
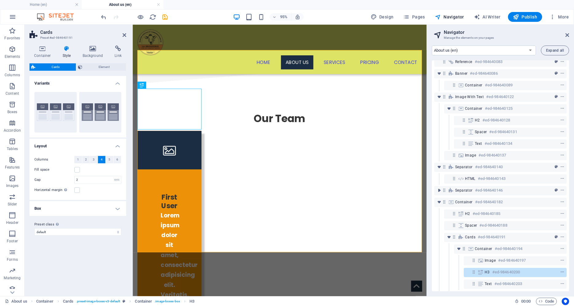
click at [99, 213] on h4 "Box" at bounding box center [77, 208] width 97 height 15
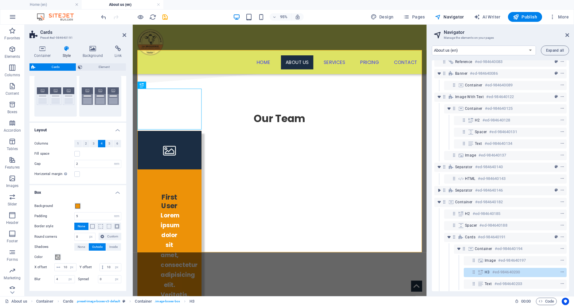
scroll to position [40, 0]
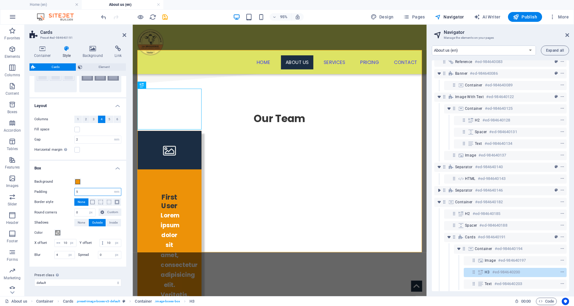
drag, startPoint x: 80, startPoint y: 190, endPoint x: 72, endPoint y: 188, distance: 7.6
click at [75, 188] on input "5" at bounding box center [98, 191] width 46 height 7
type input "1"
click at [92, 171] on h4 "Box" at bounding box center [77, 166] width 97 height 11
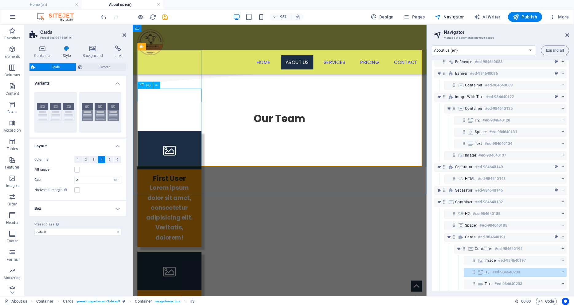
click at [187, 177] on div "First User" at bounding box center [172, 184] width 68 height 14
click at [177, 177] on div "First User" at bounding box center [172, 184] width 68 height 14
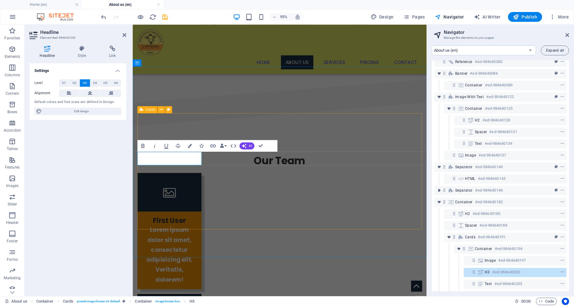
scroll to position [739, 0]
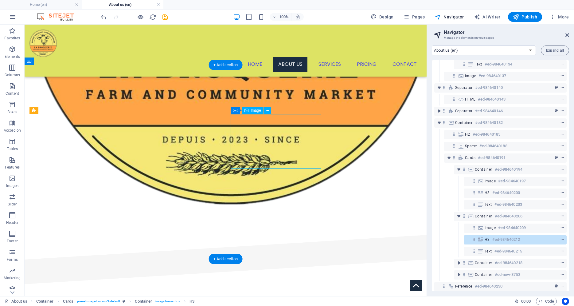
scroll to position [86, 0]
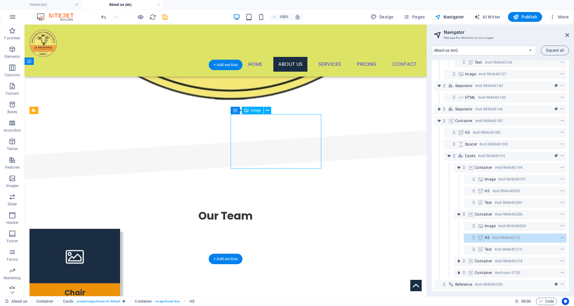
select select "%"
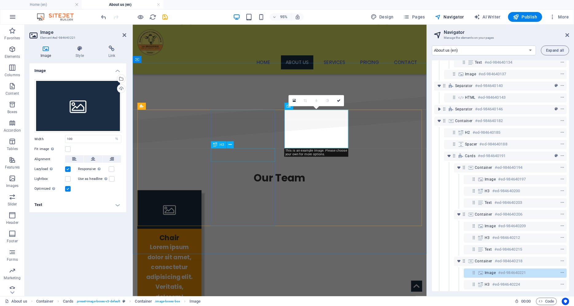
scroll to position [87, 0]
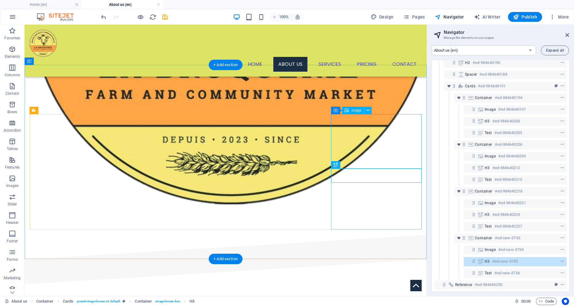
scroll to position [157, 0]
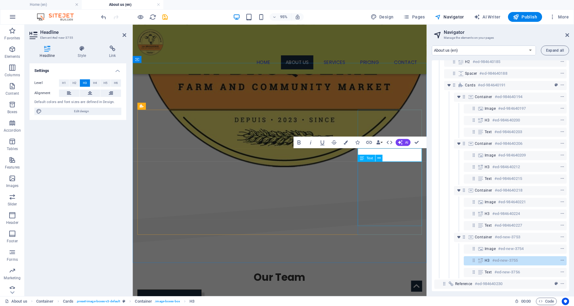
scroll to position [739, 0]
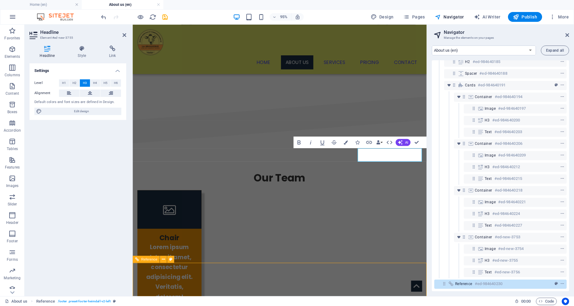
scroll to position [635, 0]
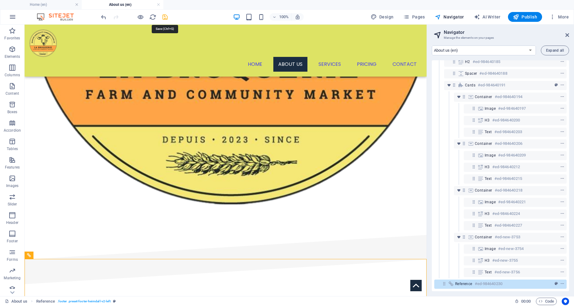
click at [163, 16] on icon "save" at bounding box center [165, 17] width 7 height 7
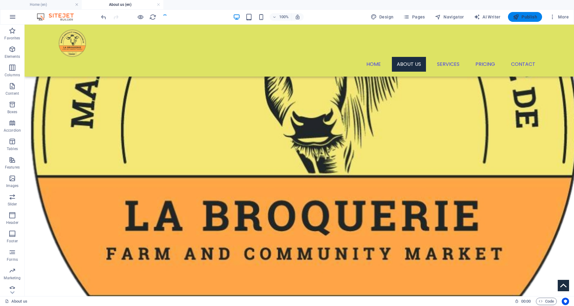
click at [529, 16] on span "Publish" at bounding box center [525, 17] width 24 height 6
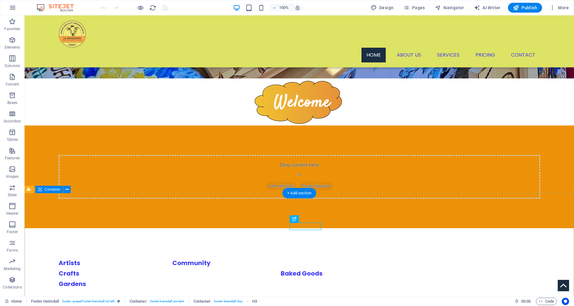
scroll to position [212, 0]
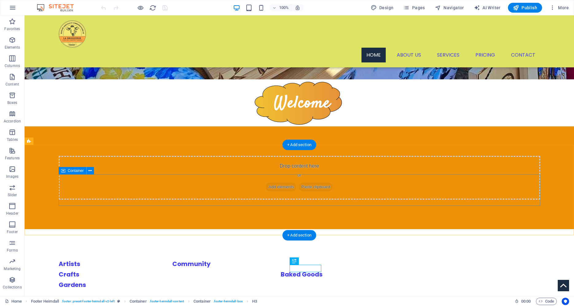
click at [512, 258] on div "Artists Community Crafts Baked Goods Gardens" at bounding box center [300, 273] width 482 height 31
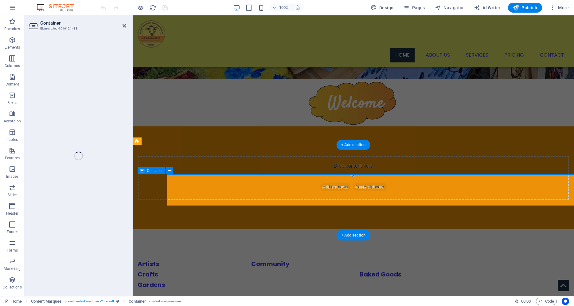
select select "marquee"
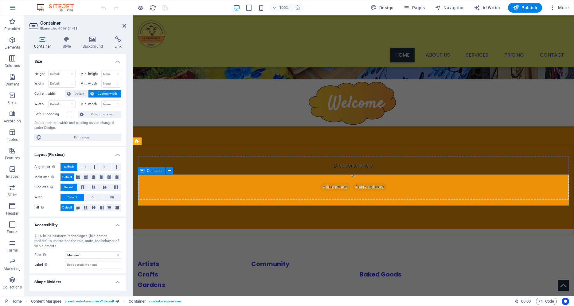
click at [166, 258] on div "Artists Community Crafts Baked Goods Gardens" at bounding box center [353, 273] width 431 height 31
click at [158, 170] on span "Container" at bounding box center [155, 171] width 16 height 4
click at [168, 258] on div "Artists Community Crafts Baked Goods Gardens" at bounding box center [353, 273] width 431 height 31
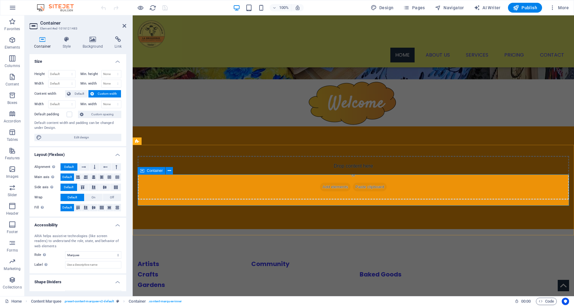
click at [221, 258] on div "Artists Community Crafts Baked Goods Gardens" at bounding box center [353, 273] width 431 height 31
click at [69, 45] on h4 "Style" at bounding box center [68, 42] width 20 height 13
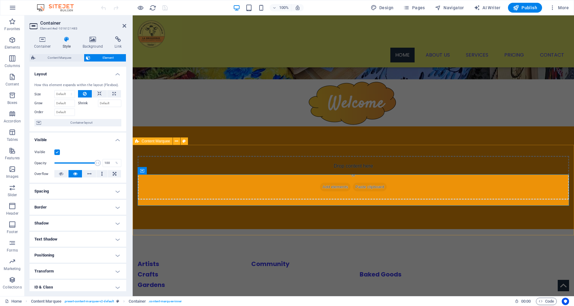
click at [459, 229] on div "Artists Community Crafts Baked Goods Gardens" at bounding box center [353, 274] width 441 height 90
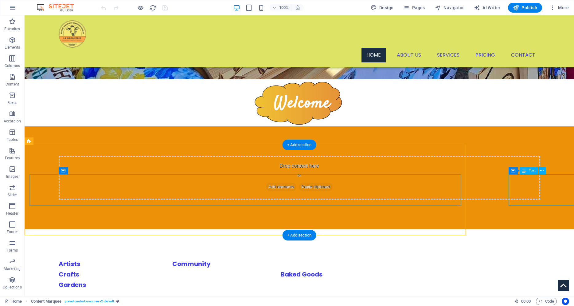
click at [540, 258] on div "Artists Community Crafts Baked Goods Gardens" at bounding box center [540, 273] width 0 height 31
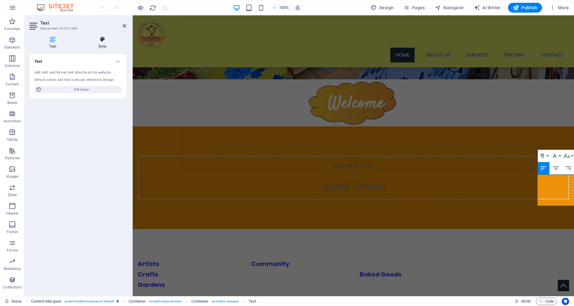
click at [97, 42] on icon at bounding box center [102, 39] width 48 height 6
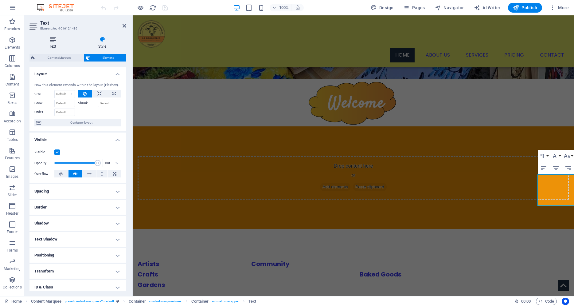
click at [64, 42] on h4 "Text" at bounding box center [53, 42] width 49 height 13
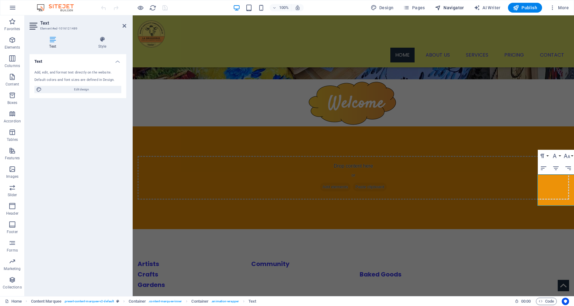
click at [446, 6] on span "Navigator" at bounding box center [449, 8] width 29 height 6
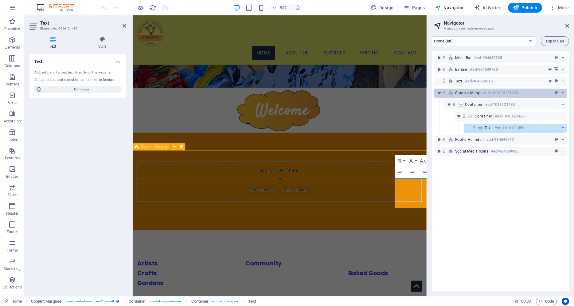
click at [479, 94] on span "Content Marquee" at bounding box center [470, 92] width 30 height 5
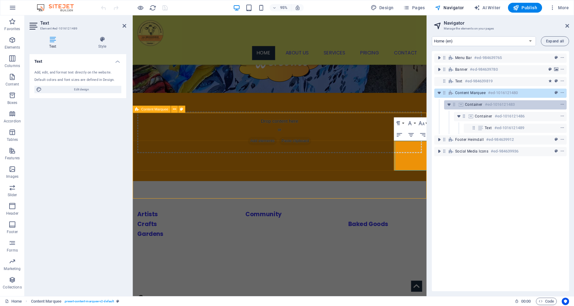
scroll to position [238, 0]
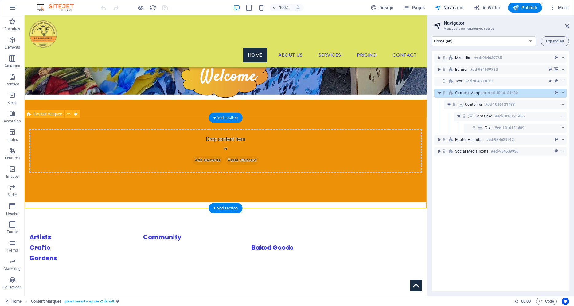
click at [473, 90] on div "Content Marquee #ed-1016121480" at bounding box center [495, 92] width 81 height 7
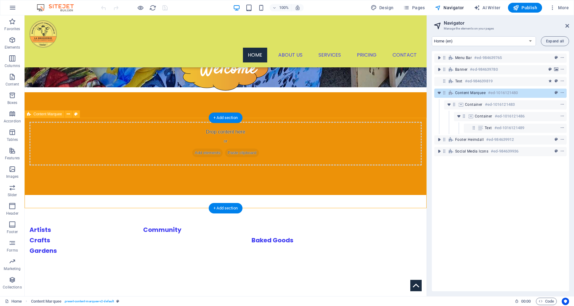
click at [473, 90] on div "Content Marquee #ed-1016121480" at bounding box center [495, 92] width 81 height 7
select select "marquee"
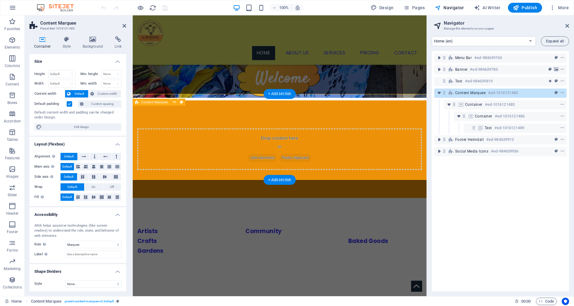
scroll to position [258, 0]
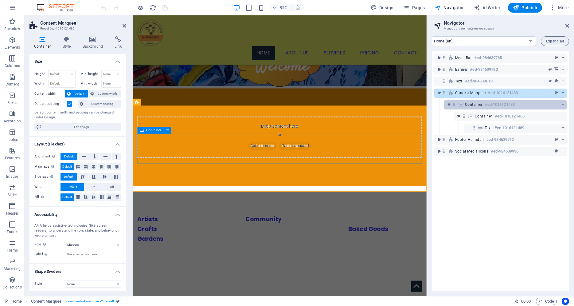
click at [478, 103] on span "Container" at bounding box center [474, 104] width 18 height 5
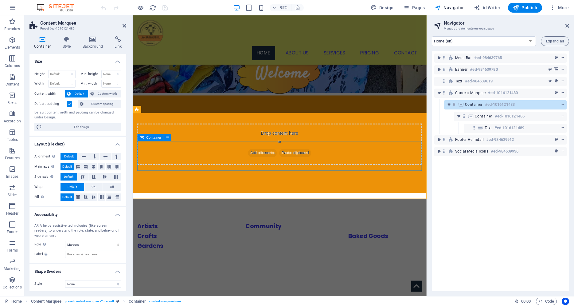
click at [478, 103] on span "Container" at bounding box center [474, 104] width 18 height 5
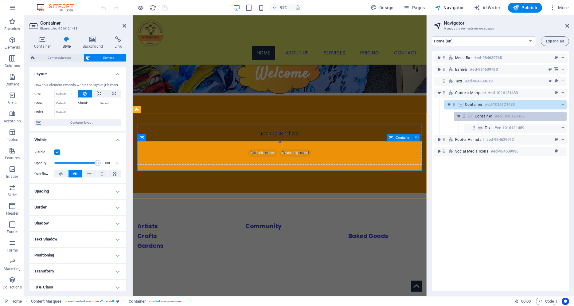
click at [486, 116] on span "Container" at bounding box center [484, 116] width 18 height 5
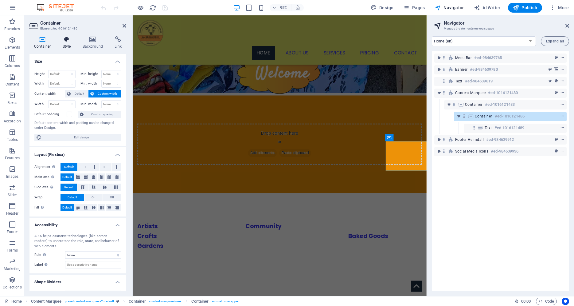
click at [64, 43] on h4 "Style" at bounding box center [68, 42] width 20 height 13
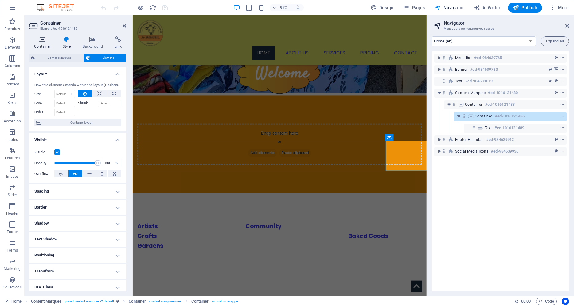
click at [43, 43] on h4 "Container" at bounding box center [43, 42] width 29 height 13
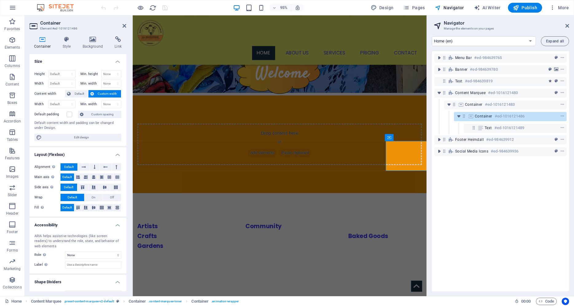
click at [41, 26] on h3 "Element #ed-1016121486" at bounding box center [77, 29] width 74 height 6
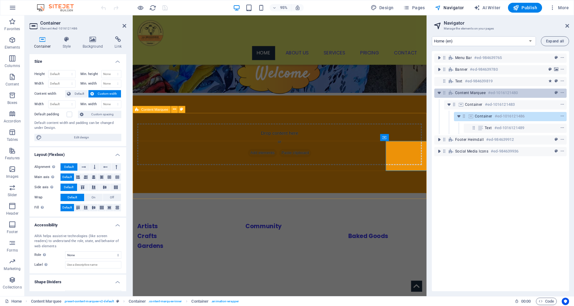
click at [487, 91] on div "Content Marquee #ed-1016121480" at bounding box center [495, 92] width 81 height 7
select select "marquee"
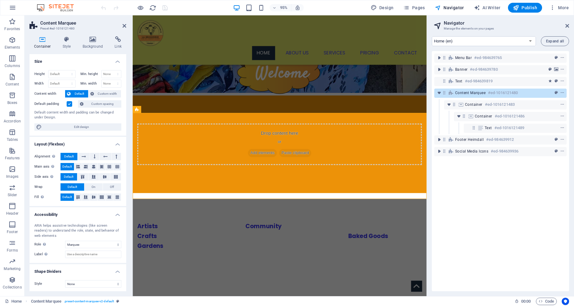
click at [37, 34] on div "Container Style Background Link Size Height Default px rem % vh vw Min. height …" at bounding box center [78, 163] width 107 height 264
click at [48, 43] on h4 "Container" at bounding box center [43, 42] width 29 height 13
click at [45, 41] on icon at bounding box center [42, 39] width 26 height 6
click at [61, 42] on icon at bounding box center [67, 39] width 18 height 6
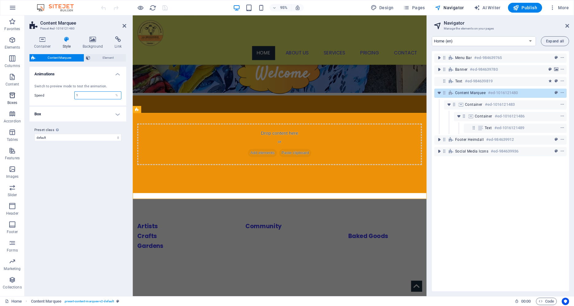
drag, startPoint x: 92, startPoint y: 96, endPoint x: 21, endPoint y: 96, distance: 71.6
click at [75, 92] on input "1" at bounding box center [98, 95] width 46 height 7
type input "25"
click at [76, 171] on div "Variants Default Animations Switch to preview mode to test the animation. Speed…" at bounding box center [77, 179] width 97 height 224
click at [165, 8] on icon "save" at bounding box center [165, 7] width 7 height 7
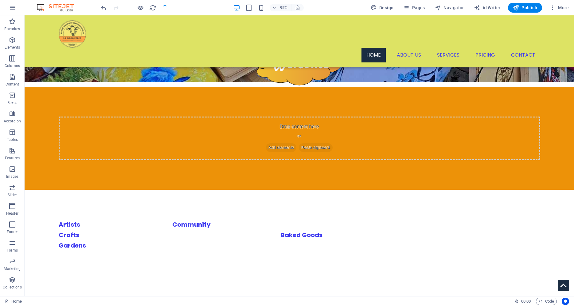
scroll to position [238, 0]
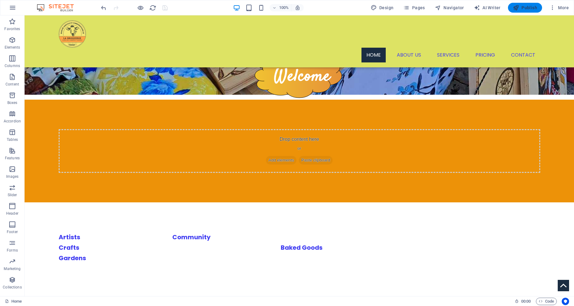
click at [519, 9] on icon "button" at bounding box center [516, 8] width 6 height 6
